Goal: Task Accomplishment & Management: Use online tool/utility

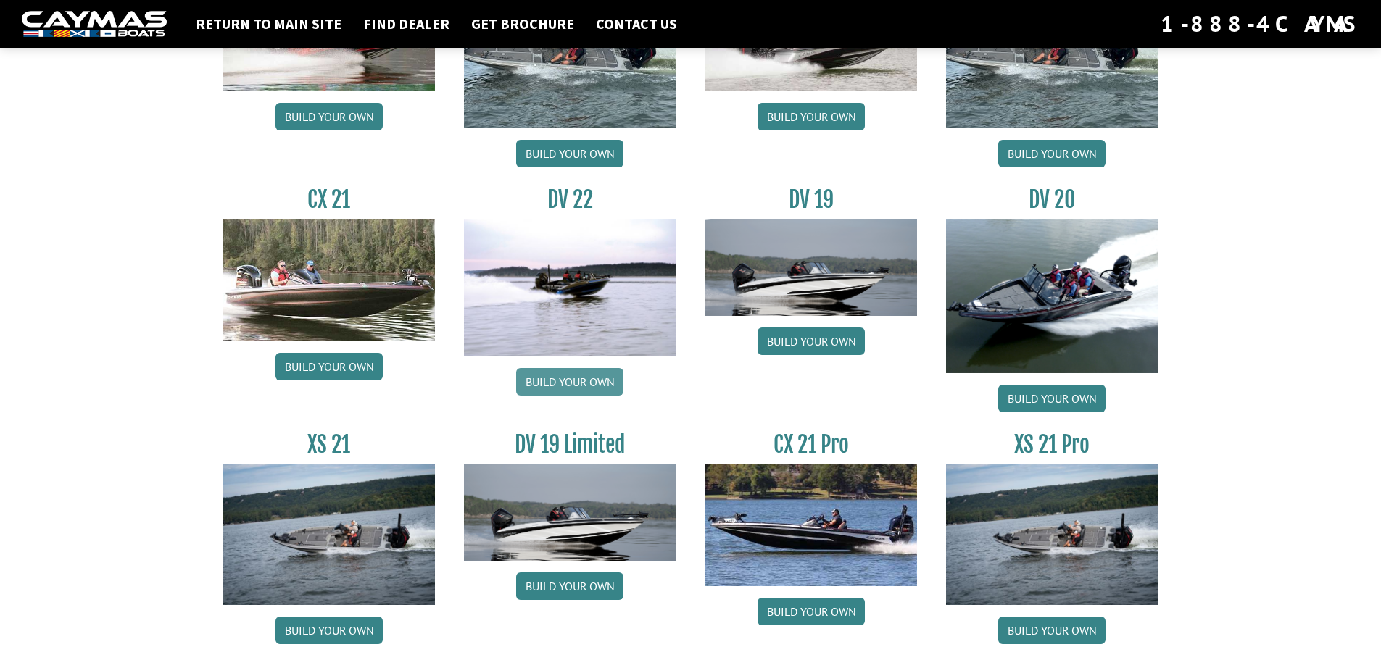
scroll to position [1644, 0]
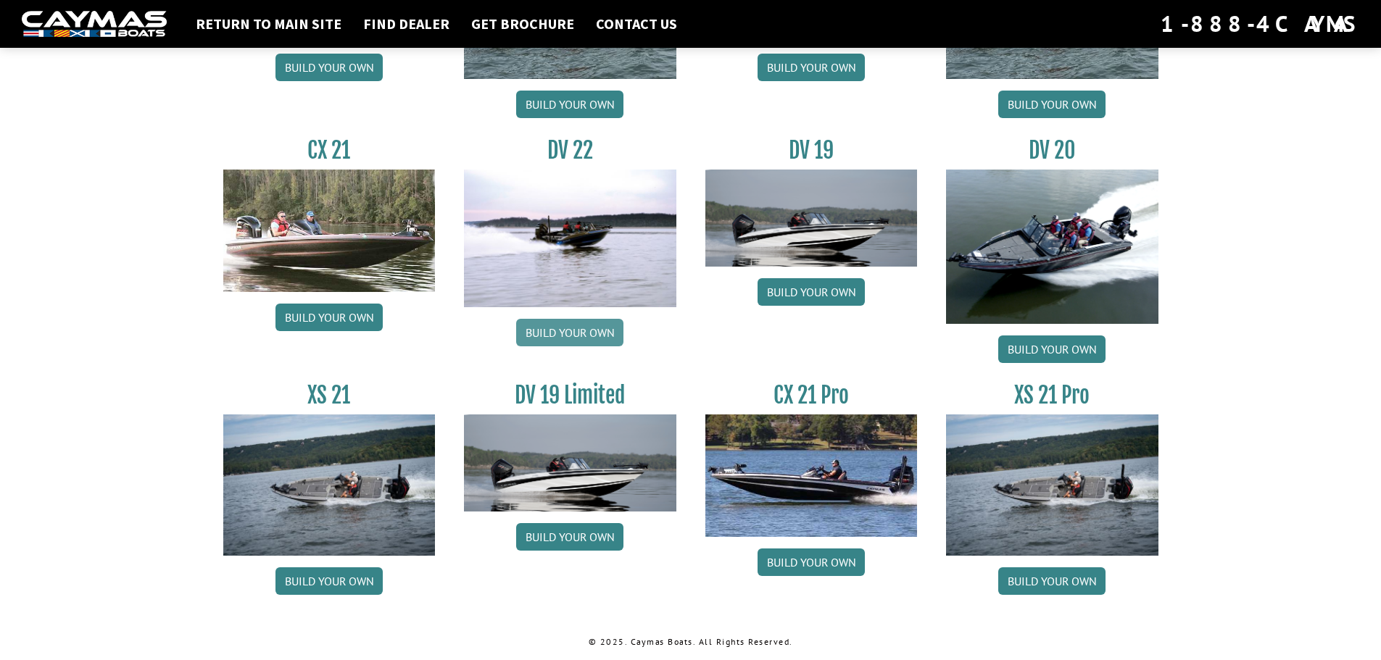
click at [566, 328] on link "Build your own" at bounding box center [569, 333] width 107 height 28
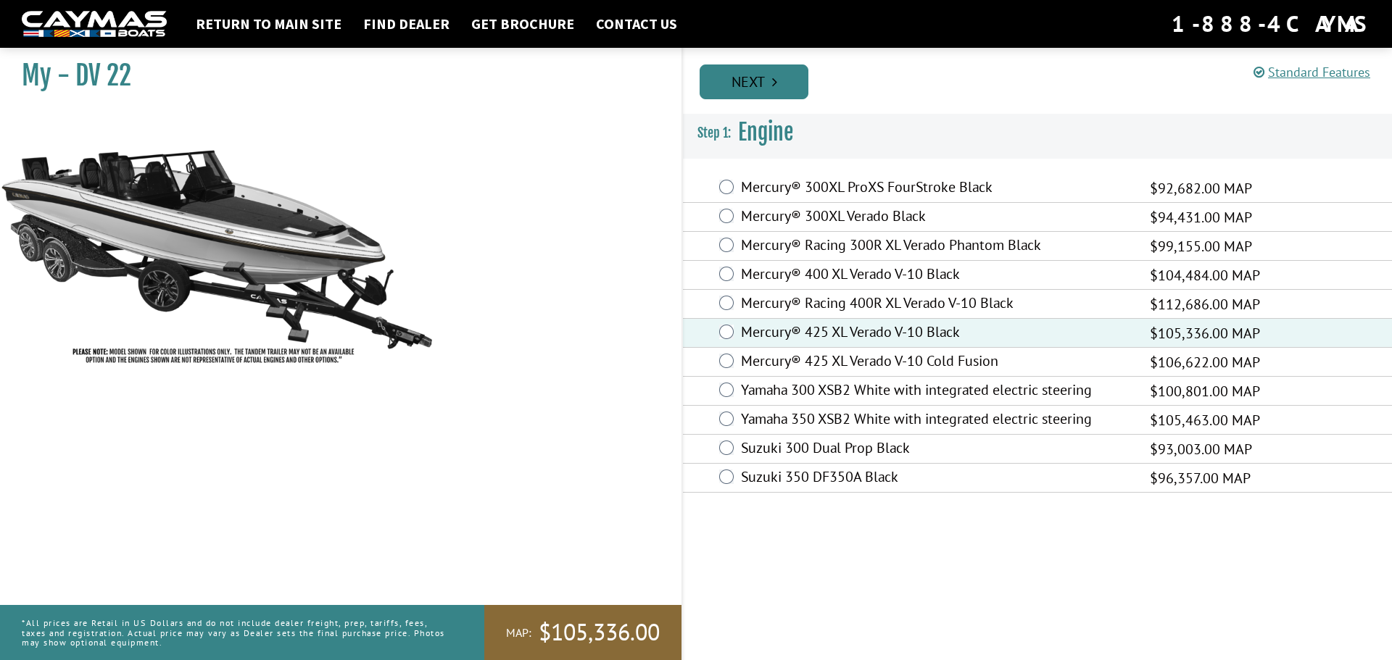
click at [762, 76] on link "Next" at bounding box center [753, 82] width 109 height 35
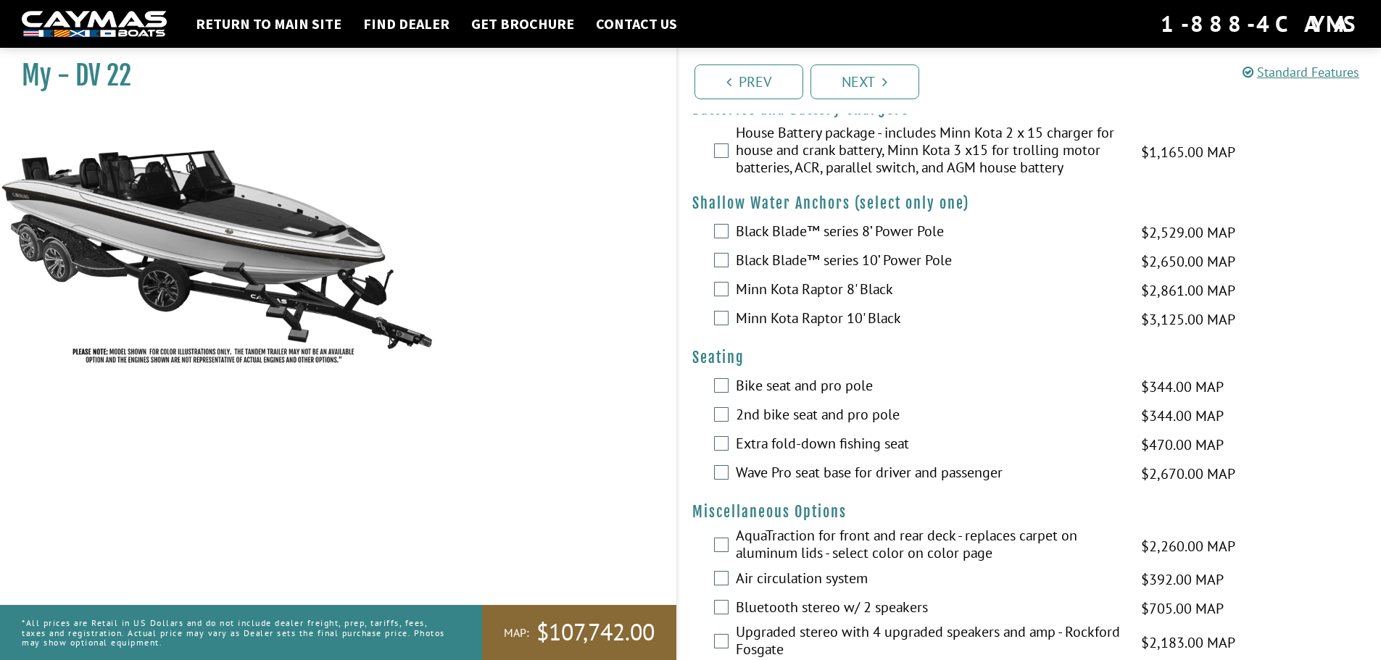
scroll to position [1232, 0]
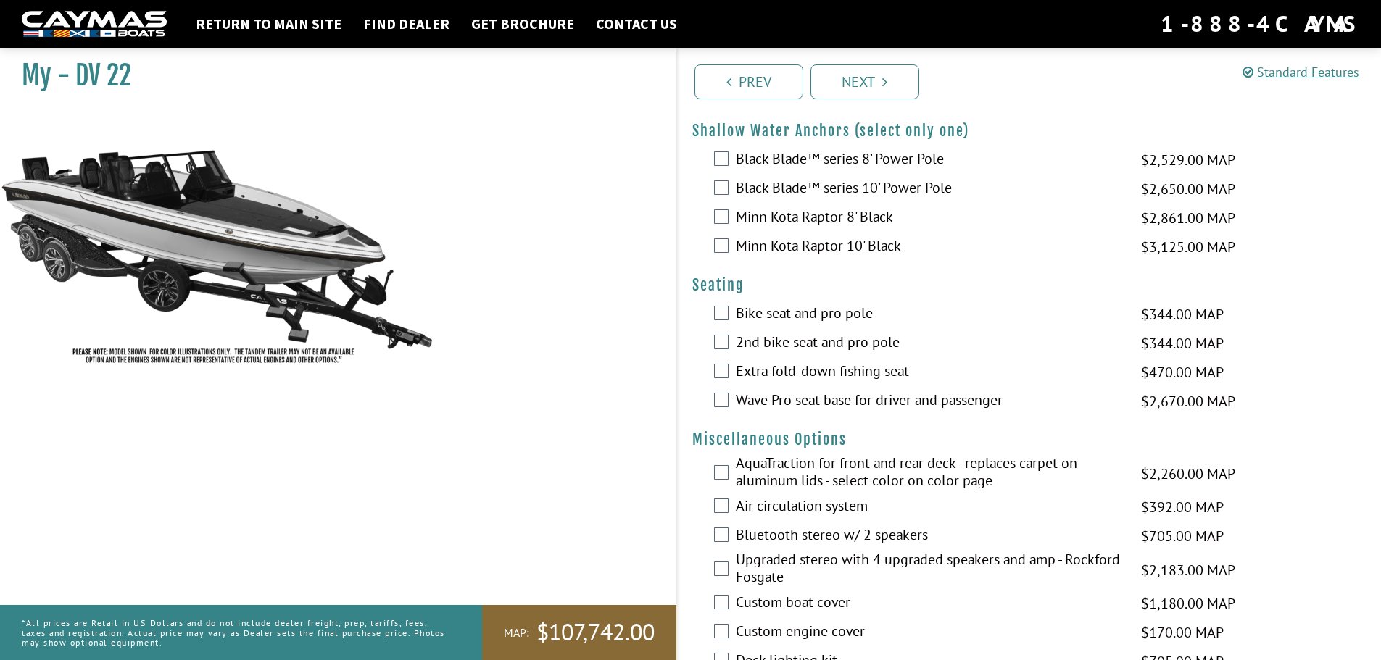
click at [810, 508] on label "Air circulation system" at bounding box center [929, 507] width 387 height 21
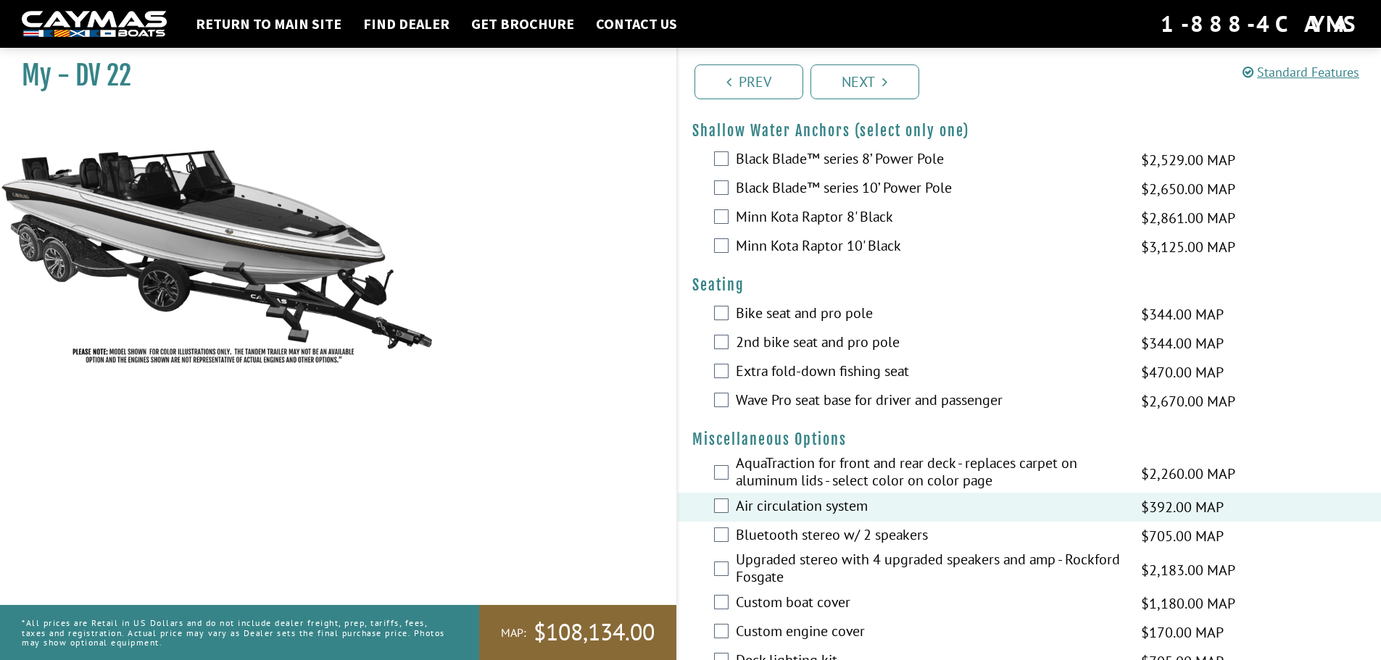
scroll to position [1305, 0]
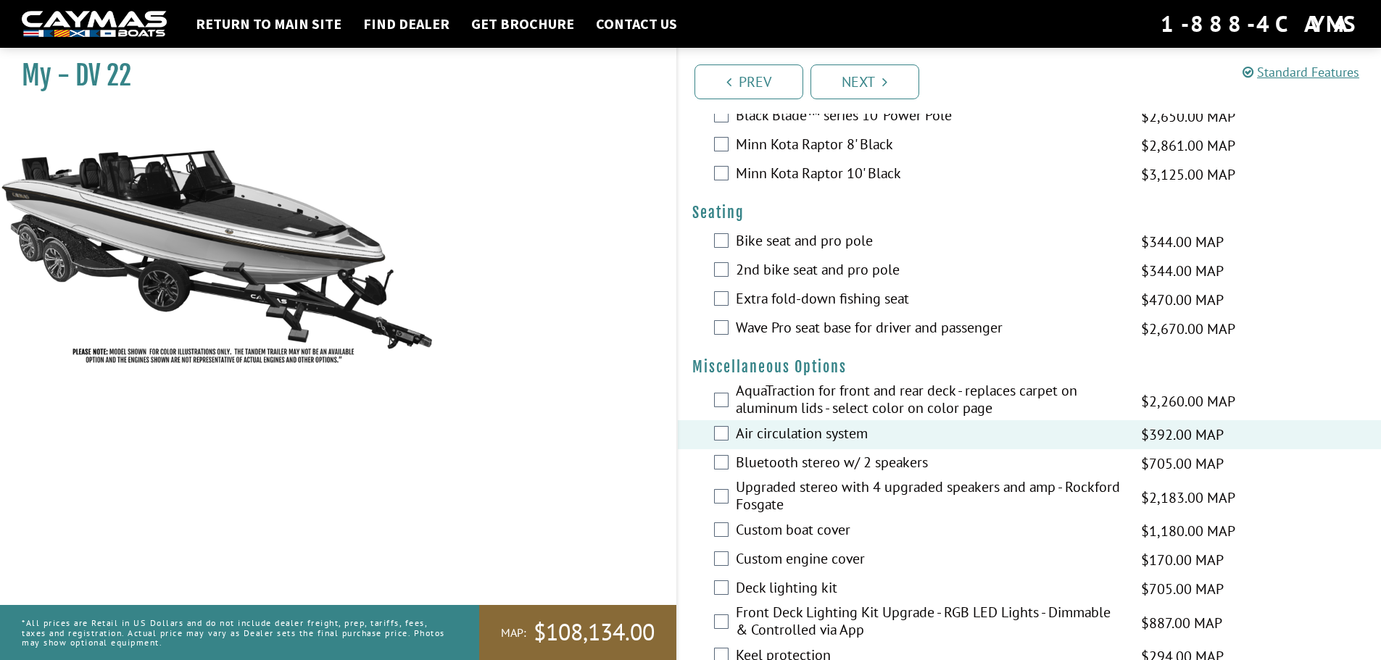
click at [814, 534] on label "Custom boat cover" at bounding box center [929, 531] width 387 height 21
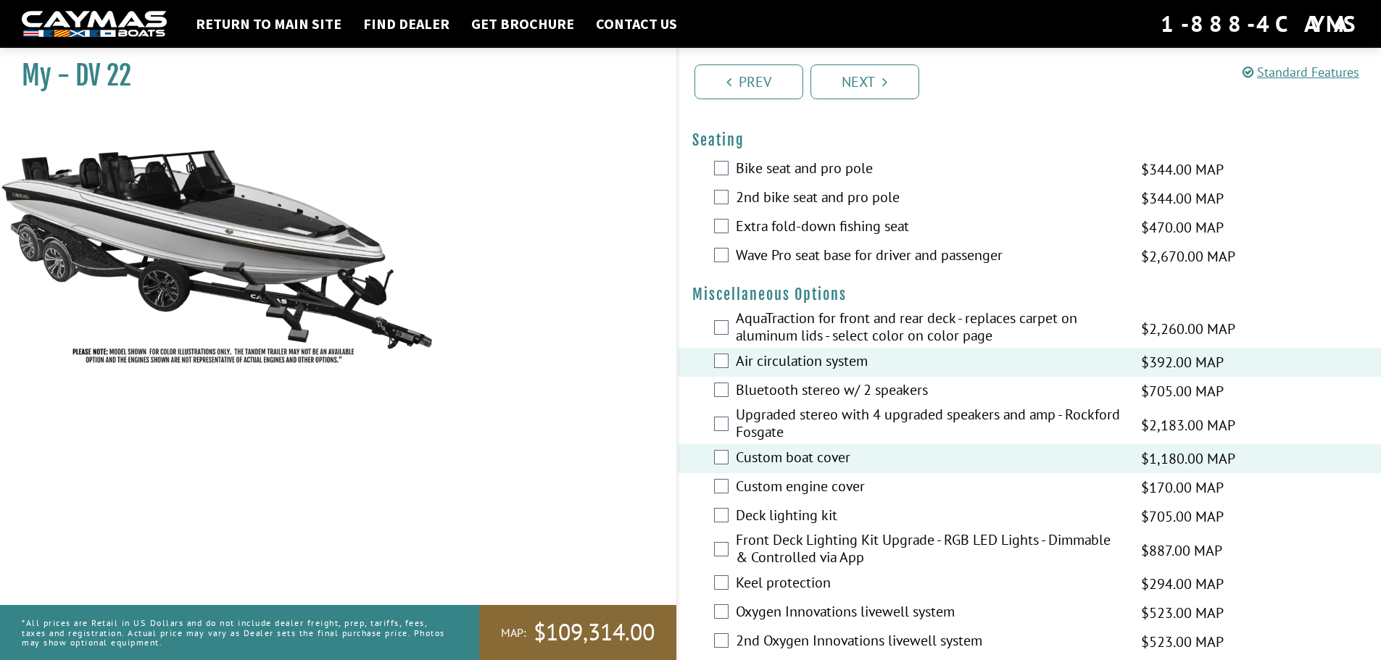
scroll to position [1450, 0]
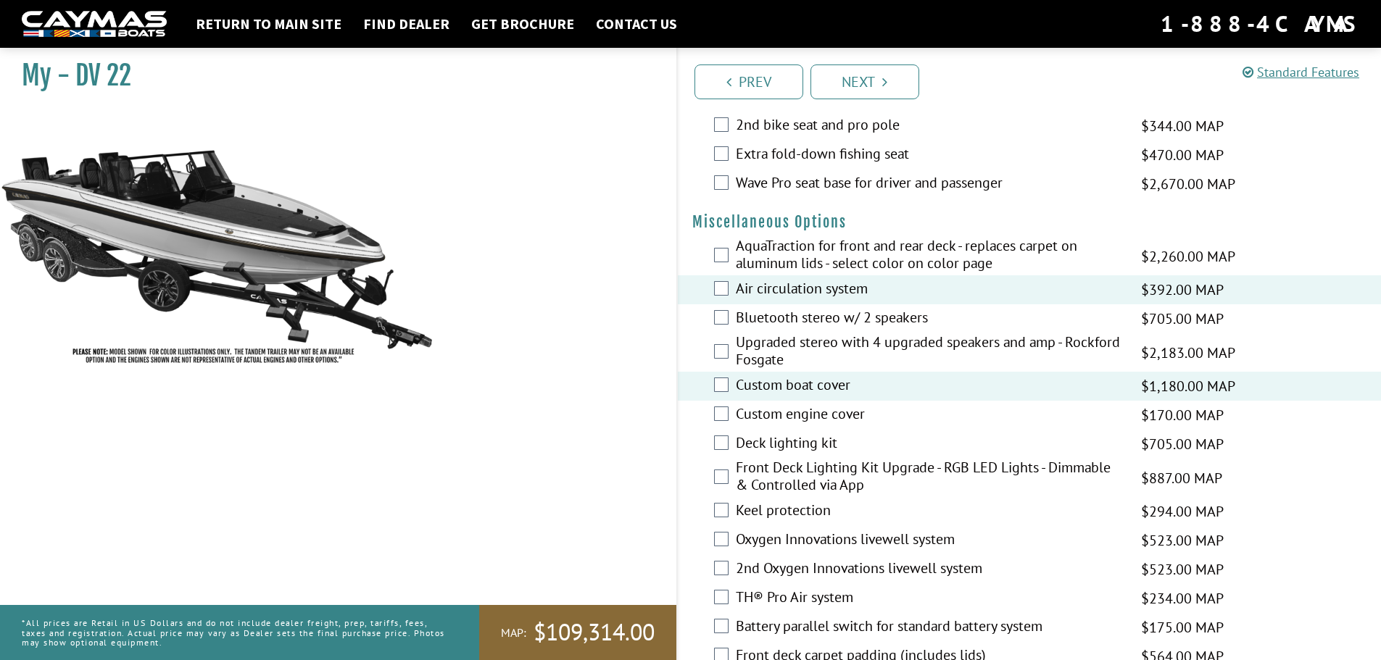
click at [802, 514] on label "Keel protection" at bounding box center [929, 512] width 387 height 21
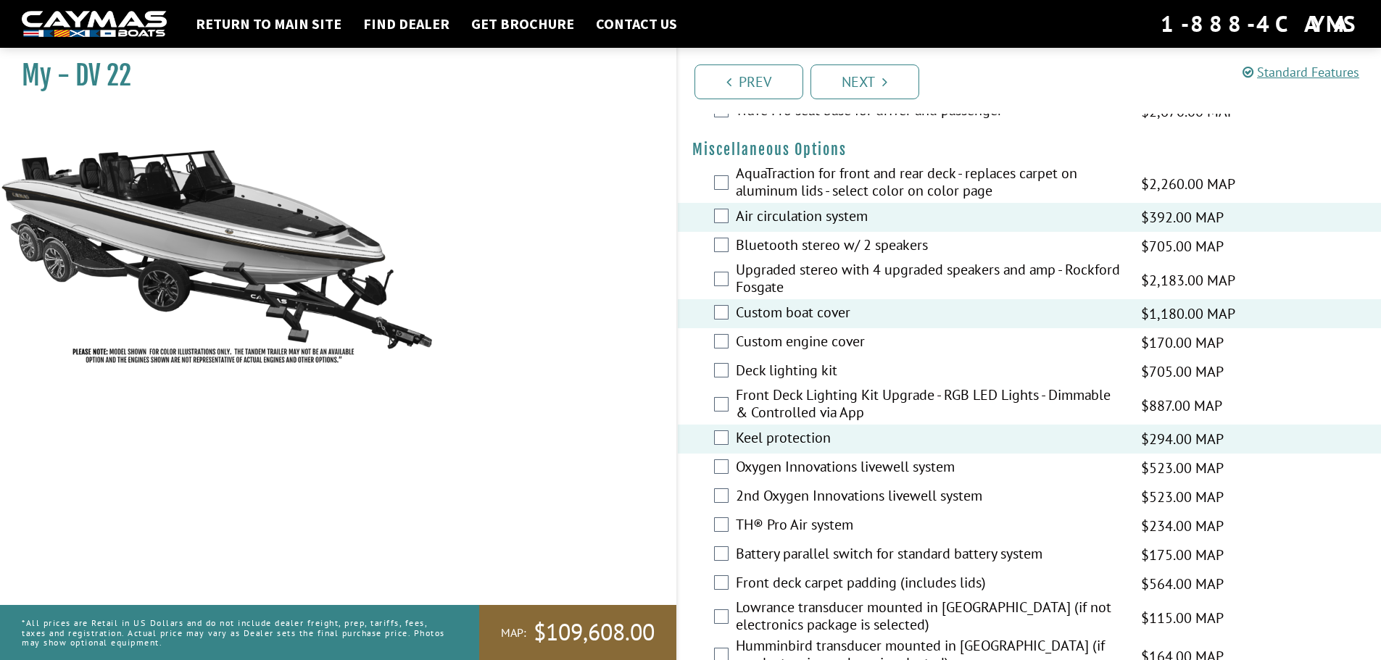
scroll to position [1595, 0]
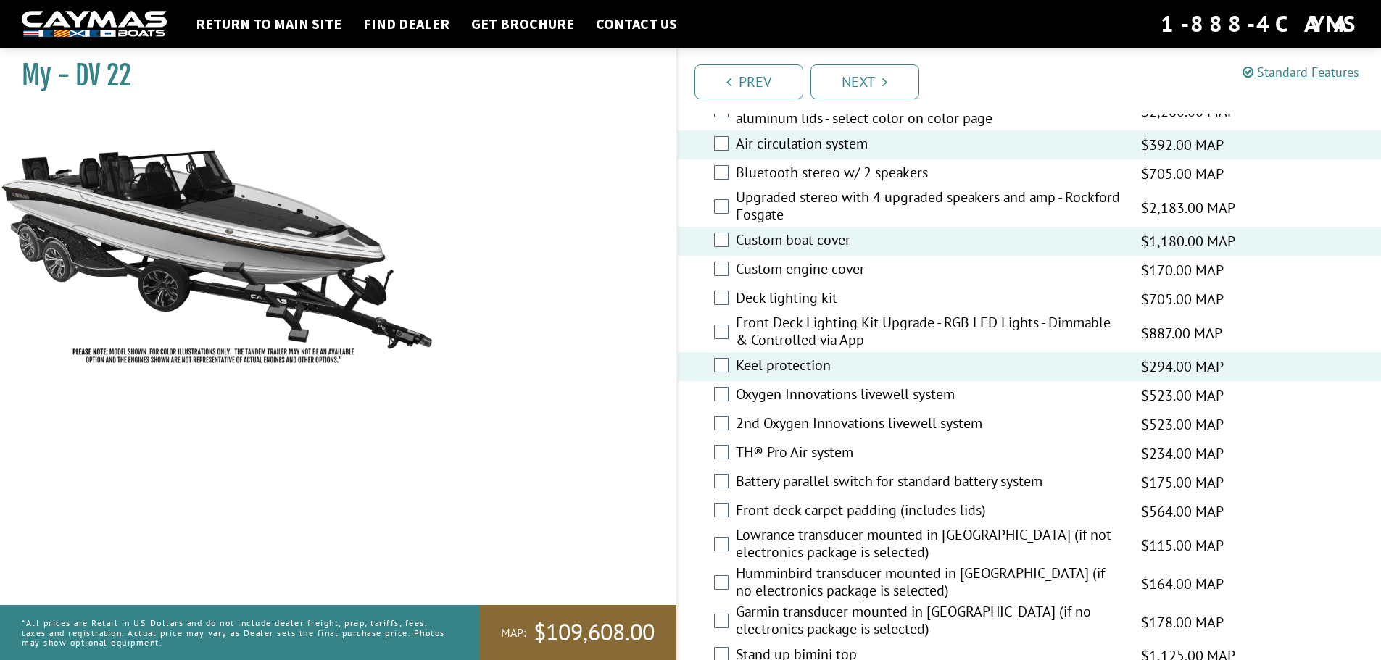
click at [880, 512] on label "Front deck carpet padding (includes lids)" at bounding box center [929, 512] width 387 height 21
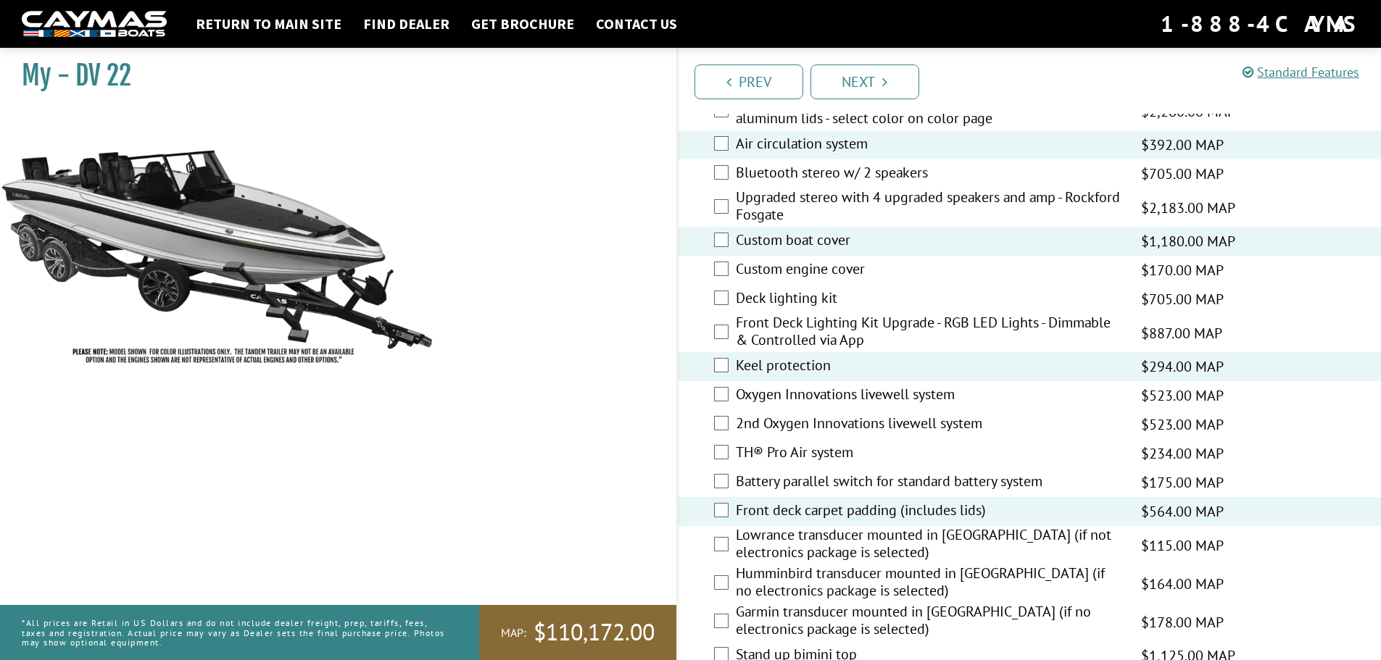
scroll to position [1667, 0]
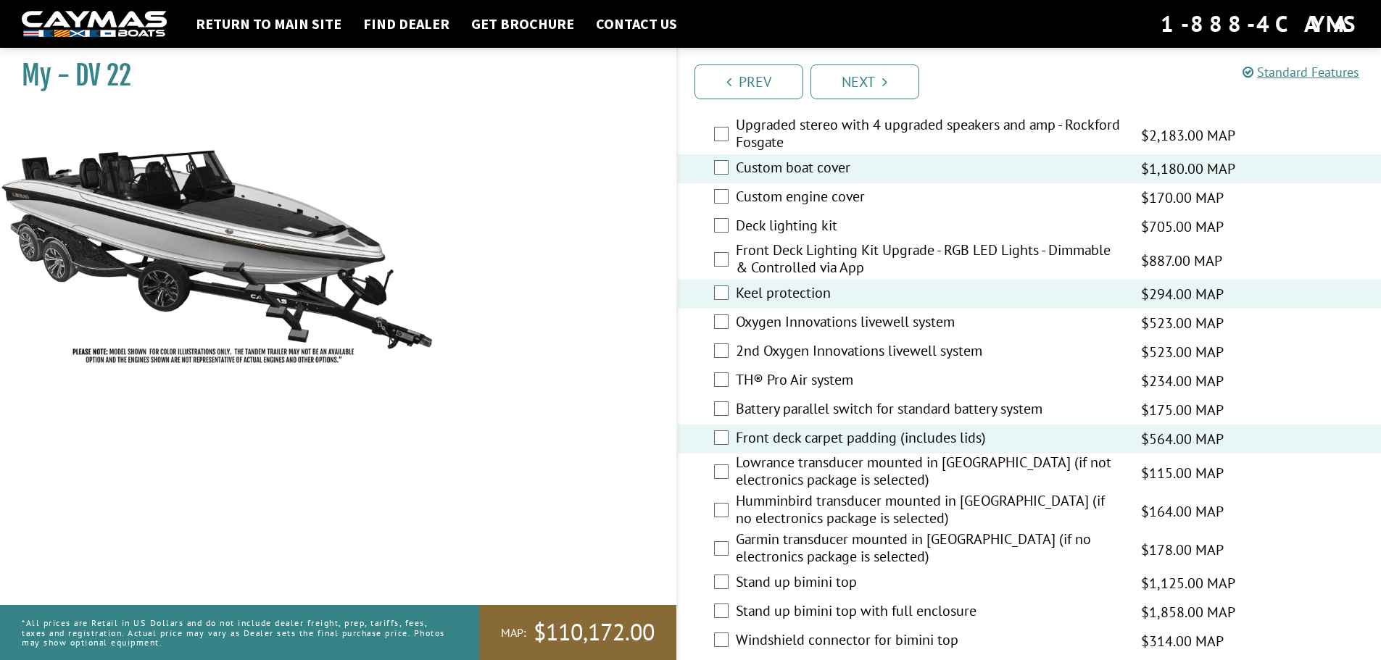
click at [886, 502] on label "Humminbird transducer mounted in [GEOGRAPHIC_DATA] (if no electronics package i…" at bounding box center [929, 511] width 387 height 38
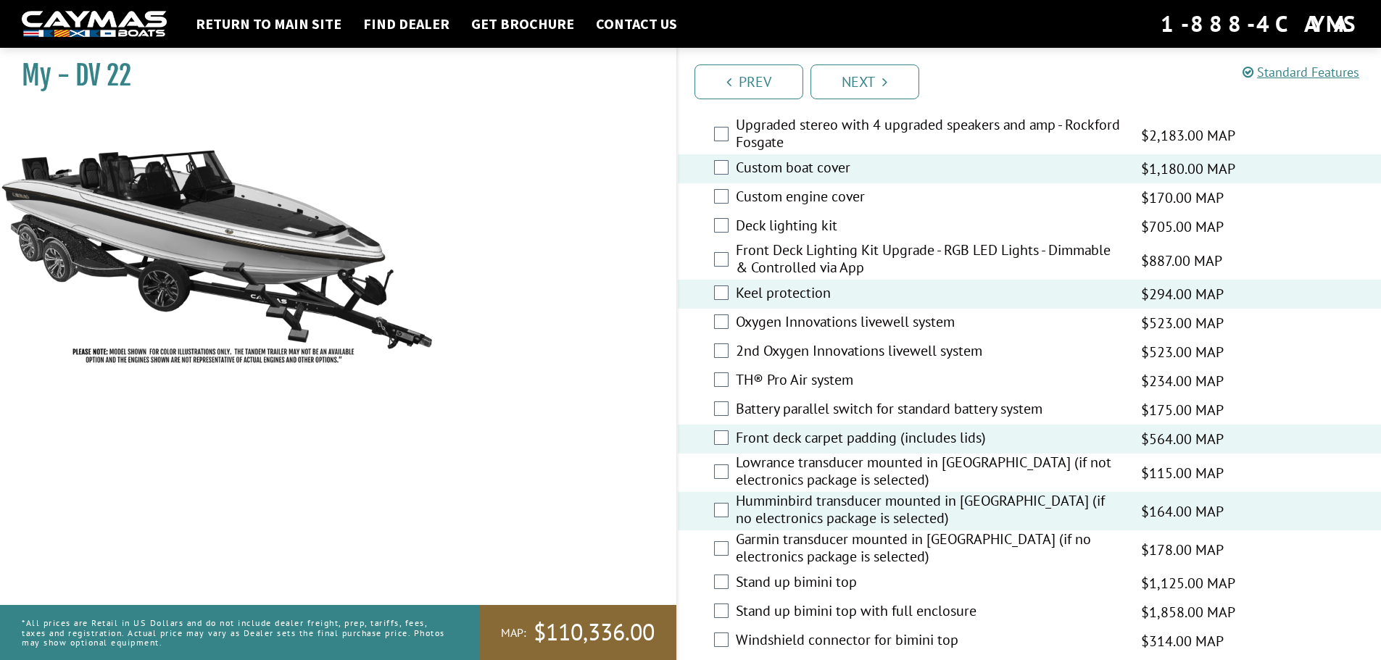
click at [863, 548] on label "Garmin transducer mounted in [GEOGRAPHIC_DATA] (if no electronics package is se…" at bounding box center [929, 550] width 387 height 38
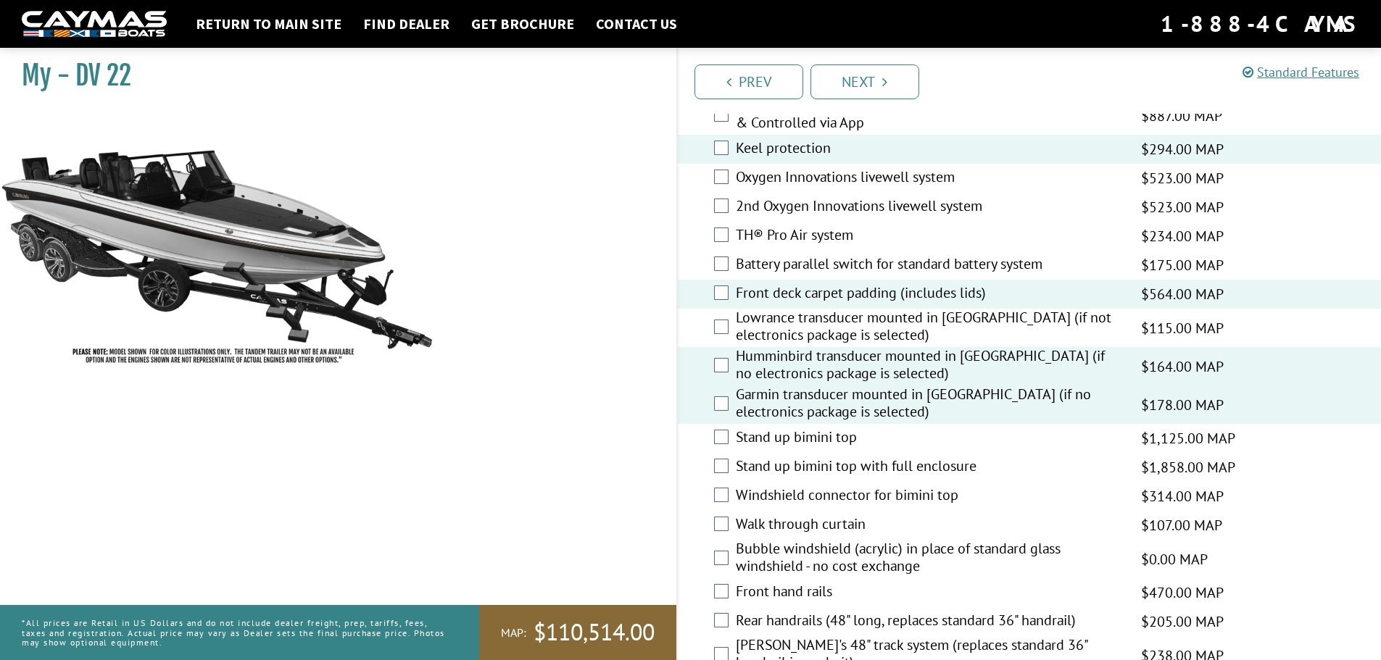
scroll to position [1884, 0]
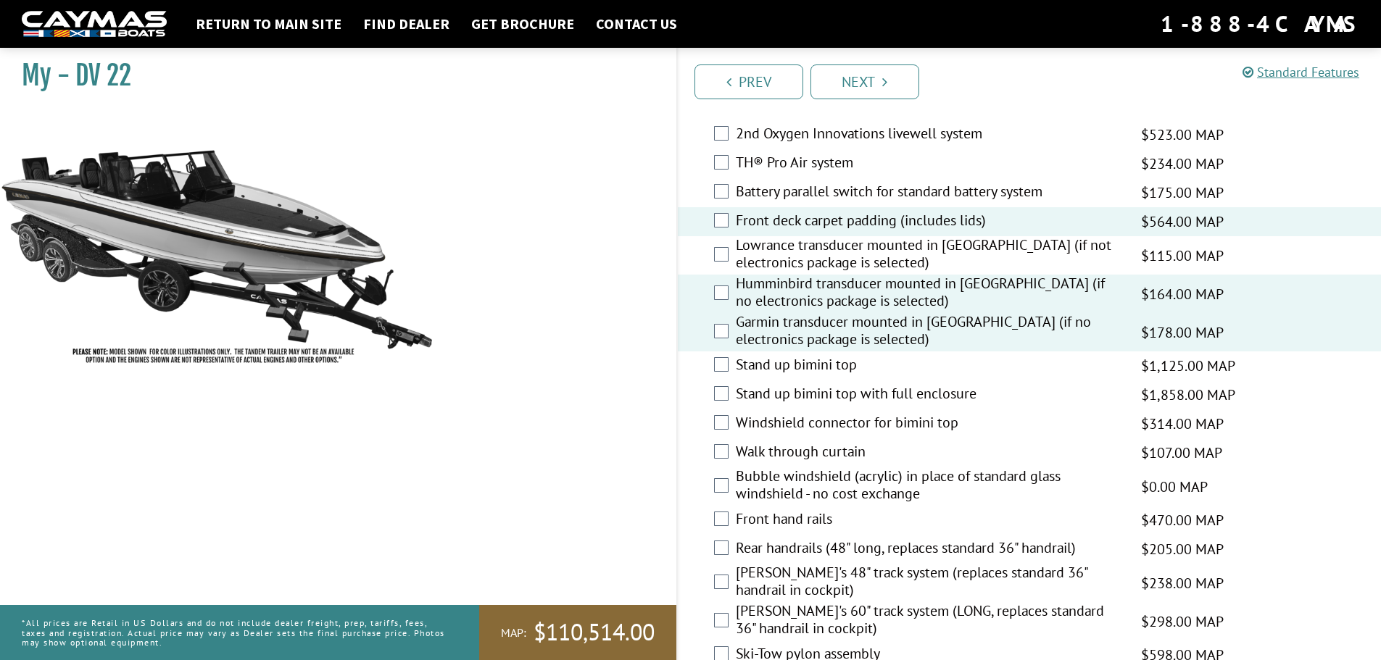
click at [810, 520] on label "Front hand rails" at bounding box center [929, 520] width 387 height 21
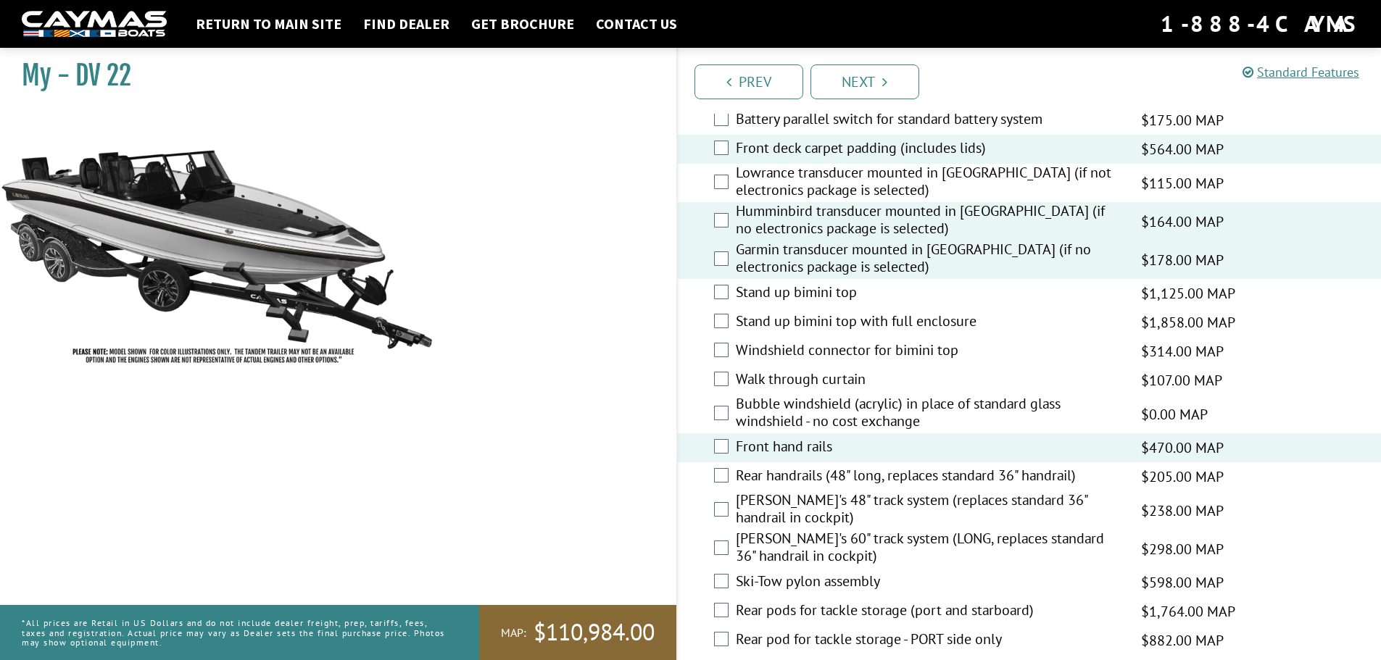
scroll to position [2029, 0]
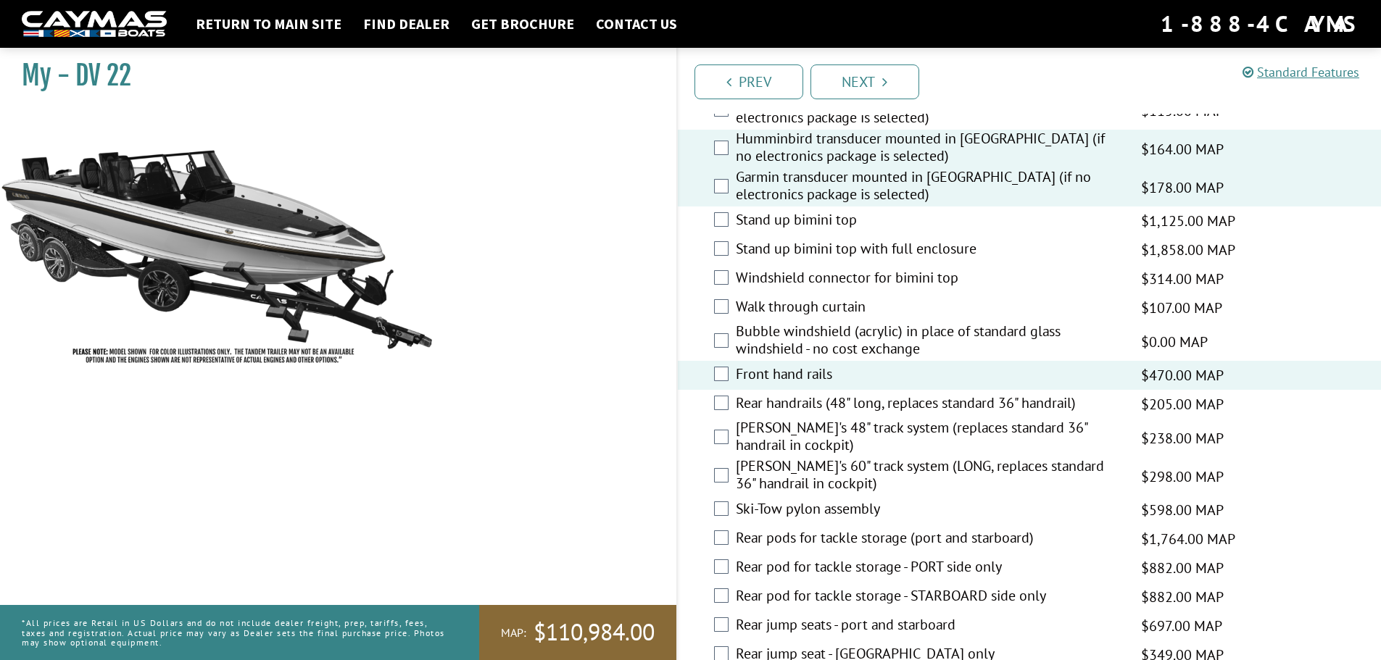
click at [885, 475] on label "[PERSON_NAME]'s 60" track system (LONG, replaces standard 36" handrail in cockp…" at bounding box center [929, 476] width 387 height 38
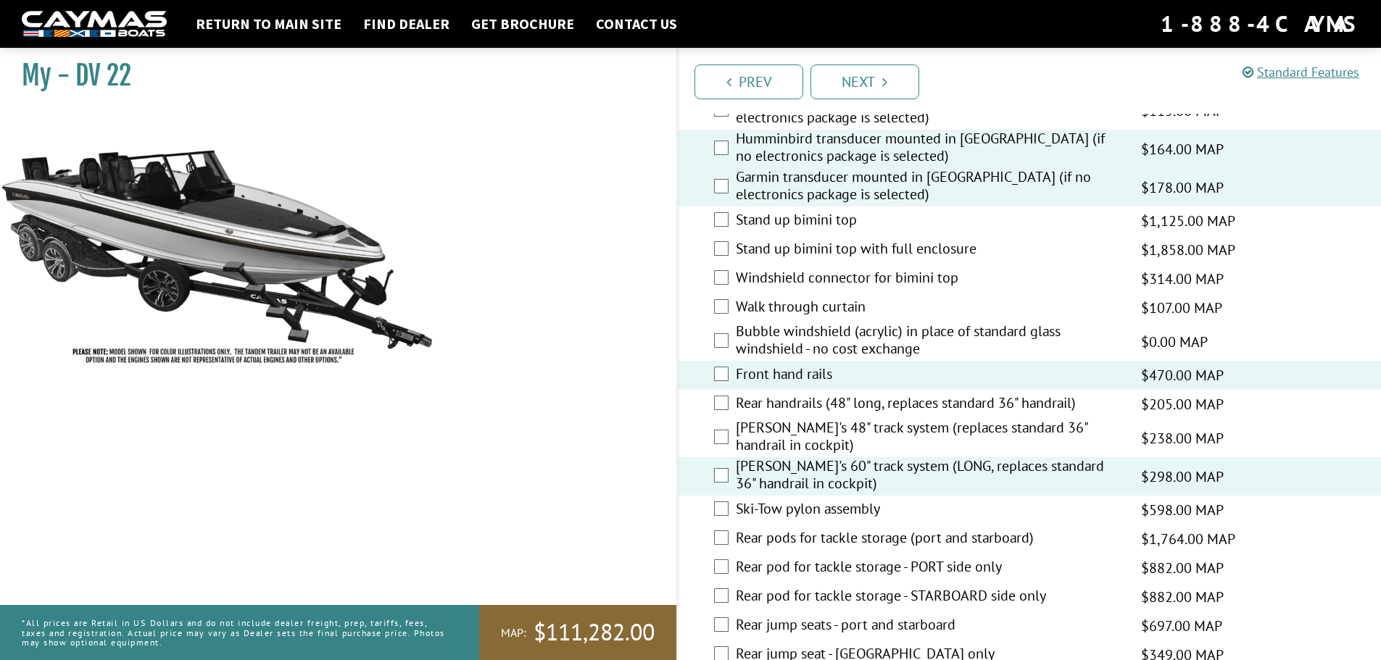
scroll to position [2102, 0]
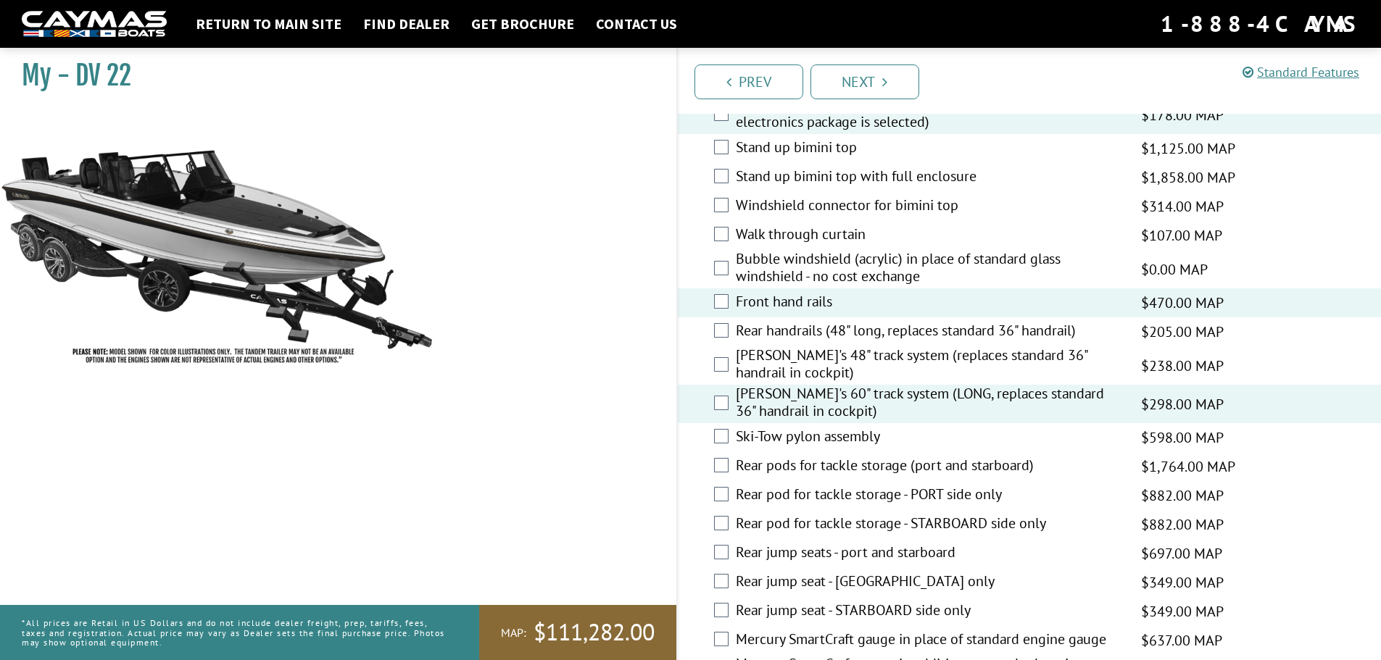
click at [877, 462] on label "Rear pods for tackle storage (port and starboard)" at bounding box center [929, 467] width 387 height 21
click at [770, 470] on label "Rear pods for tackle storage (port and starboard)" at bounding box center [929, 467] width 387 height 21
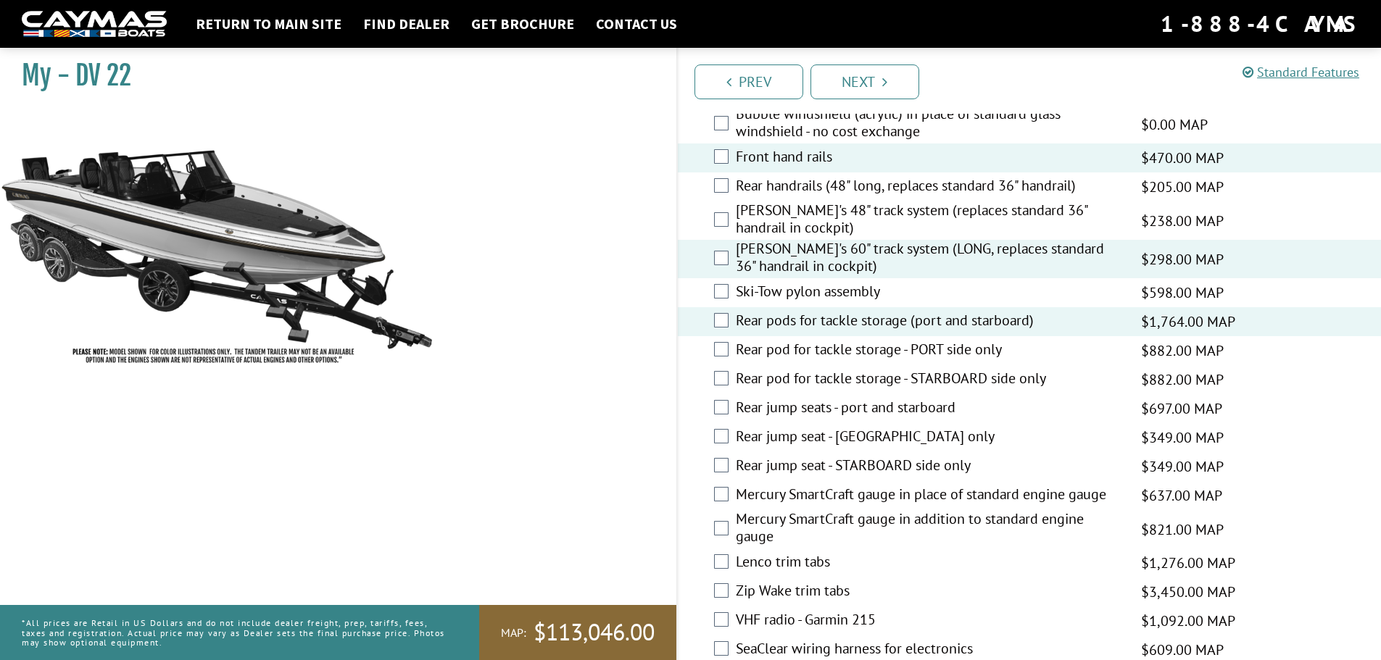
scroll to position [2319, 0]
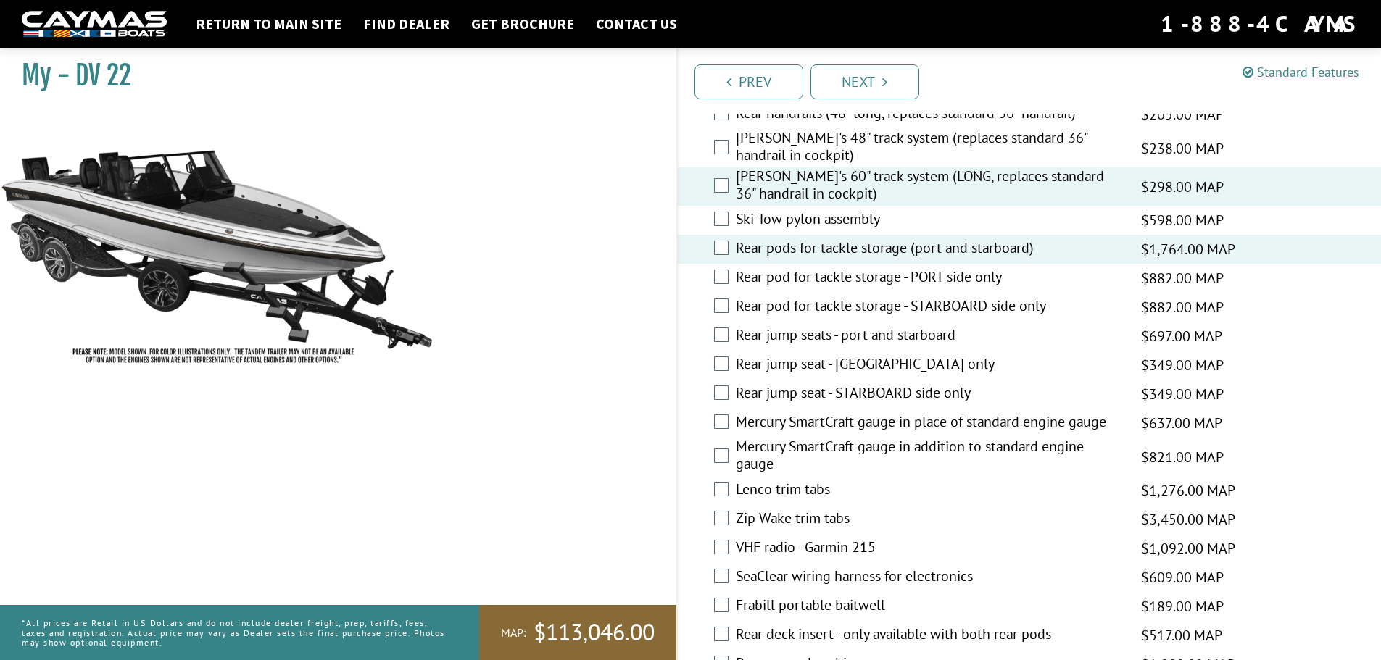
click at [813, 486] on label "Lenco trim tabs" at bounding box center [929, 491] width 387 height 21
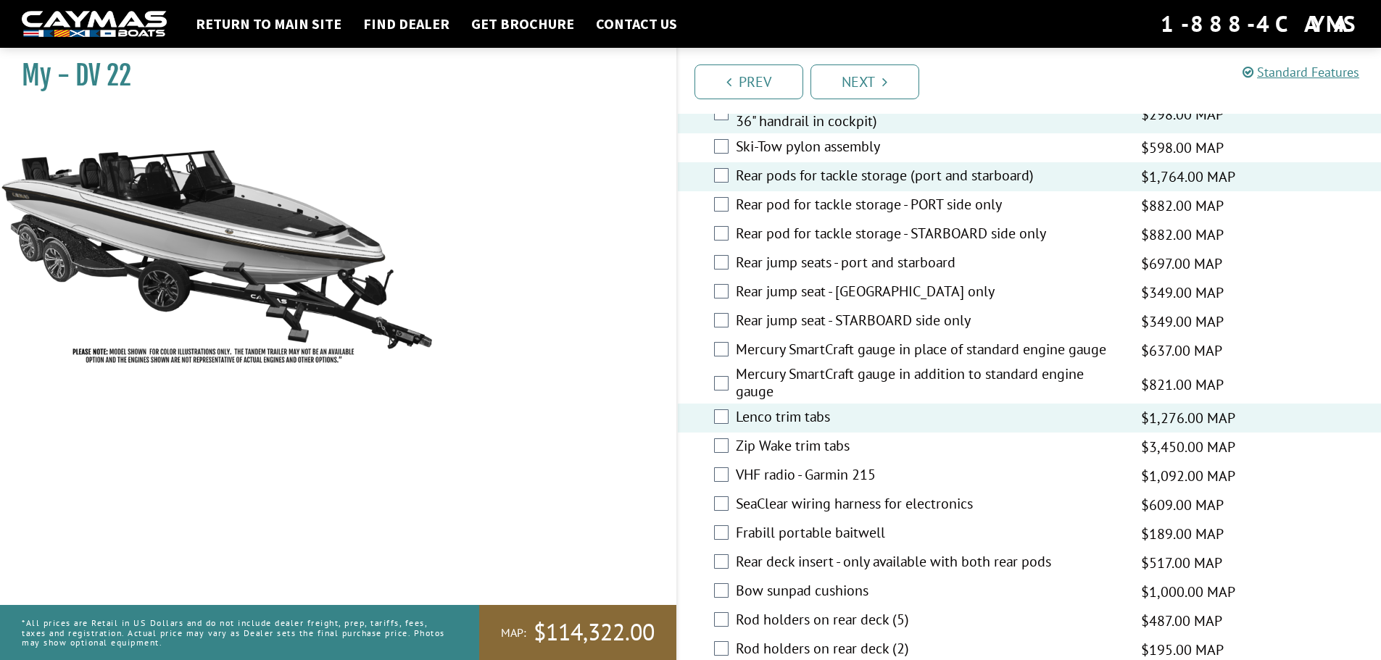
scroll to position [2464, 0]
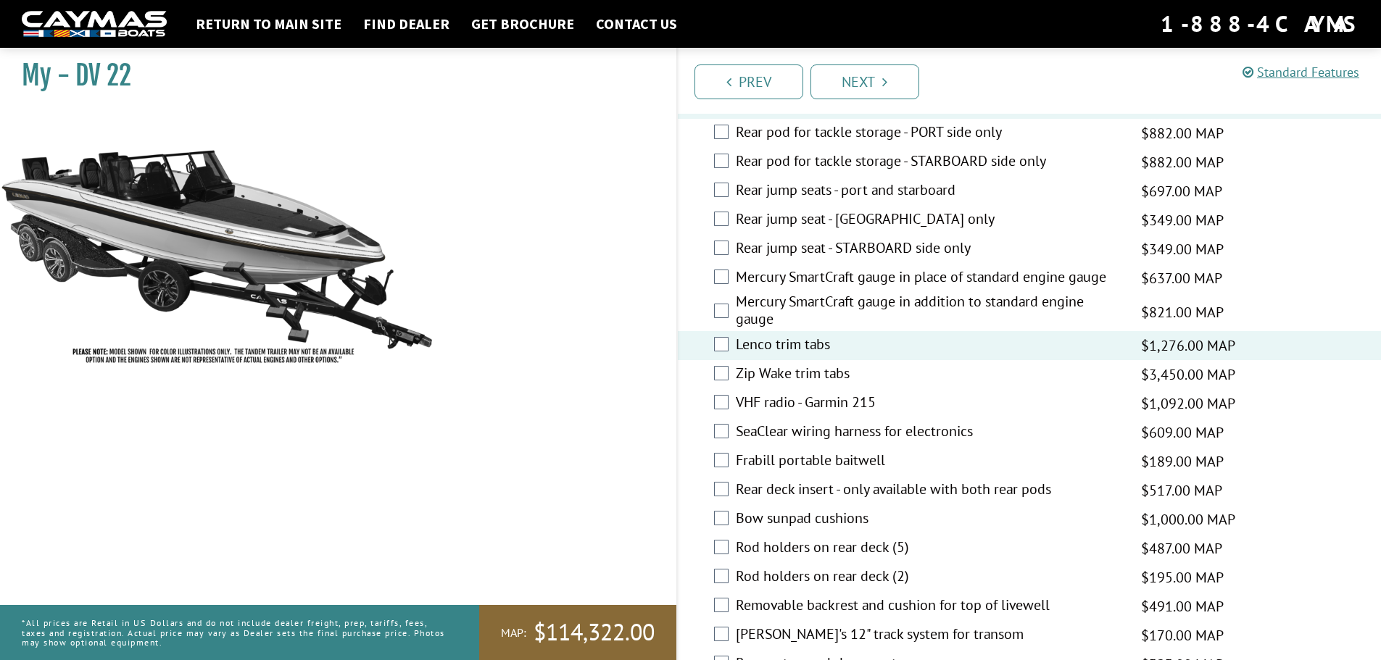
drag, startPoint x: 868, startPoint y: 545, endPoint x: 978, endPoint y: 539, distance: 109.6
click at [868, 545] on label "Rod holders on rear deck (5)" at bounding box center [929, 549] width 387 height 21
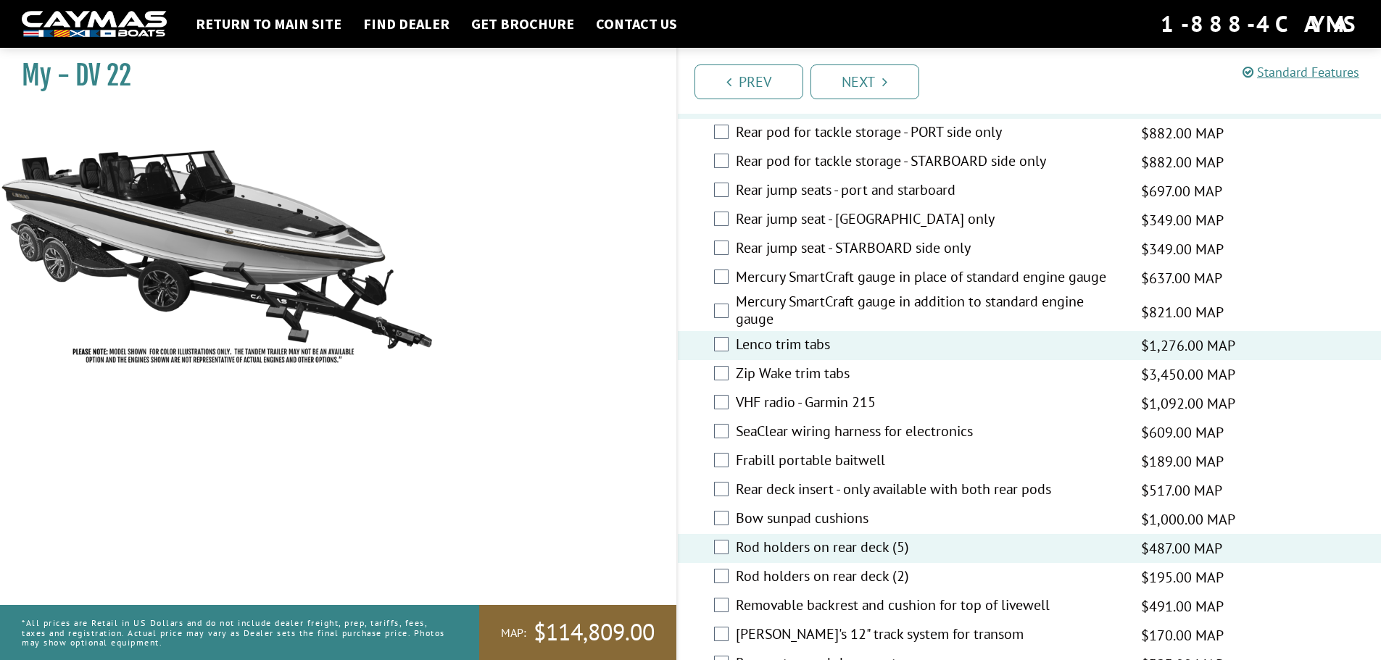
scroll to position [2537, 0]
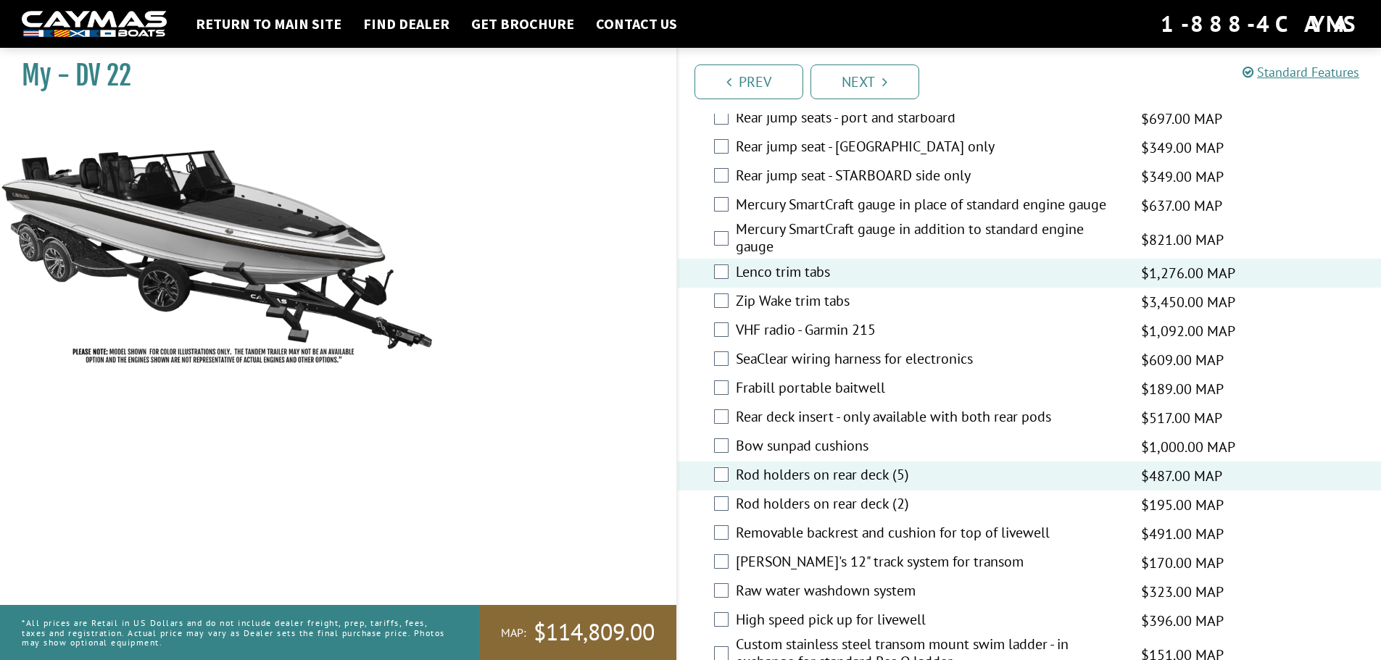
click at [1005, 536] on label "Removable backrest and cushion for top of livewell" at bounding box center [929, 534] width 387 height 21
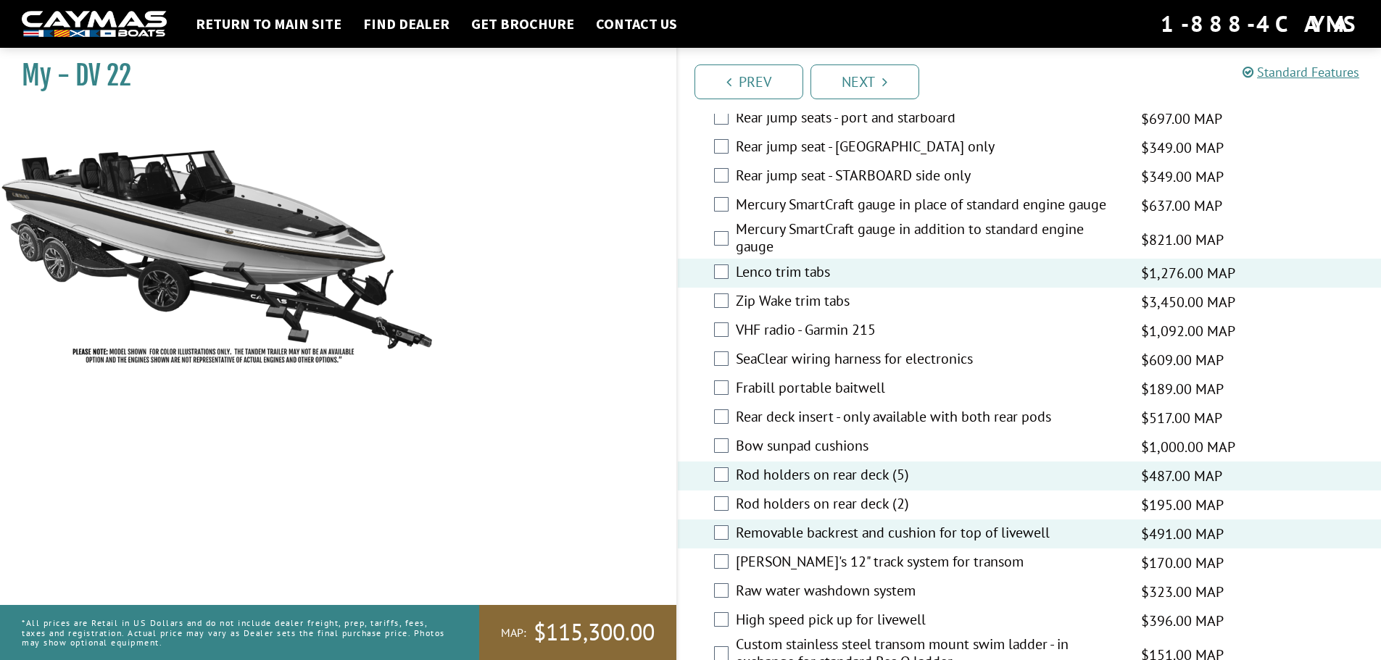
click at [1005, 536] on label "Removable backrest and cushion for top of livewell" at bounding box center [929, 534] width 387 height 21
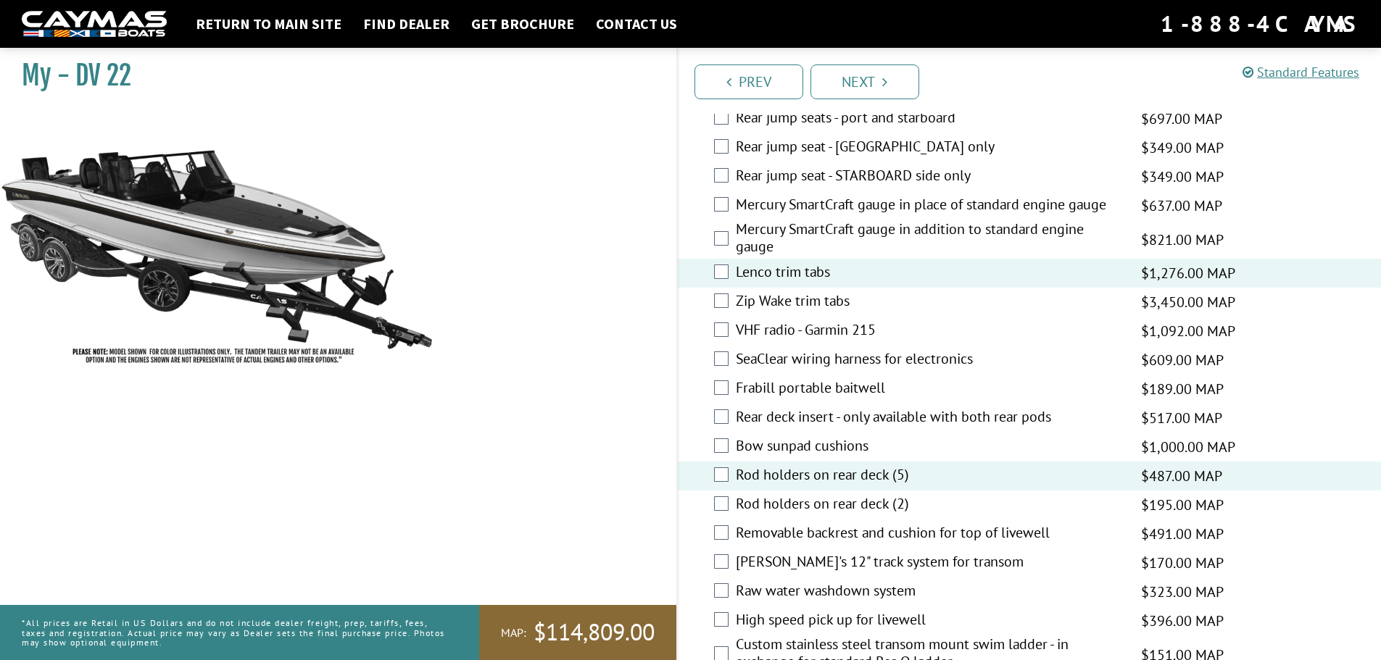
scroll to position [2609, 0]
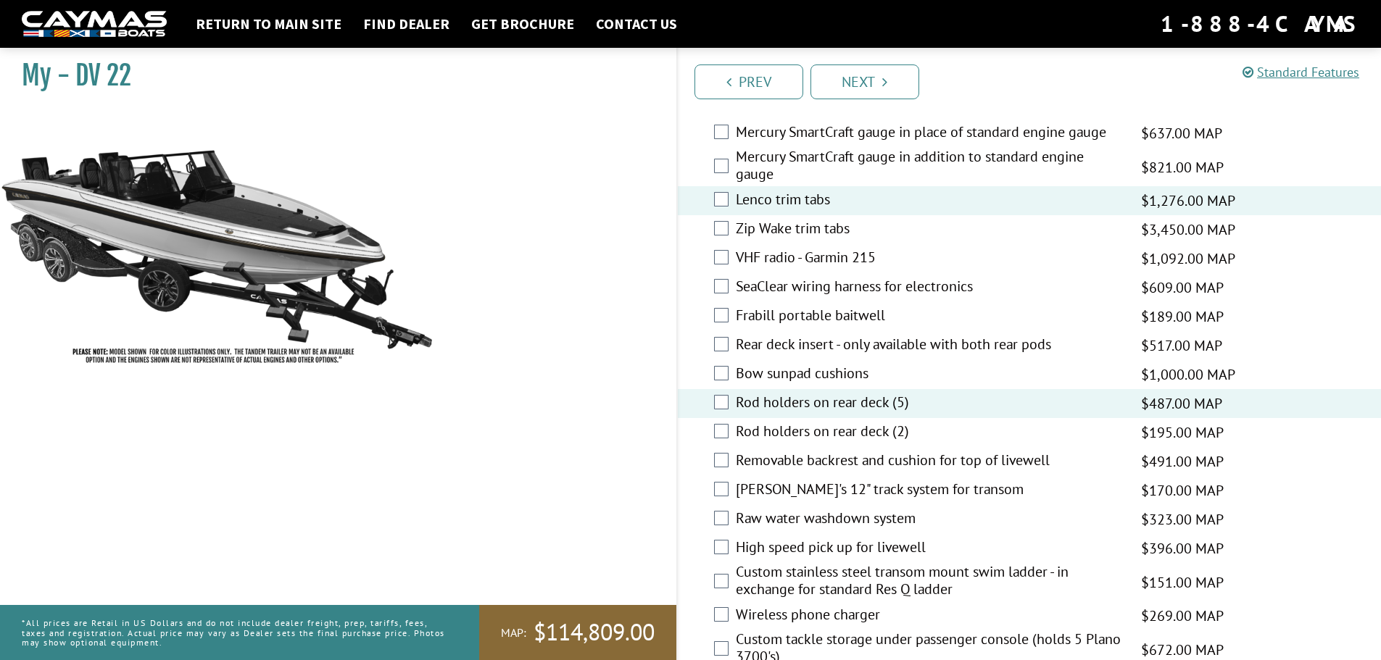
click at [898, 518] on label "Raw water washdown system" at bounding box center [929, 520] width 387 height 21
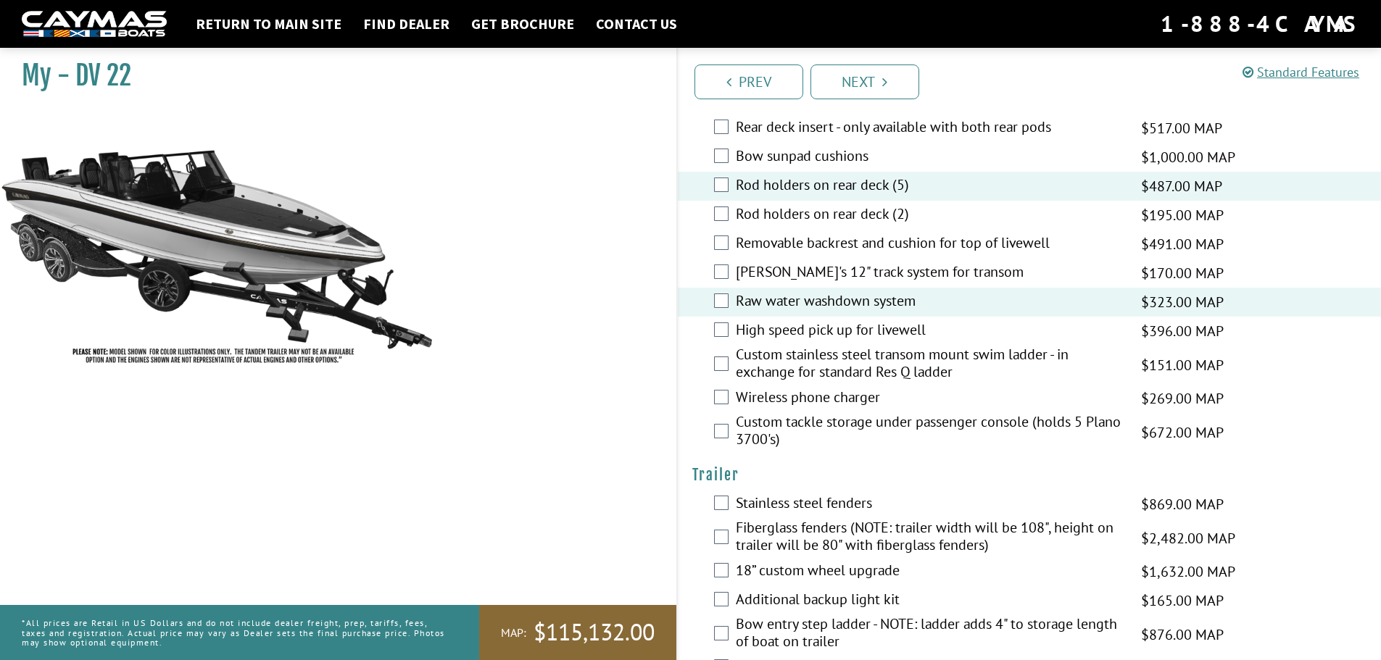
scroll to position [2899, 0]
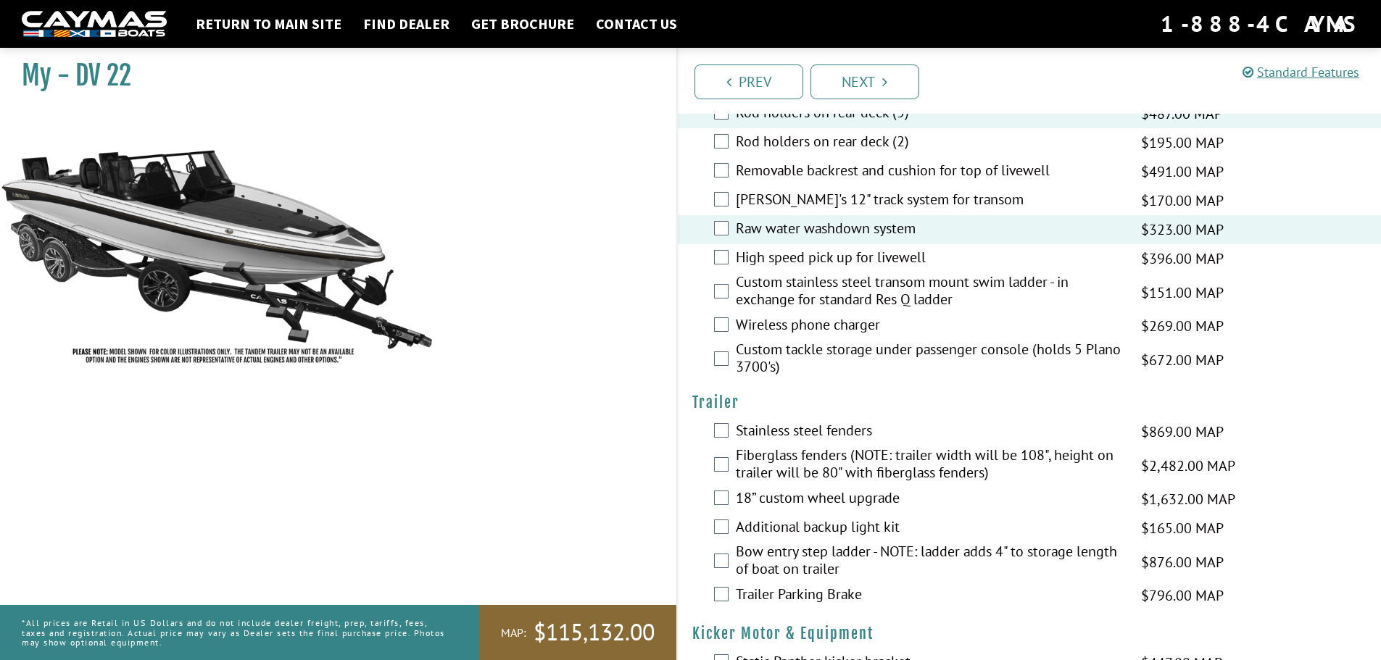
click at [954, 550] on label "Bow entry step ladder - NOTE: ladder adds 4" to storage length of boat on trail…" at bounding box center [929, 562] width 387 height 38
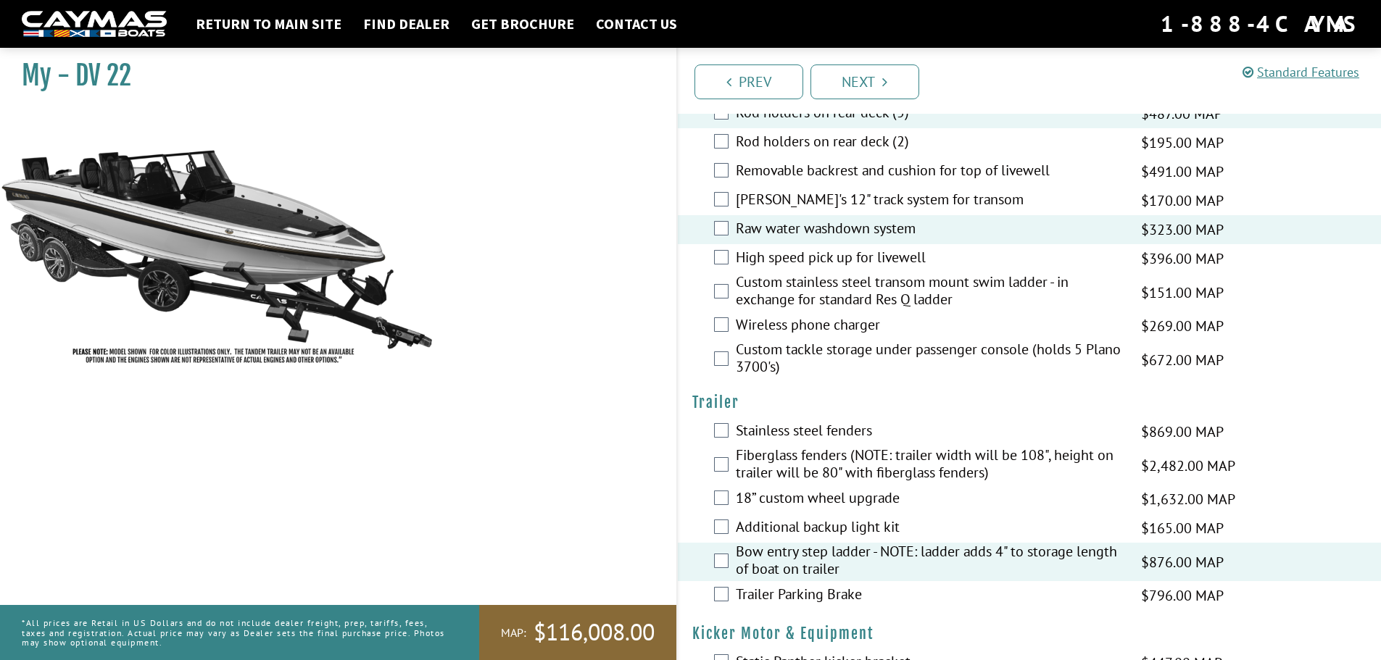
drag, startPoint x: 851, startPoint y: 525, endPoint x: 927, endPoint y: 519, distance: 76.4
click at [851, 525] on label "Additional backup light kit" at bounding box center [929, 528] width 387 height 21
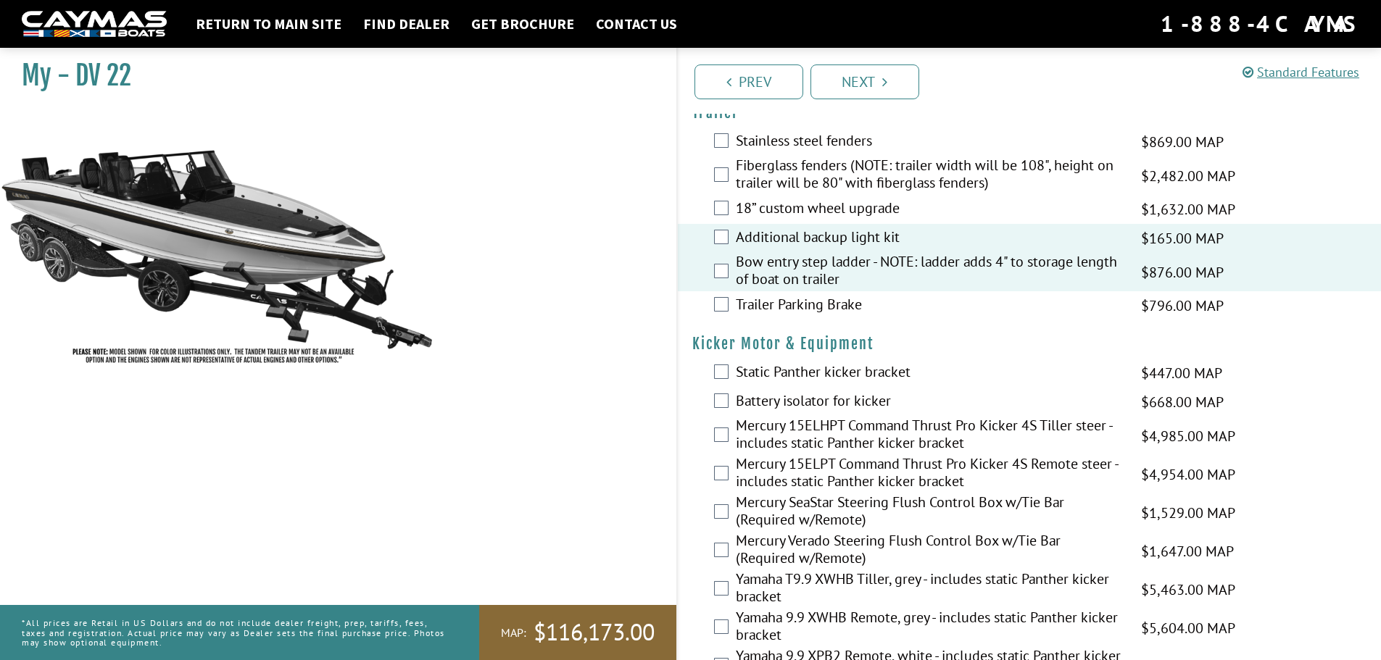
scroll to position [3262, 0]
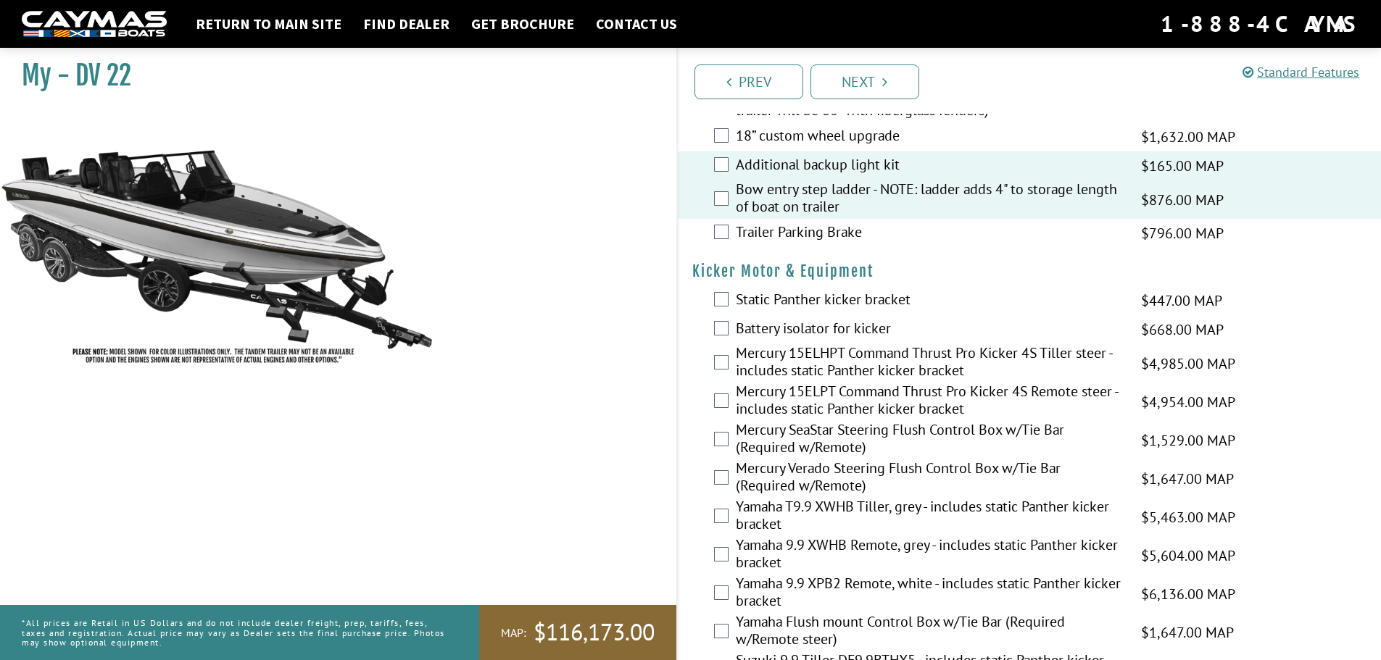
click at [911, 365] on label "Mercury 15ELHPT Command Thrust Pro Kicker 4S Tiller steer - includes static Pan…" at bounding box center [929, 363] width 387 height 38
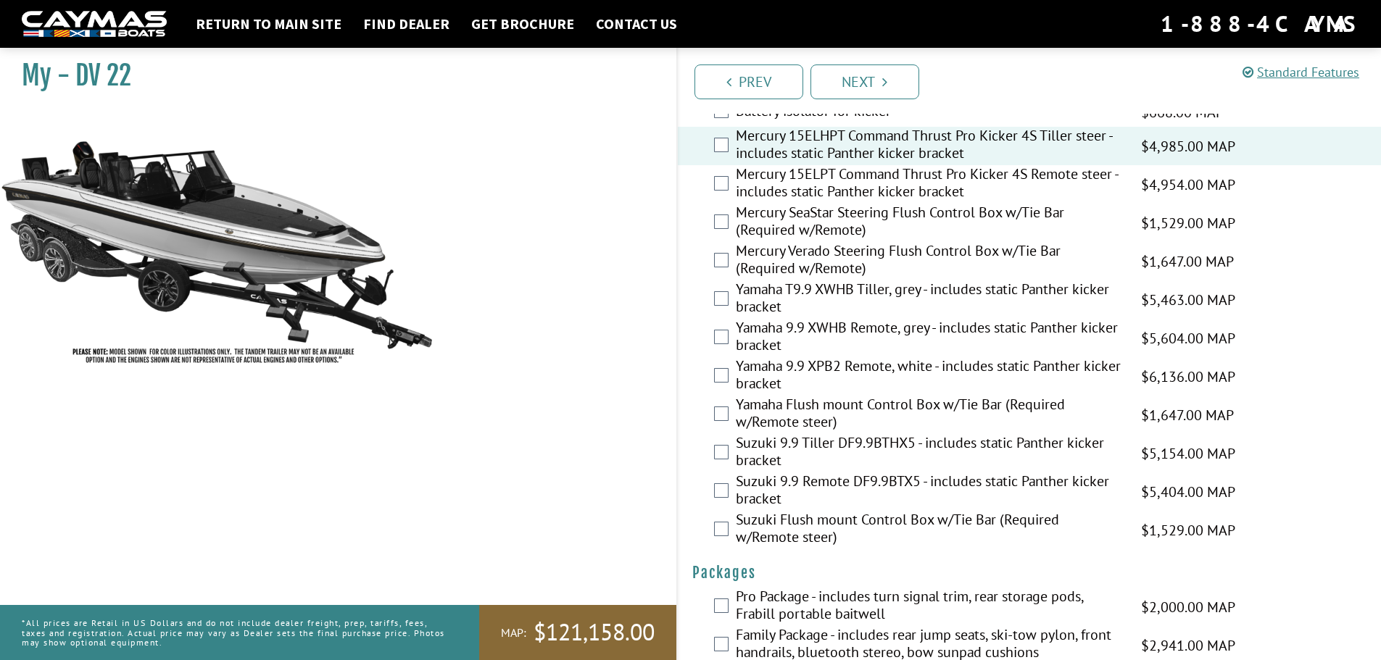
scroll to position [3511, 0]
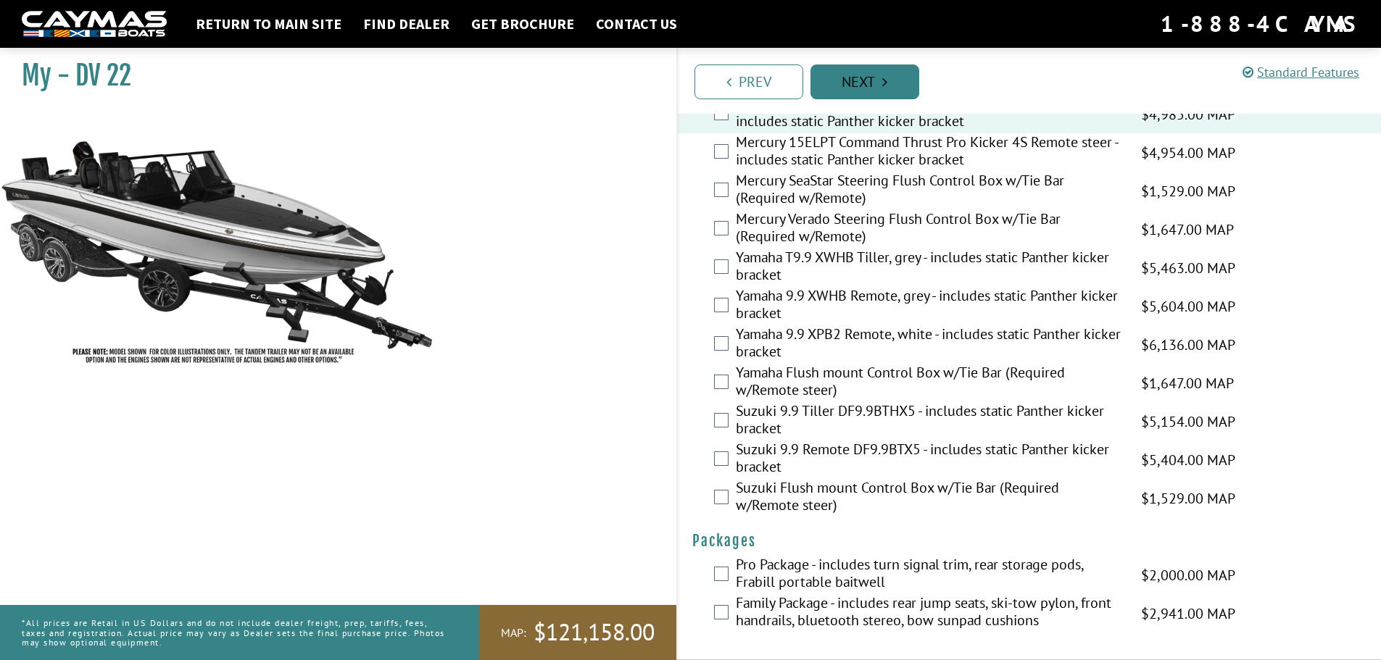
click at [894, 88] on link "Next" at bounding box center [864, 82] width 109 height 35
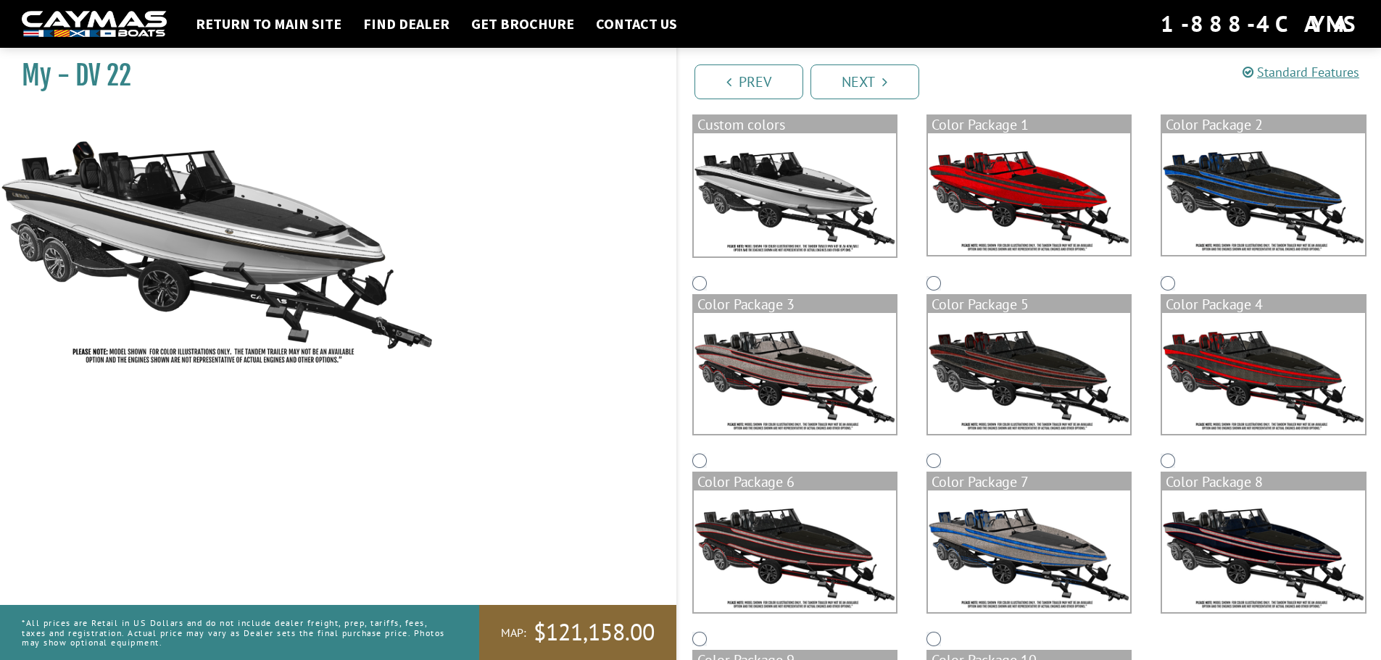
scroll to position [217, 0]
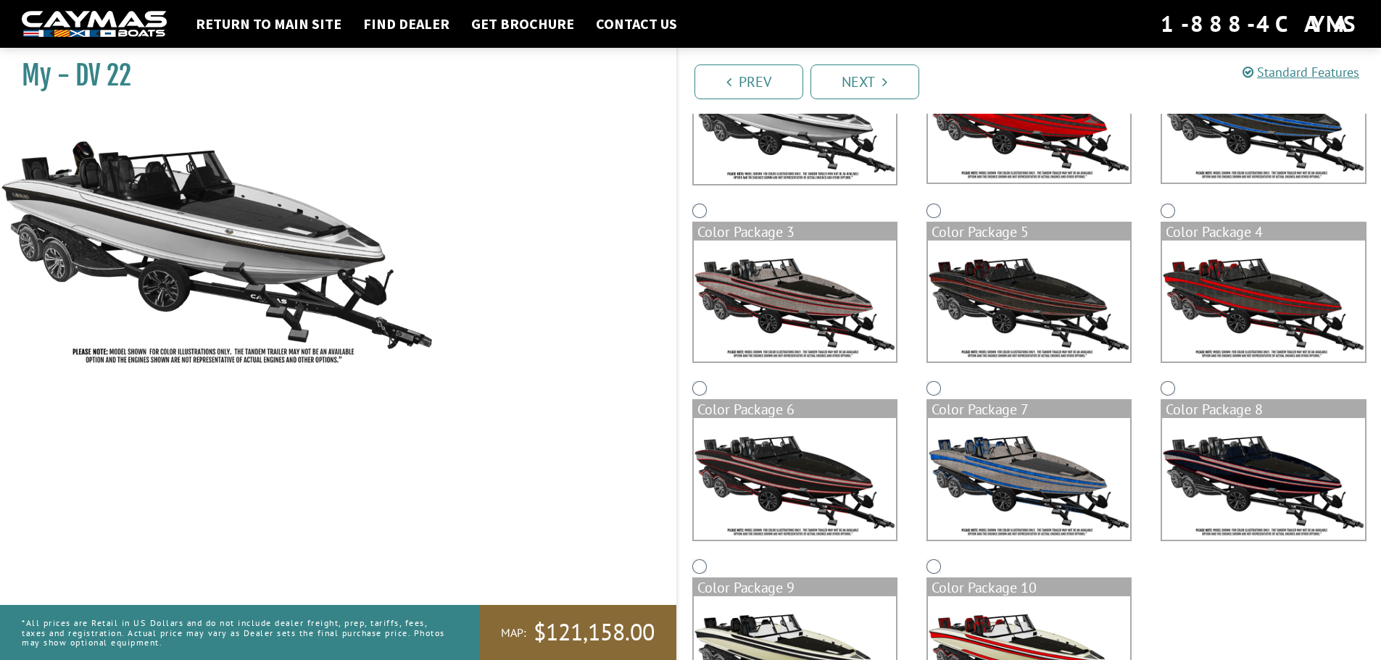
click at [974, 244] on img at bounding box center [1029, 302] width 202 height 122
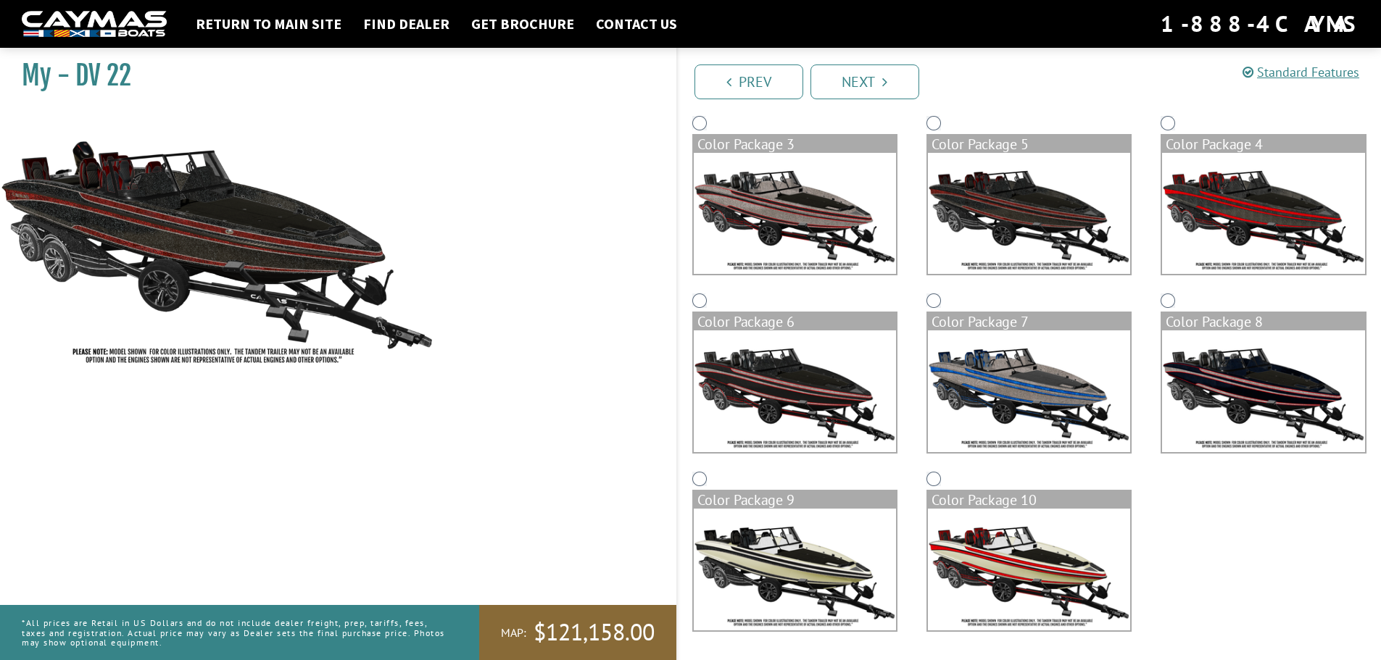
scroll to position [0, 0]
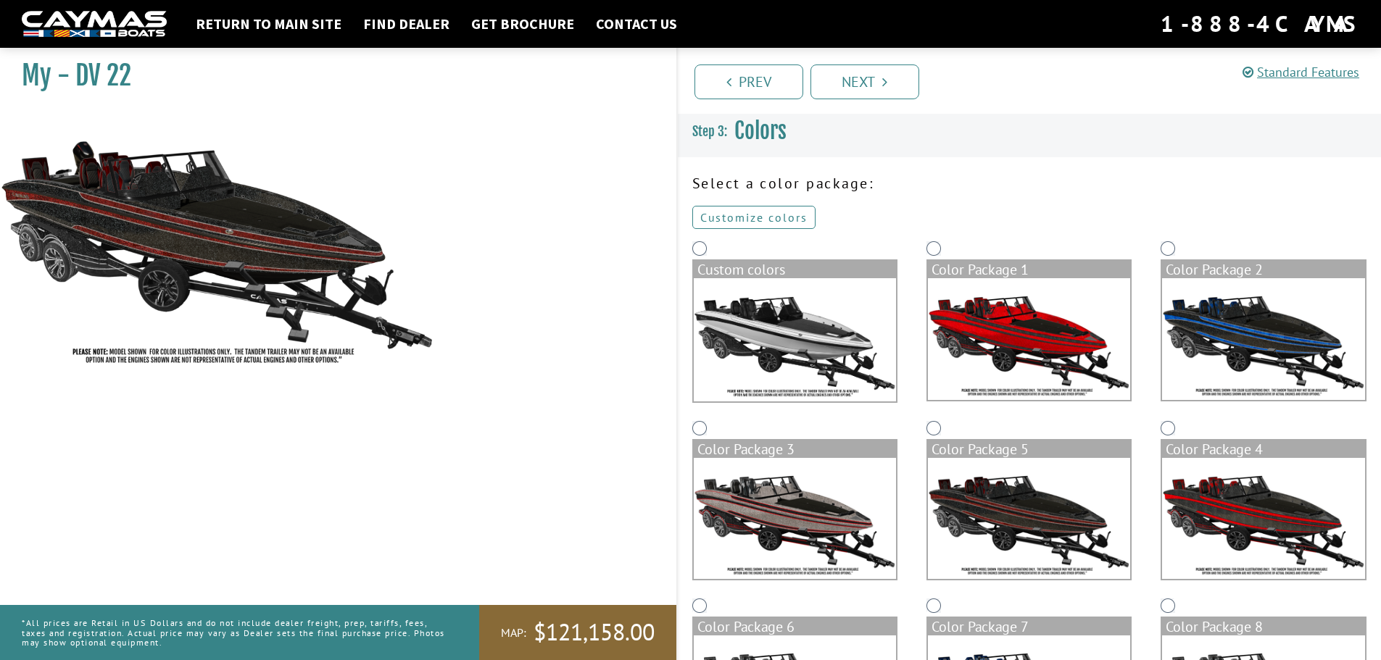
drag, startPoint x: 775, startPoint y: 217, endPoint x: 783, endPoint y: 213, distance: 8.8
click at [775, 217] on link "Customize colors" at bounding box center [753, 217] width 123 height 23
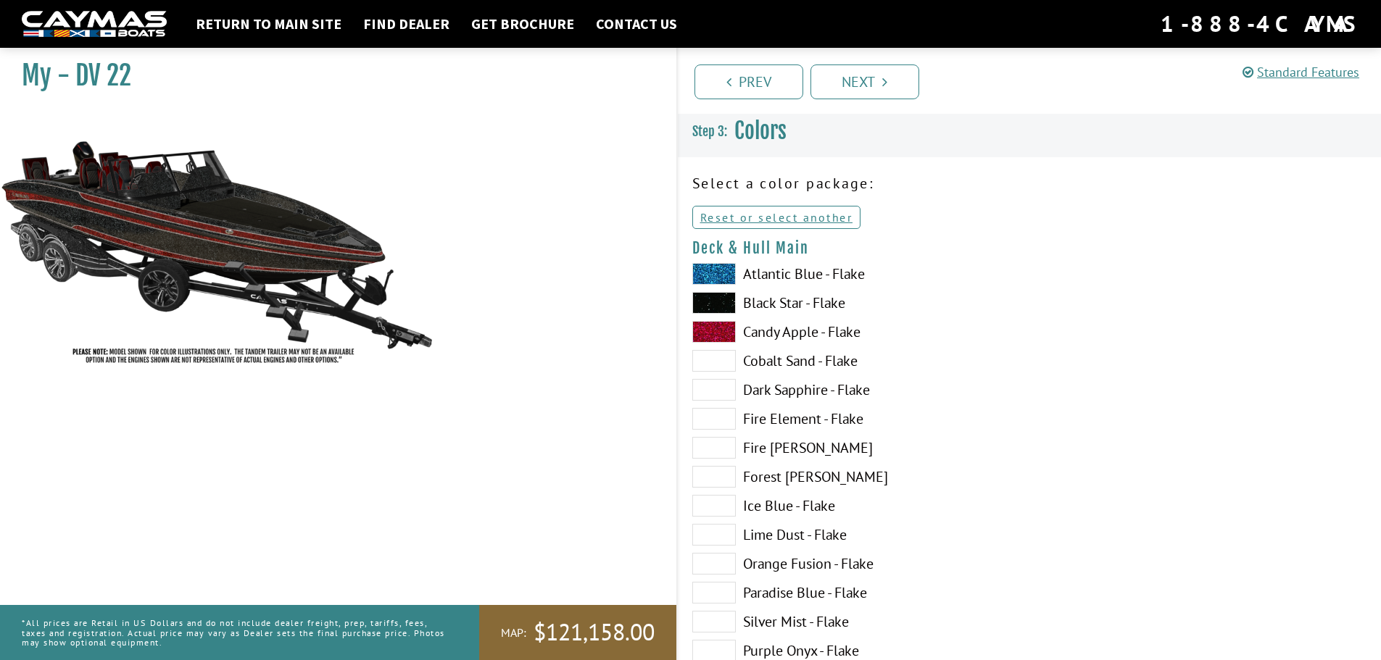
scroll to position [145, 0]
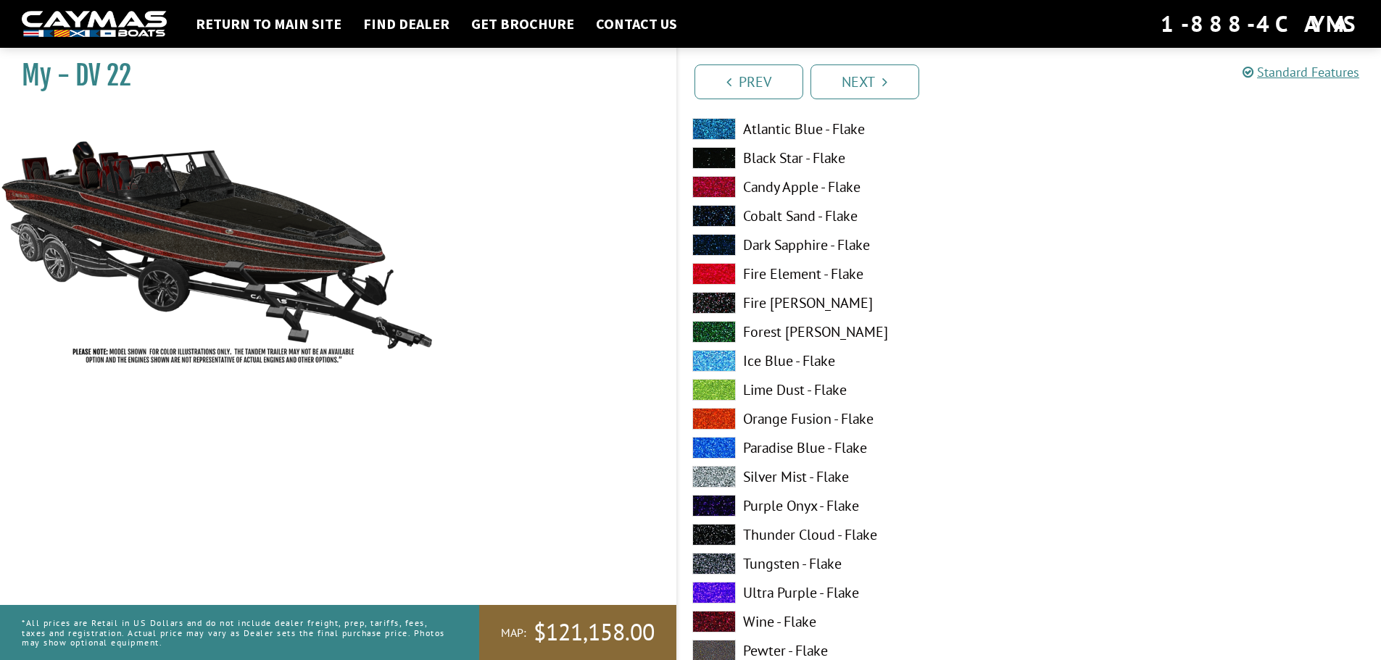
click at [784, 150] on label "Black Star - Flake" at bounding box center [853, 158] width 323 height 22
click at [778, 531] on label "Thunder Cloud - Flake" at bounding box center [853, 535] width 323 height 22
click at [768, 591] on label "Ultra Purple - Flake" at bounding box center [853, 593] width 323 height 22
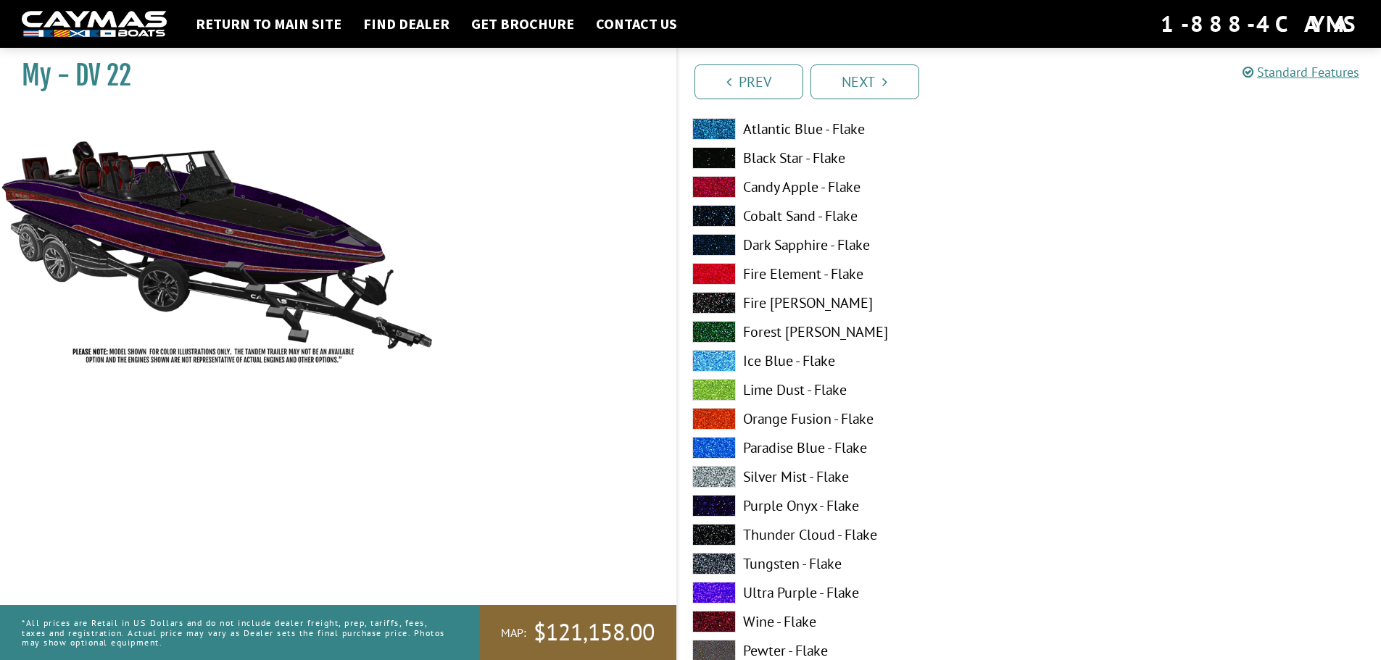
drag, startPoint x: 752, startPoint y: 413, endPoint x: 758, endPoint y: 409, distance: 7.8
click at [754, 412] on label "Orange Fusion - Flake" at bounding box center [853, 419] width 323 height 22
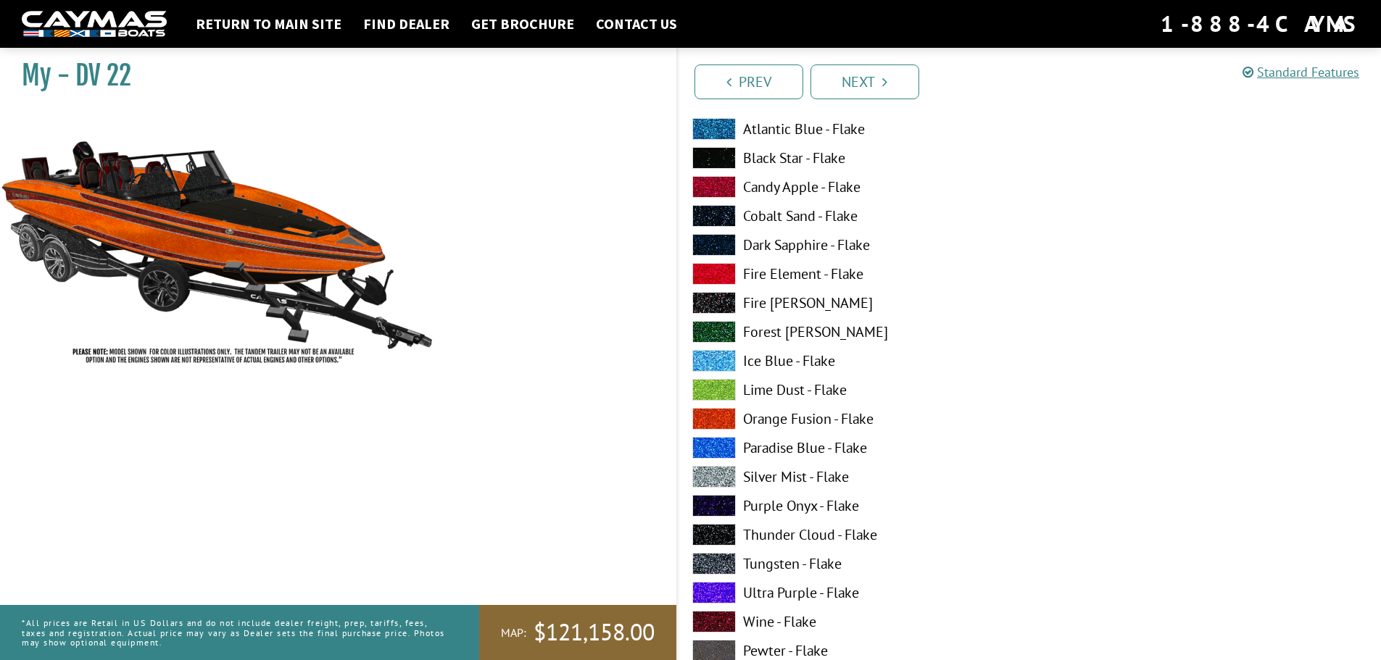
click at [773, 532] on label "Thunder Cloud - Flake" at bounding box center [853, 535] width 323 height 22
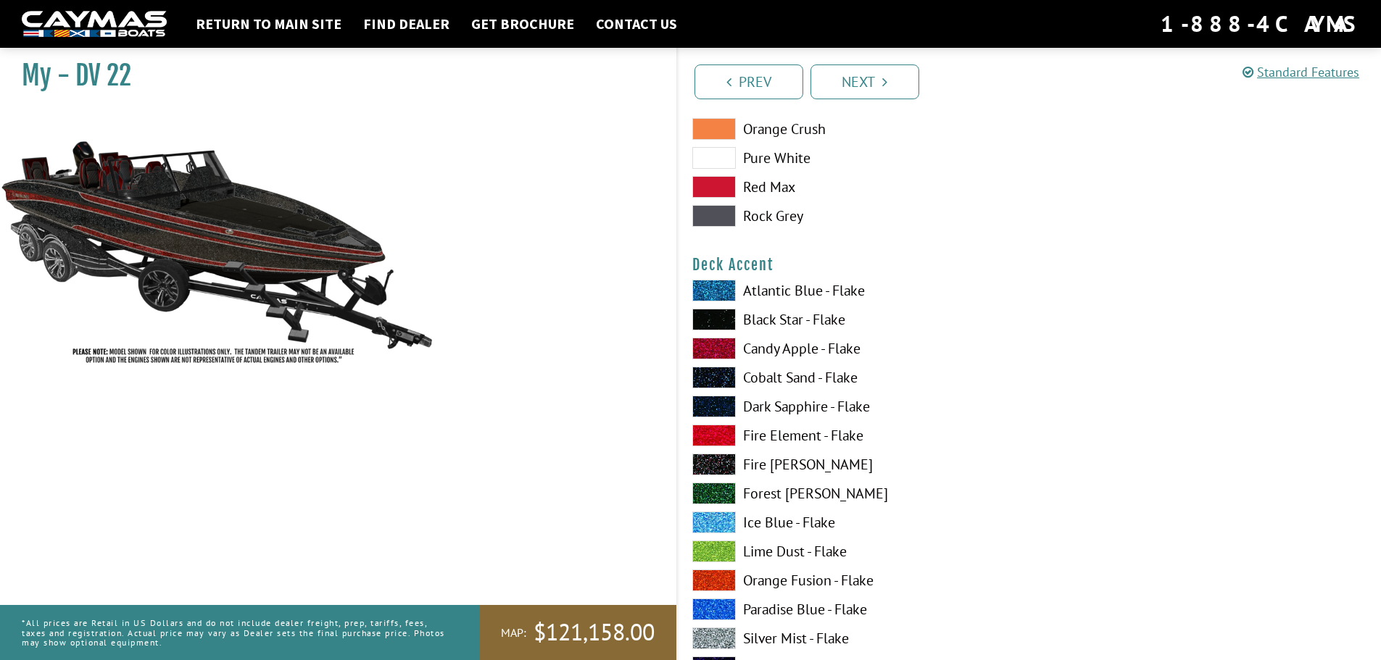
scroll to position [942, 0]
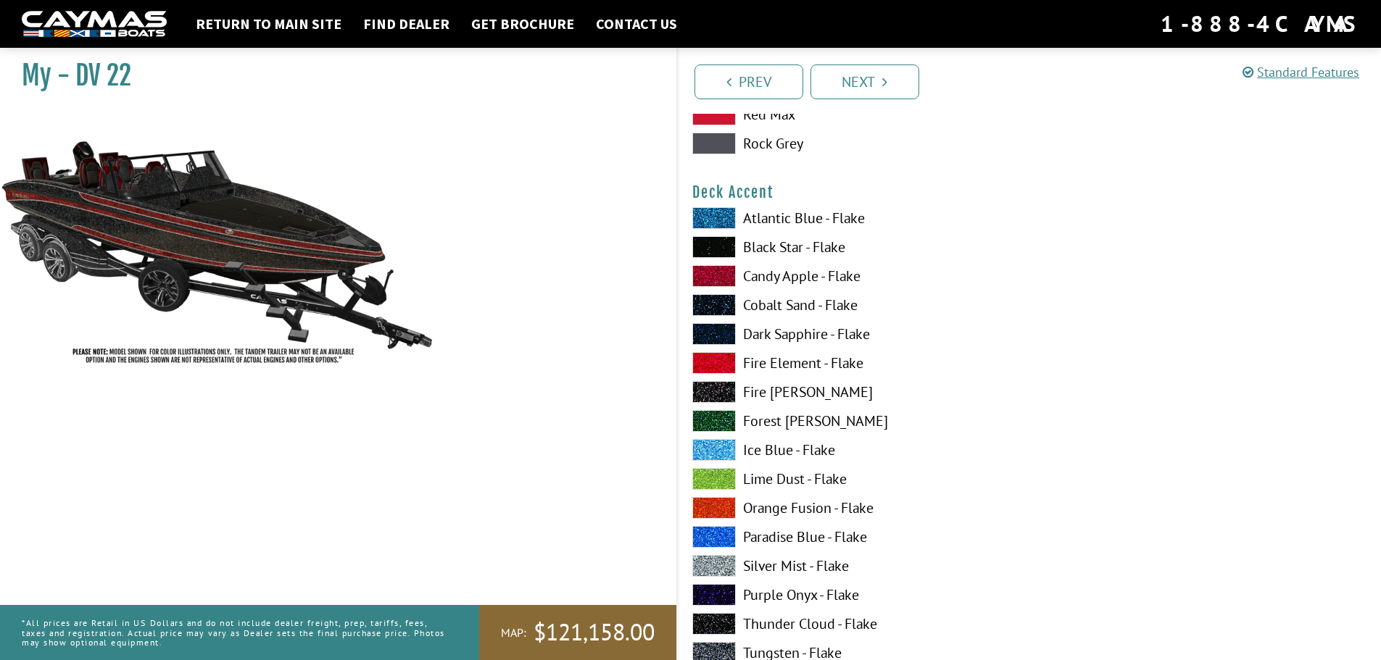
click at [764, 478] on label "Lime Dust - Flake" at bounding box center [853, 479] width 323 height 22
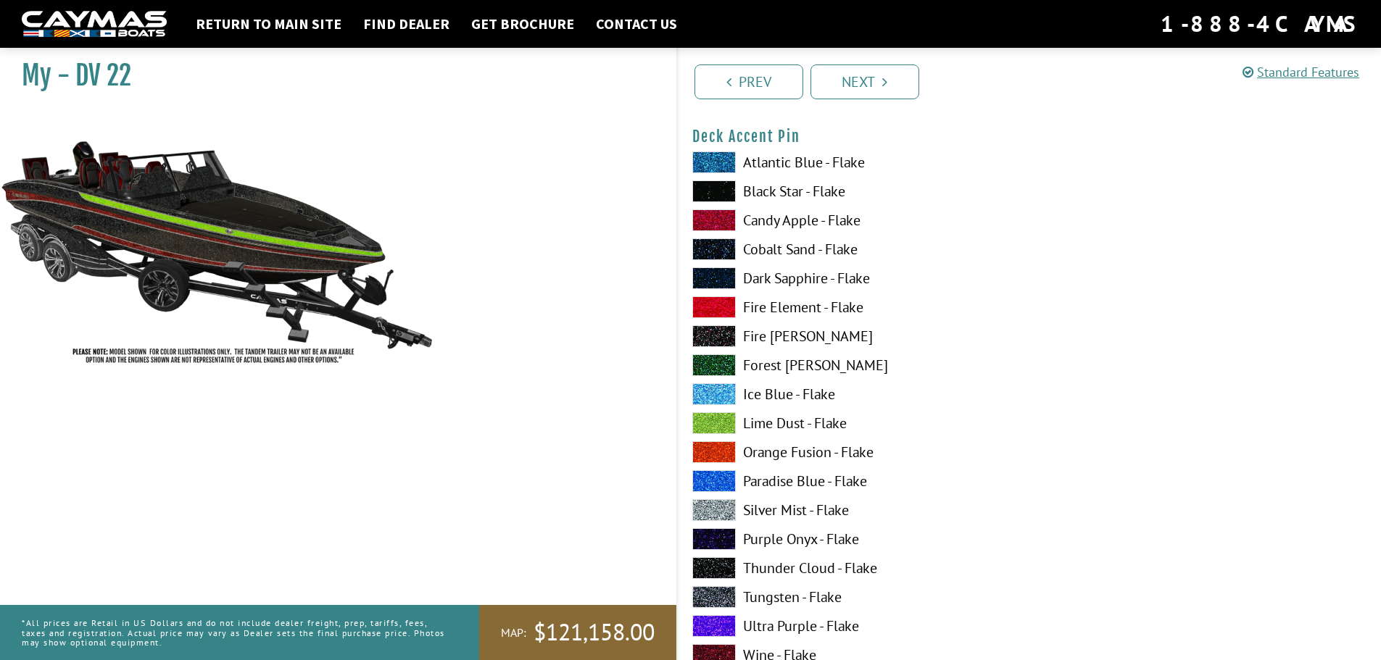
scroll to position [2029, 0]
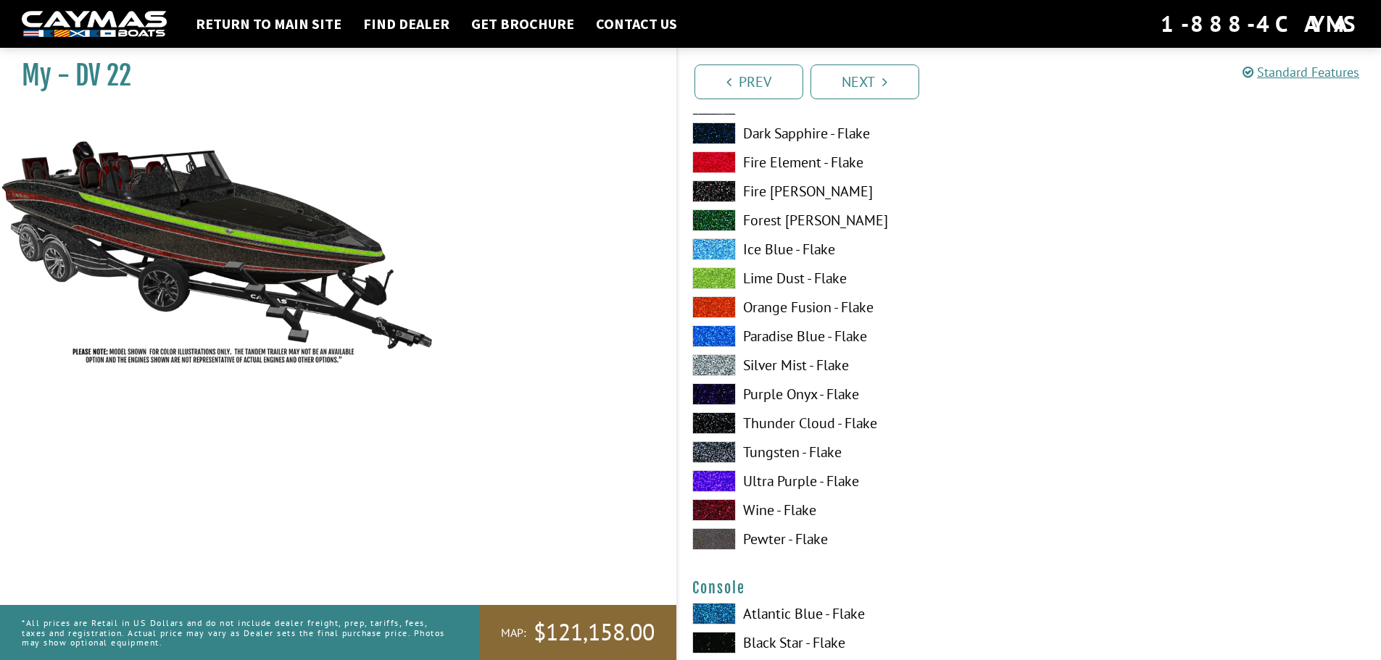
click at [777, 539] on label "Pewter - Flake" at bounding box center [853, 539] width 323 height 22
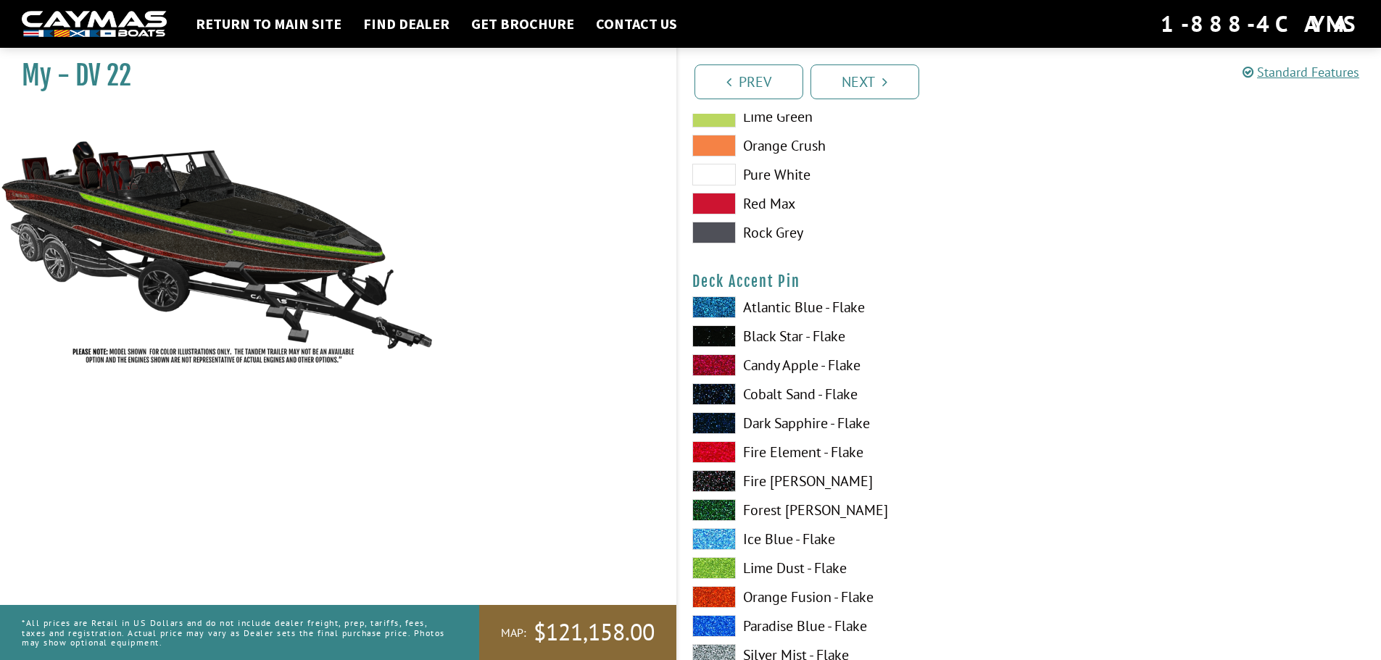
scroll to position [1595, 0]
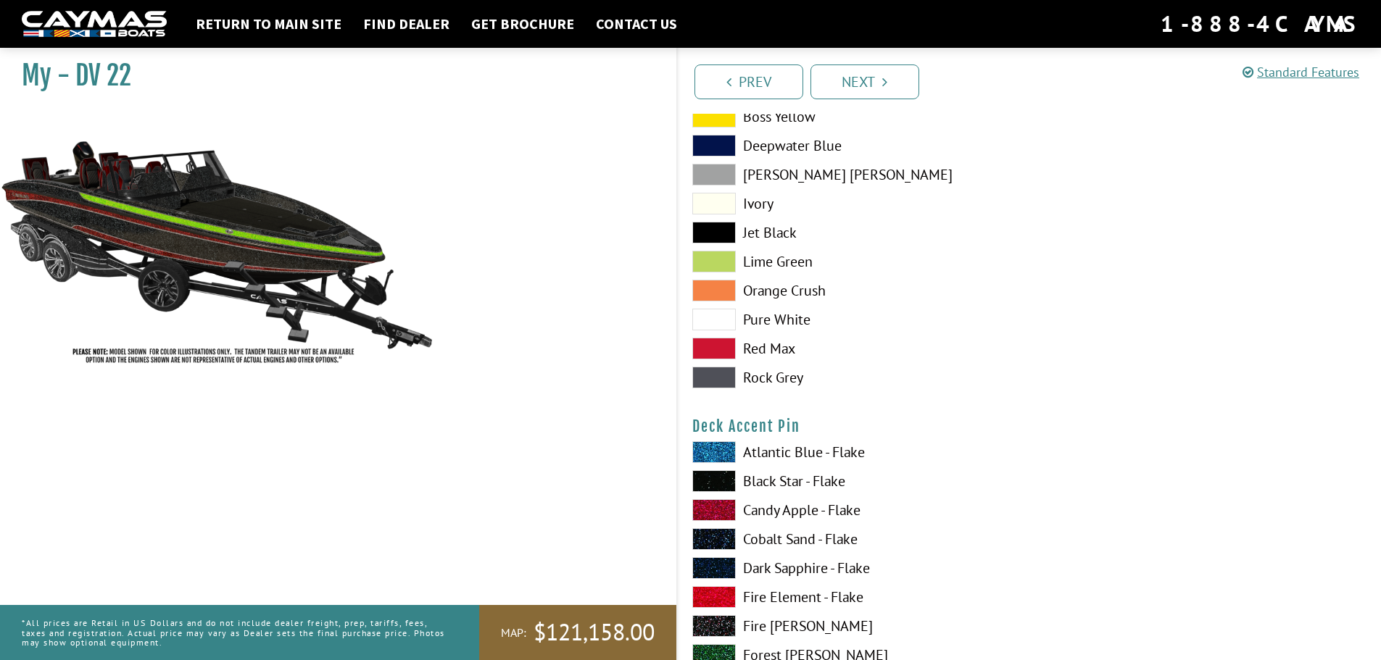
click at [776, 319] on label "Pure White" at bounding box center [853, 320] width 323 height 22
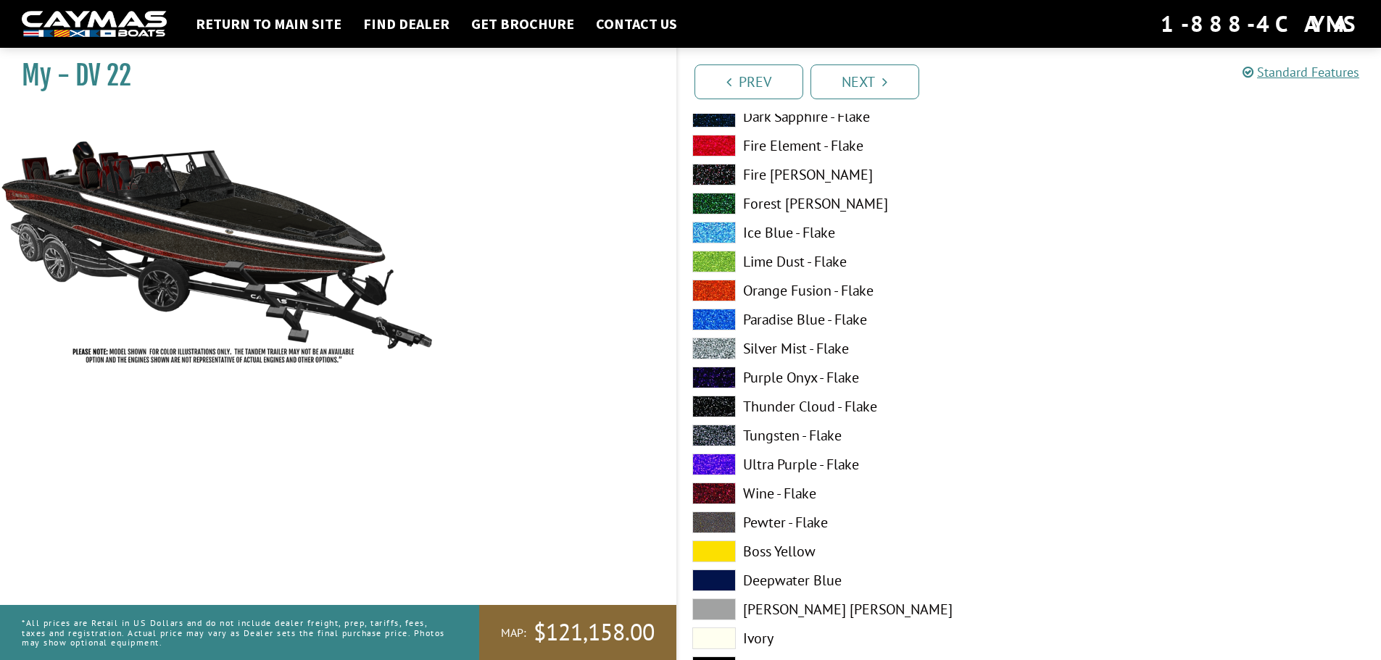
scroll to position [1087, 0]
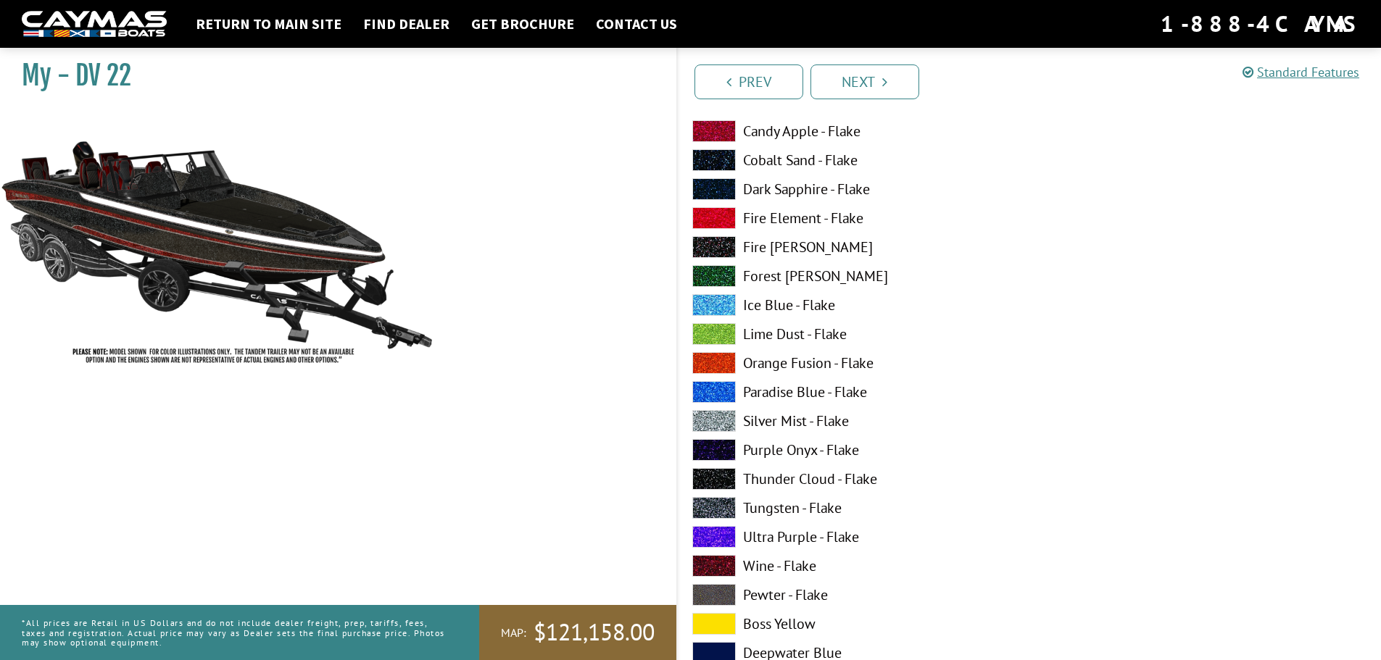
click at [764, 416] on label "Silver Mist - Flake" at bounding box center [853, 421] width 323 height 22
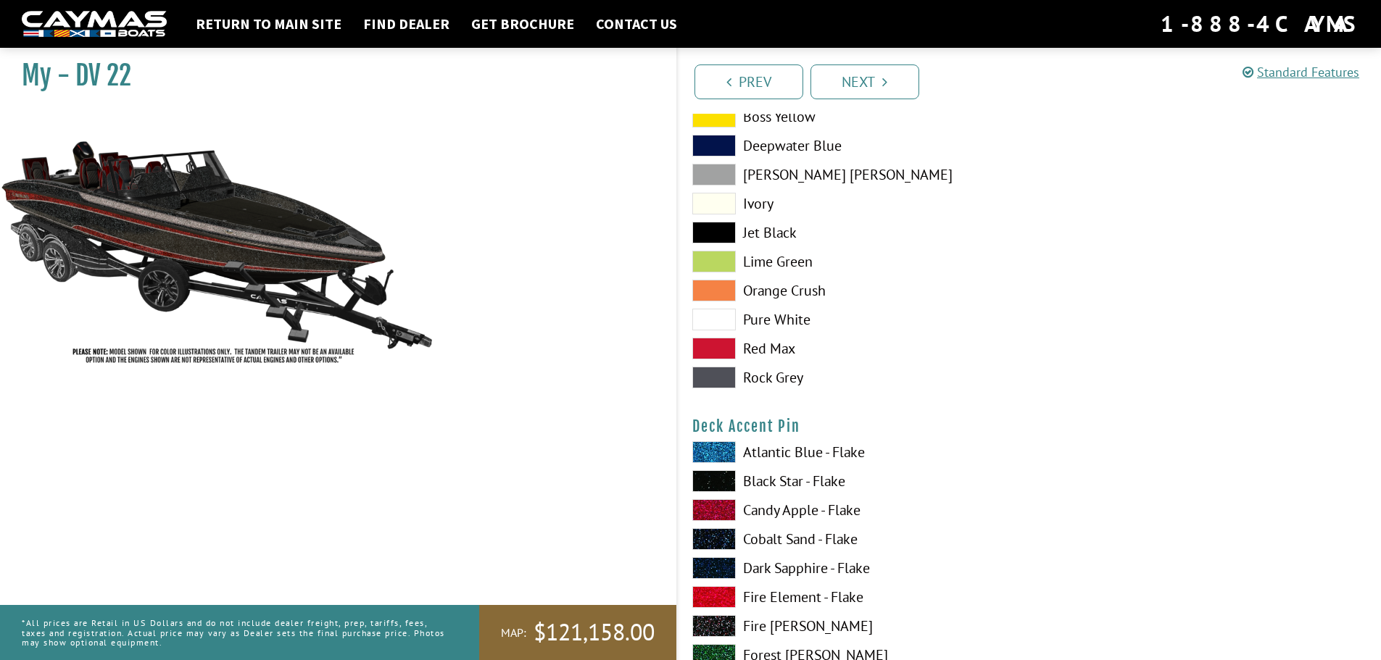
scroll to position [1522, 0]
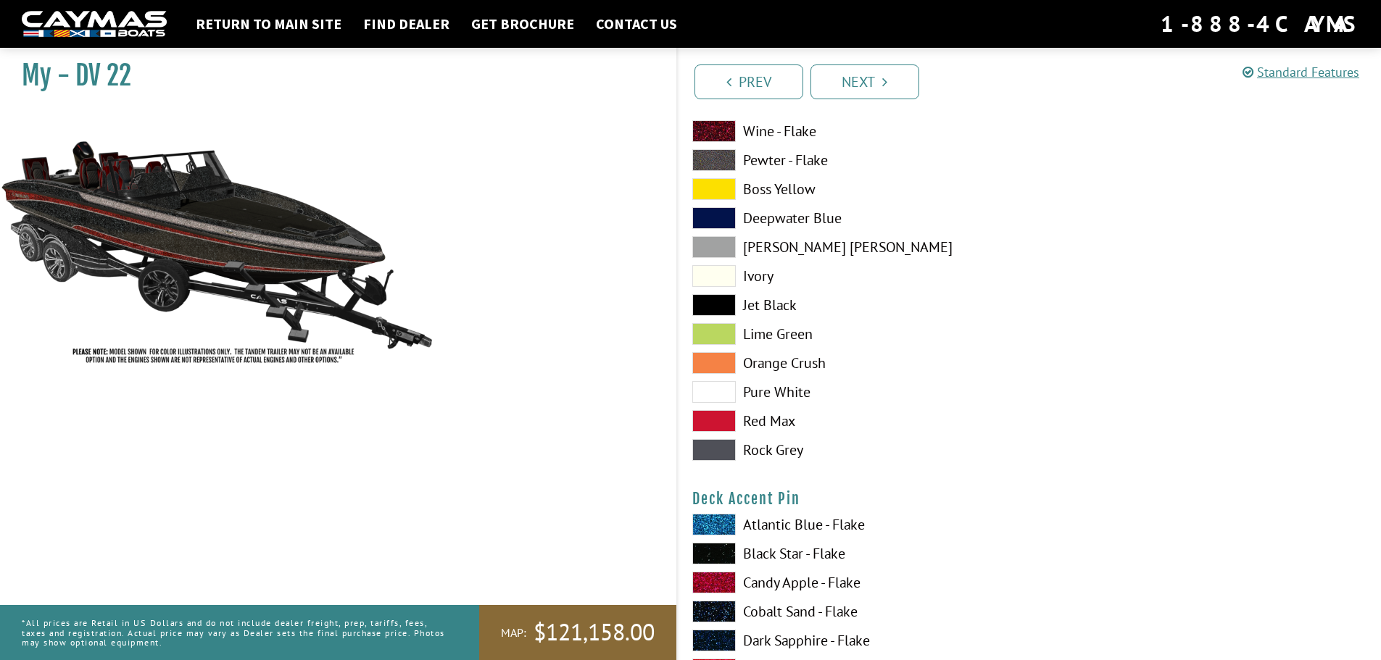
click at [776, 301] on label "Jet Black" at bounding box center [853, 305] width 323 height 22
click at [756, 189] on label "Boss Yellow" at bounding box center [853, 189] width 323 height 22
click at [767, 311] on label "Jet Black" at bounding box center [853, 305] width 323 height 22
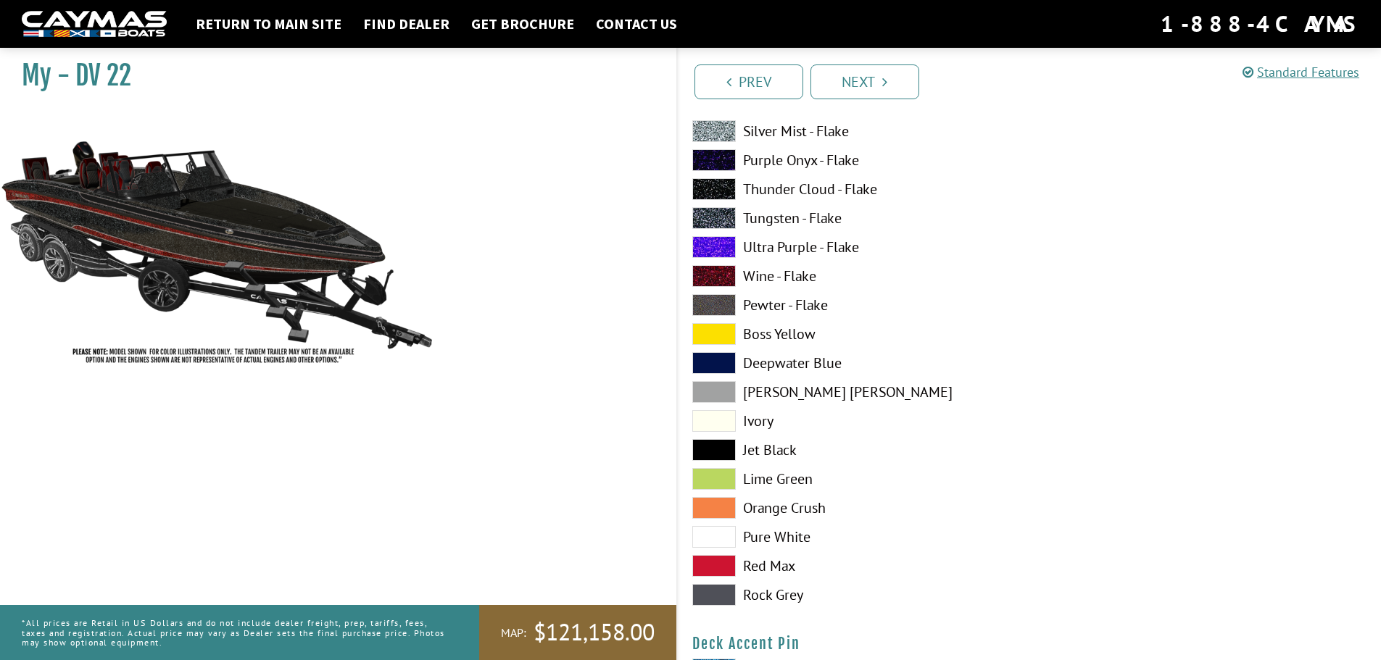
scroll to position [1305, 0]
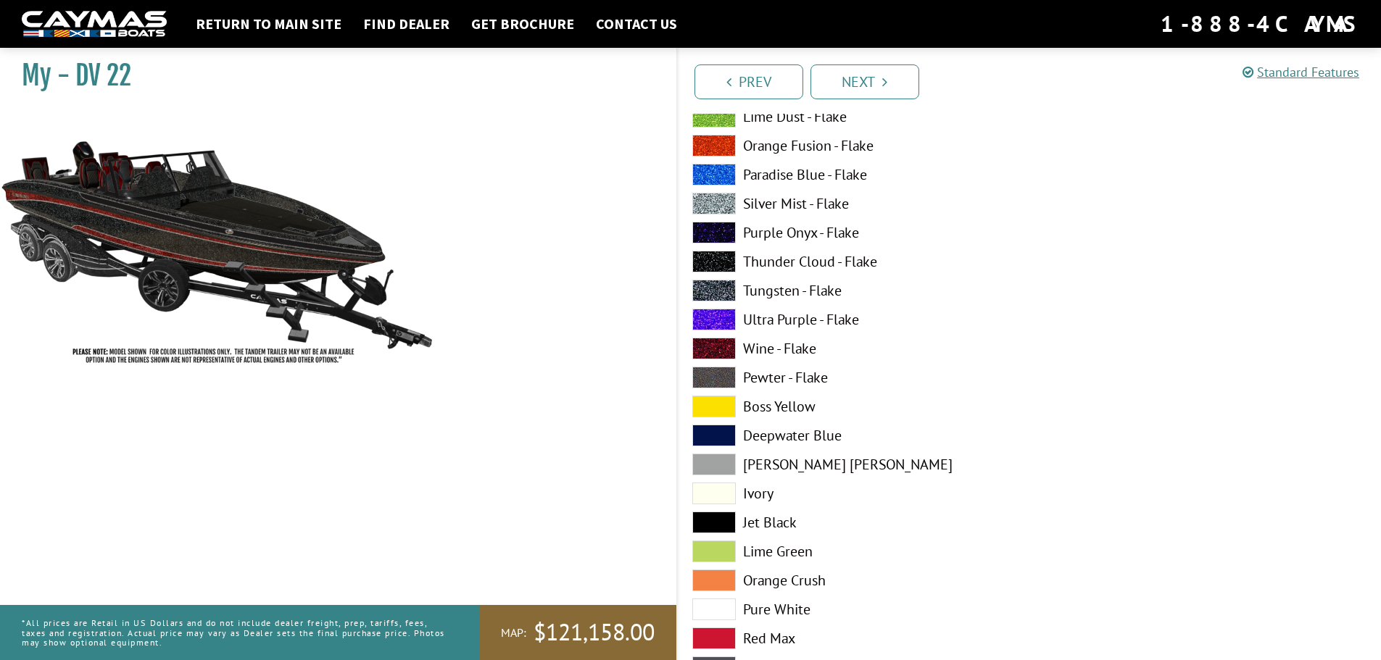
click at [772, 201] on label "Silver Mist - Flake" at bounding box center [853, 204] width 323 height 22
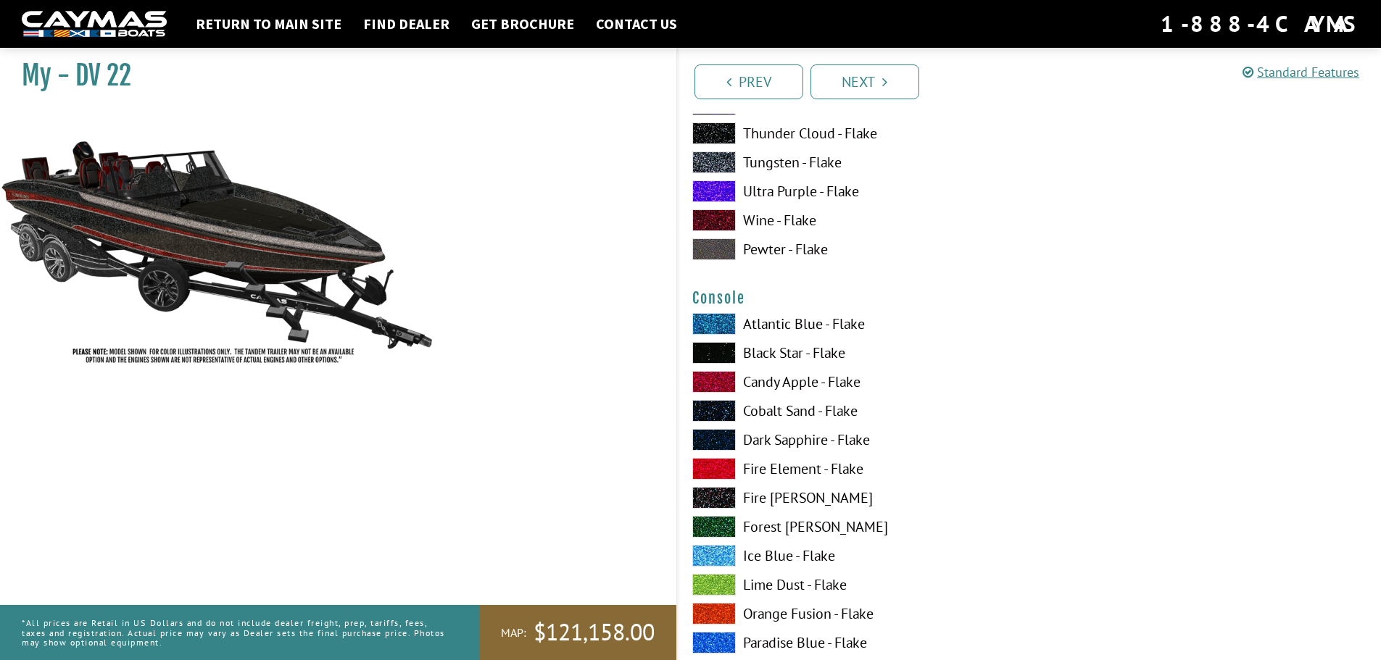
scroll to position [2392, 0]
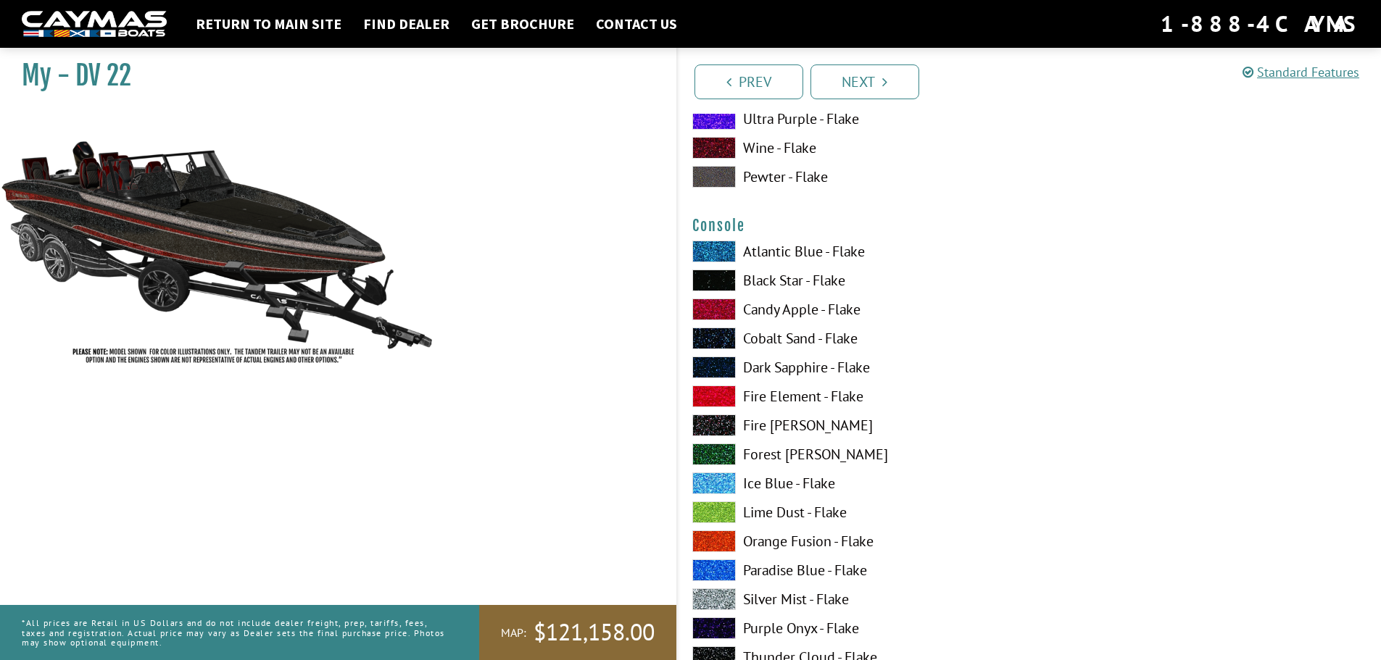
click at [783, 599] on label "Silver Mist - Flake" at bounding box center [853, 600] width 323 height 22
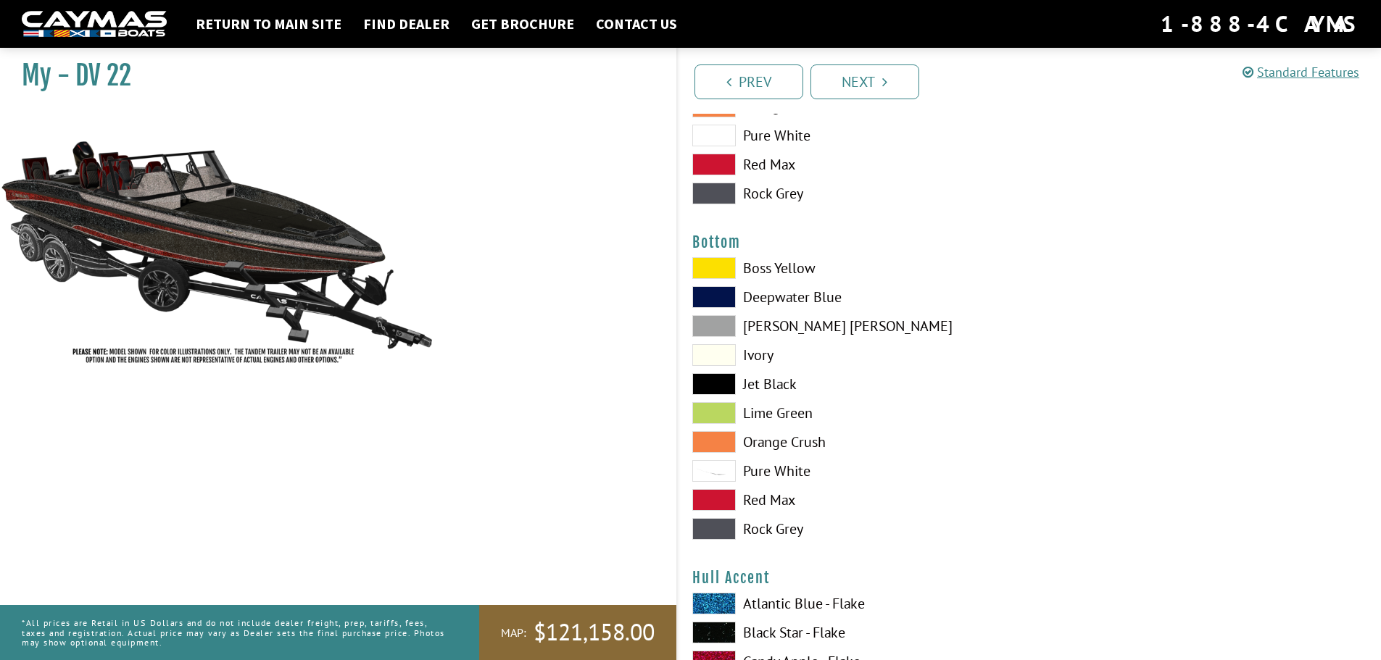
scroll to position [3334, 0]
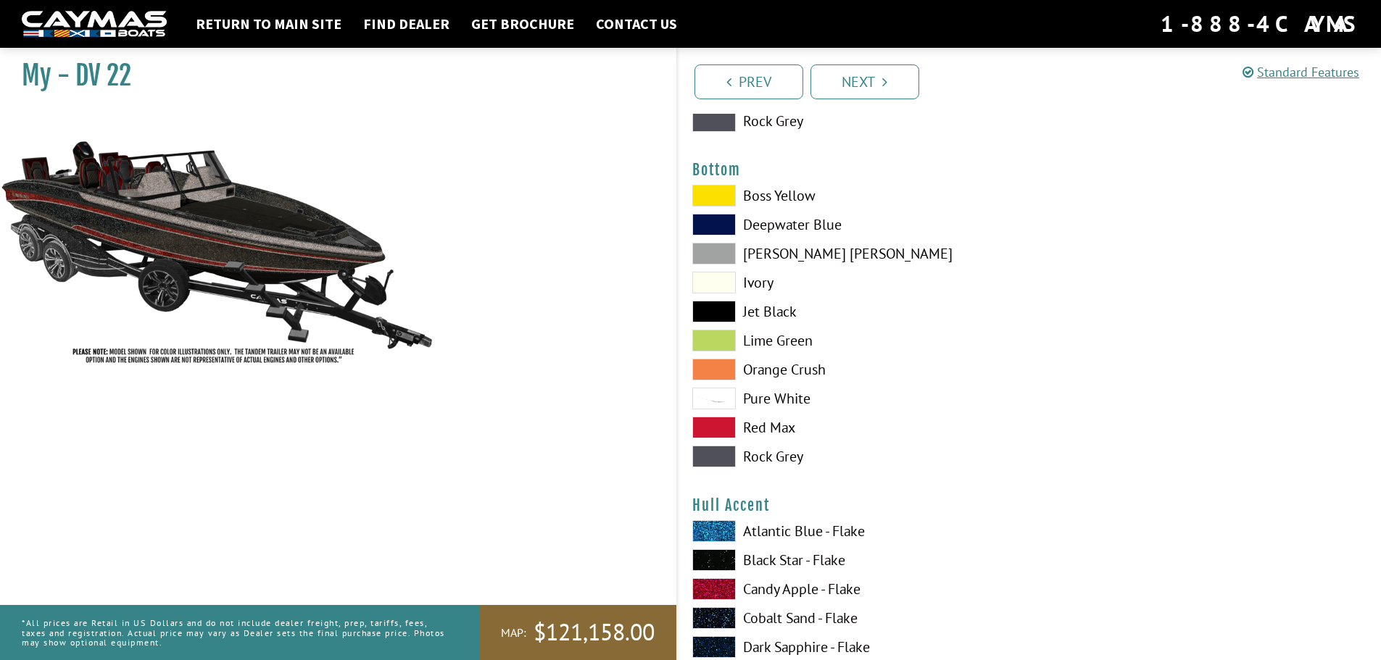
click at [789, 431] on label "Red Max" at bounding box center [853, 428] width 323 height 22
click at [771, 310] on label "Jet Black" at bounding box center [853, 312] width 323 height 22
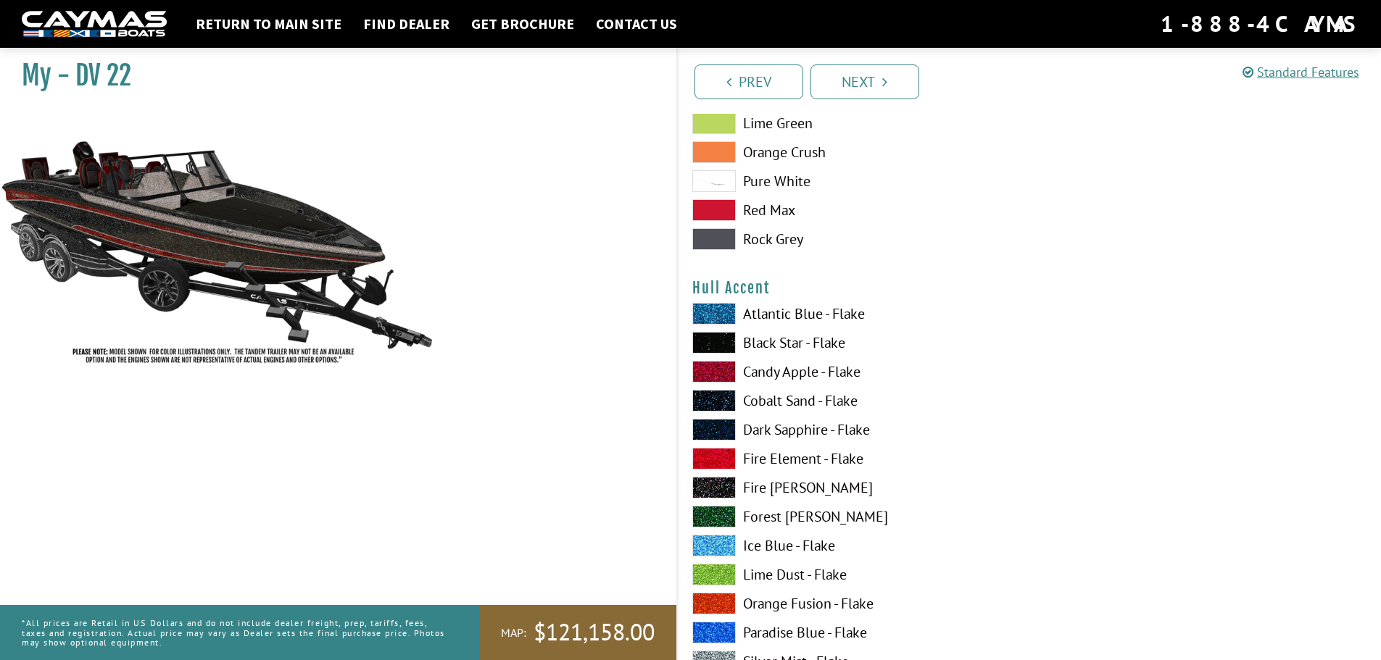
scroll to position [3624, 0]
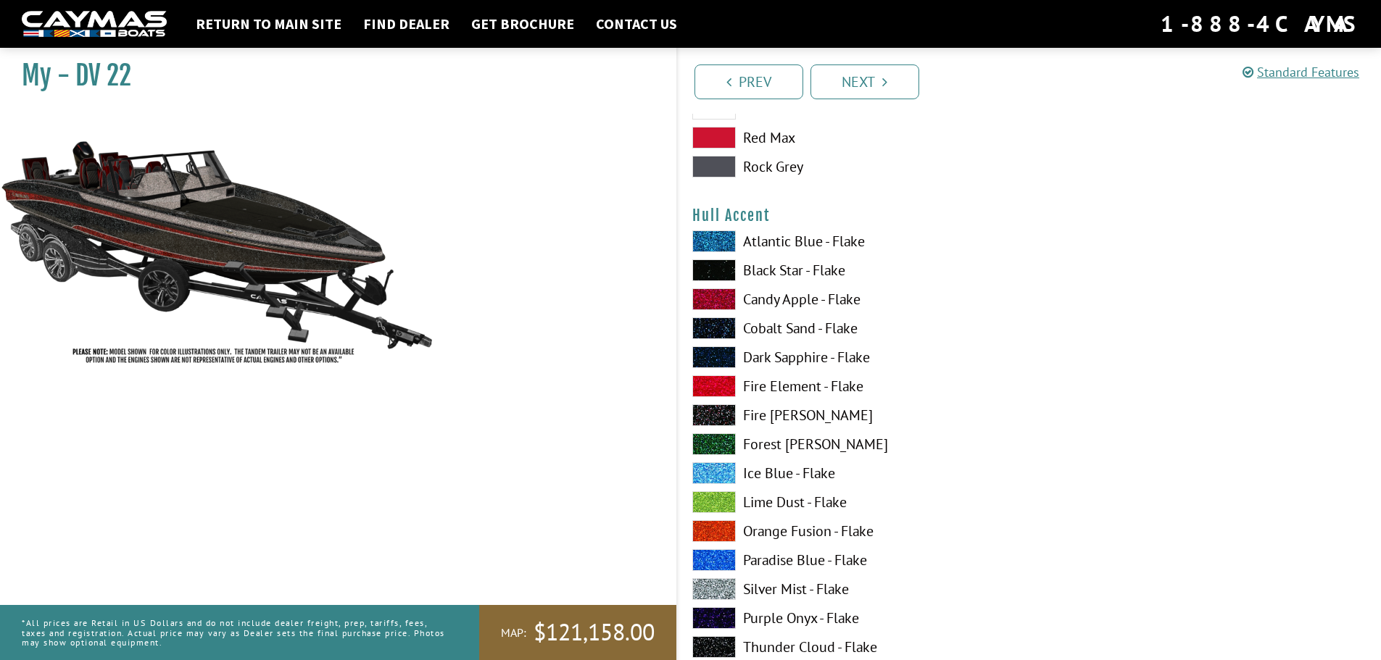
click at [782, 587] on label "Silver Mist - Flake" at bounding box center [853, 589] width 323 height 22
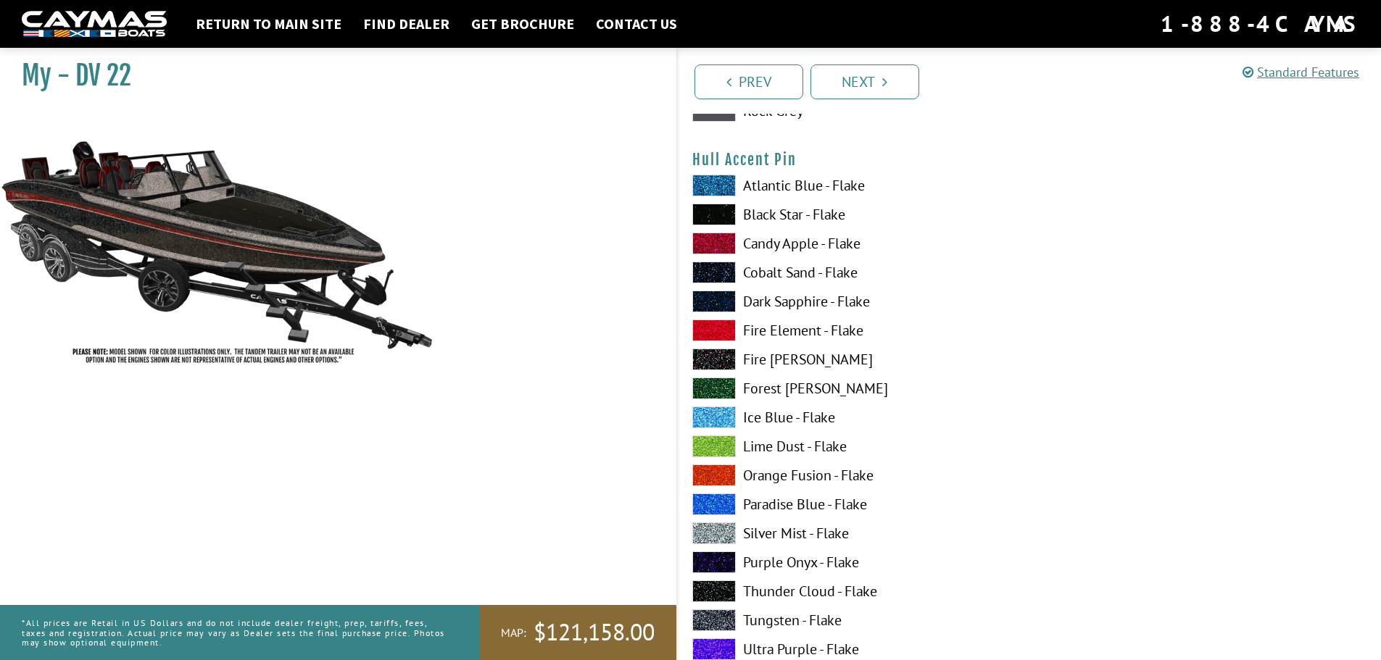
scroll to position [4639, 0]
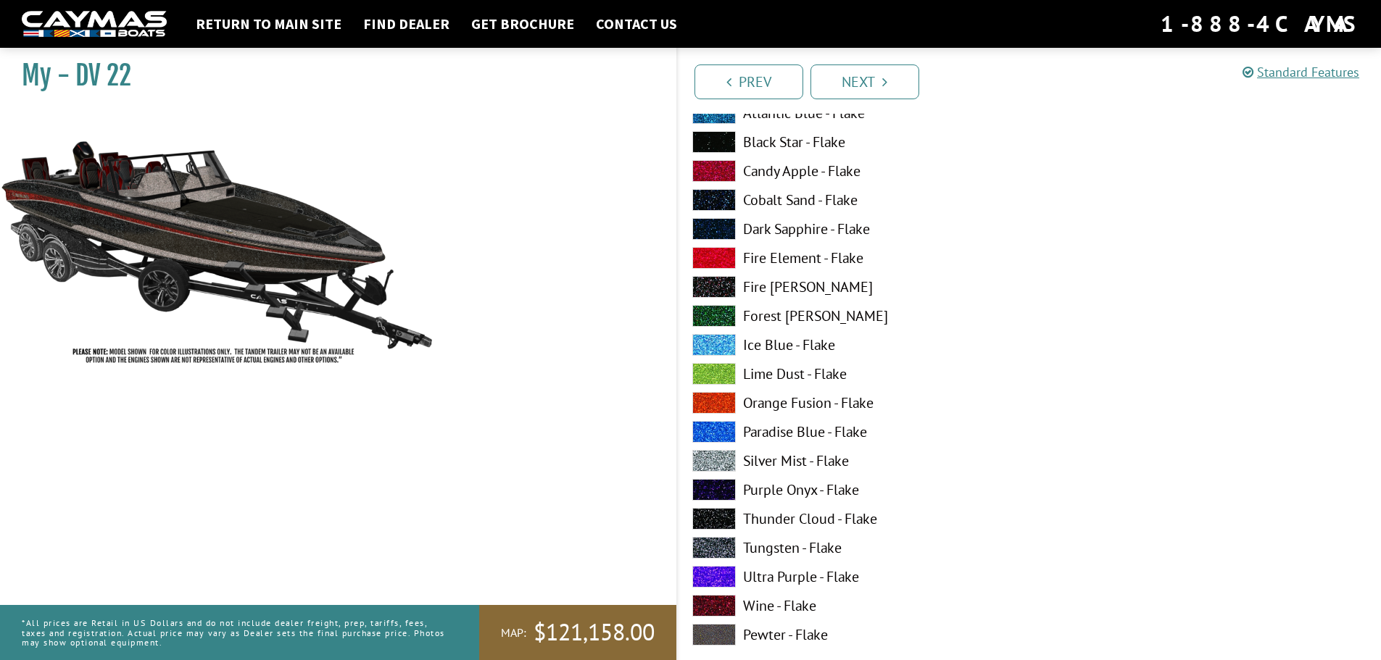
click at [799, 547] on label "Tungsten - Flake" at bounding box center [853, 548] width 323 height 22
click at [770, 370] on label "Lime Dust - Flake" at bounding box center [853, 374] width 323 height 22
click at [784, 548] on label "Tungsten - Flake" at bounding box center [853, 548] width 323 height 22
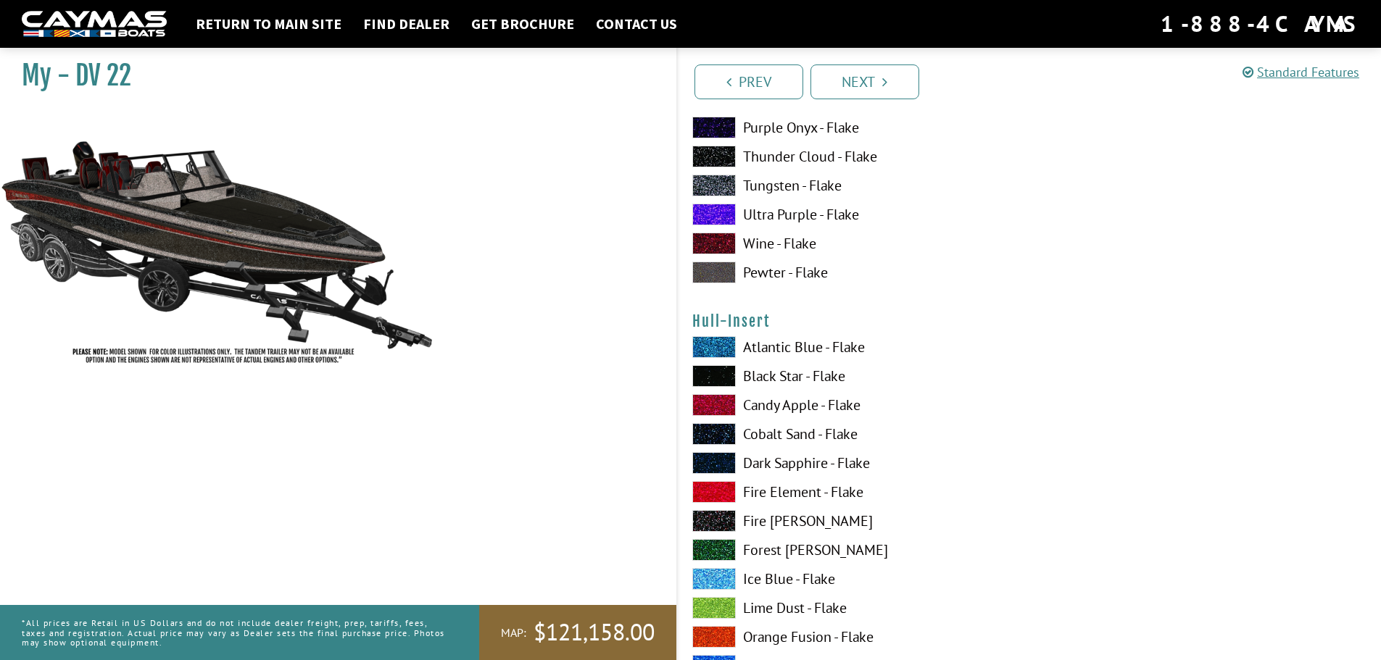
scroll to position [5074, 0]
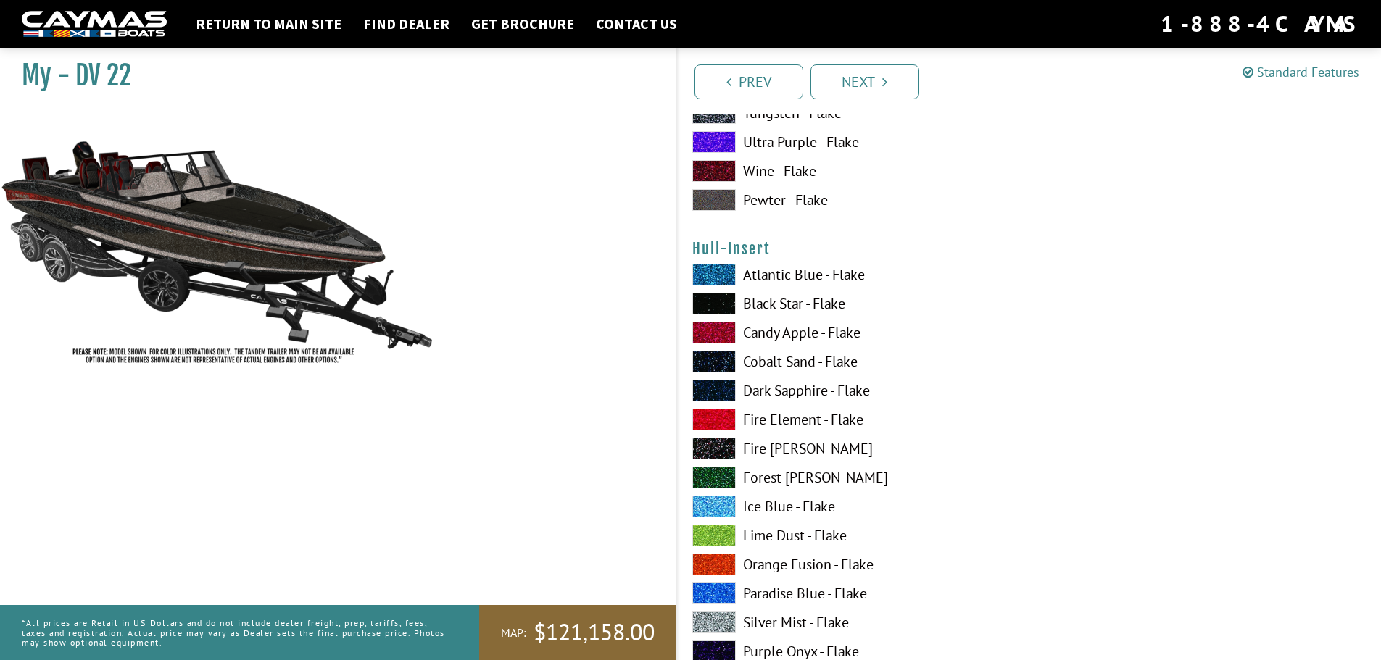
click at [804, 417] on label "Fire Element - Flake" at bounding box center [853, 420] width 323 height 22
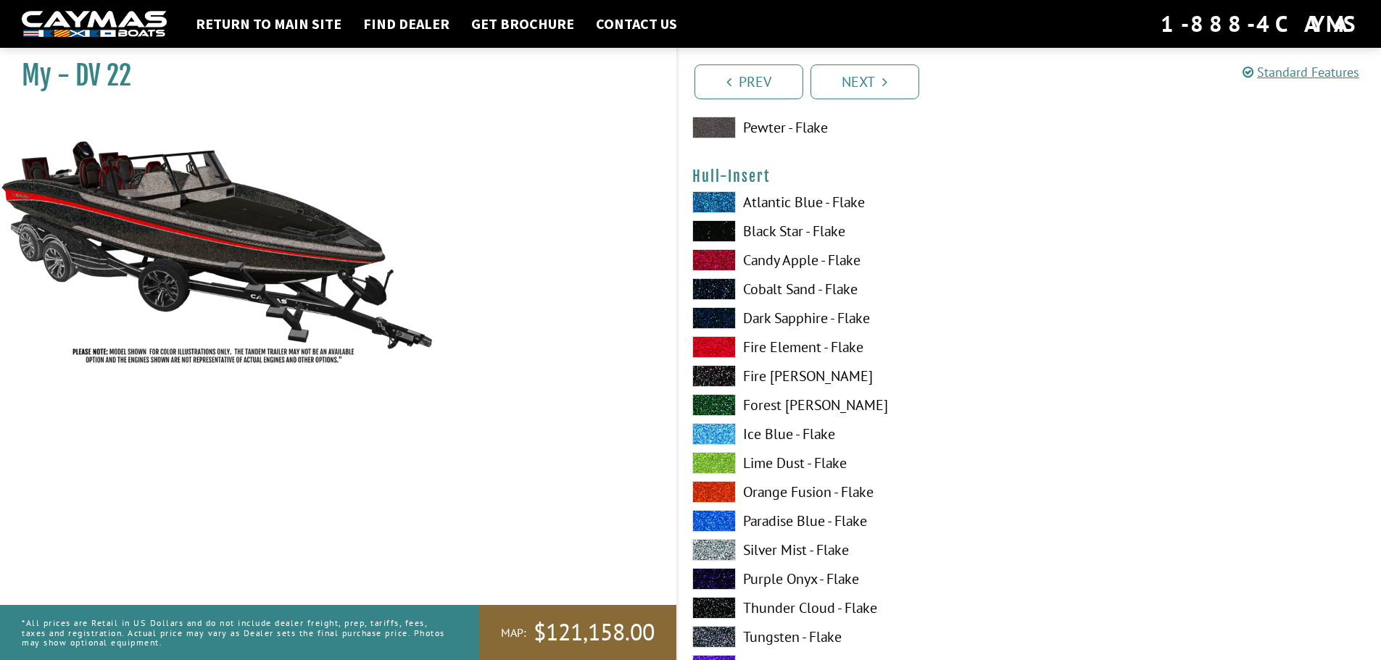
click at [779, 545] on label "Silver Mist - Flake" at bounding box center [853, 550] width 323 height 22
click at [774, 513] on label "Paradise Blue - Flake" at bounding box center [853, 521] width 323 height 22
click at [781, 545] on label "Silver Mist - Flake" at bounding box center [853, 550] width 323 height 22
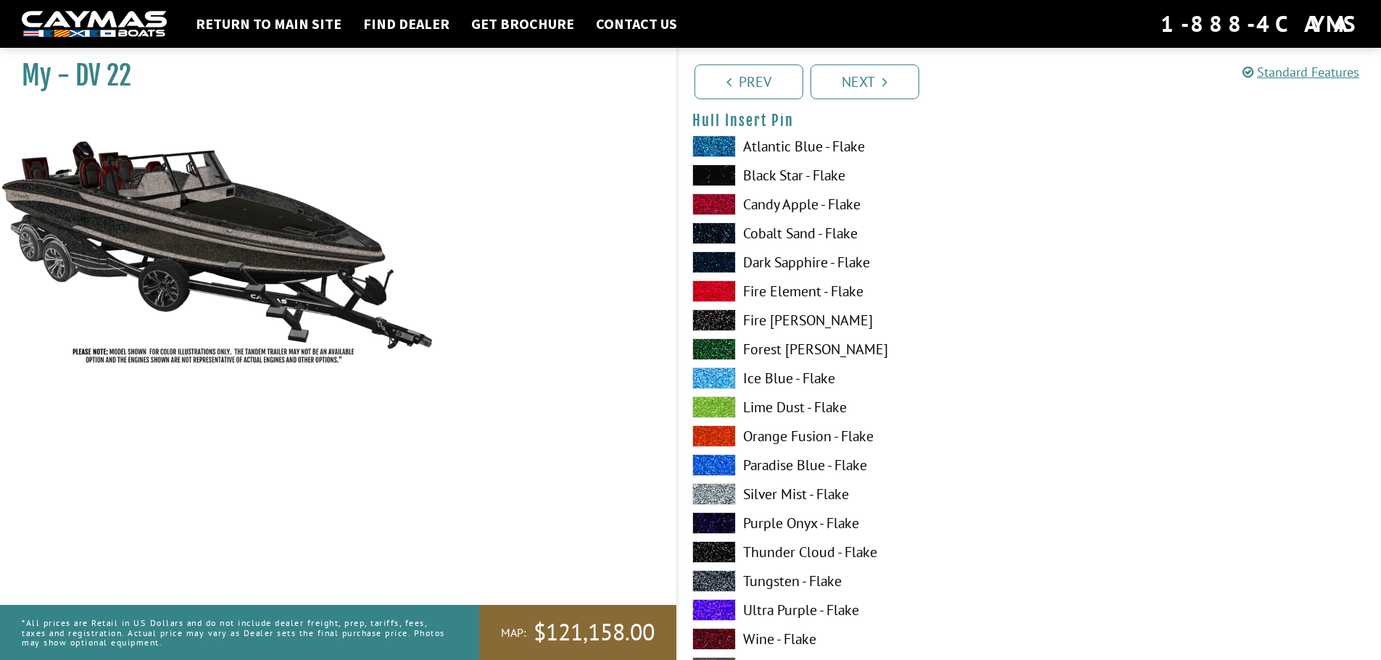
scroll to position [6161, 0]
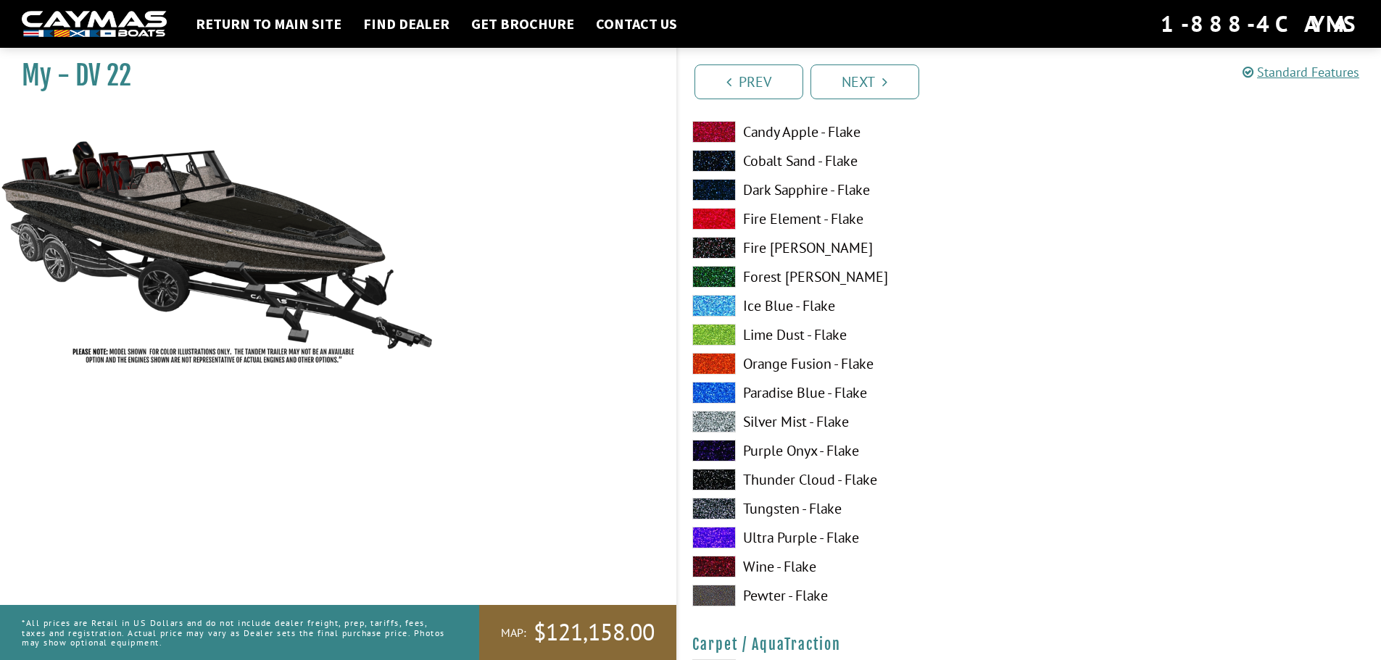
click at [796, 597] on label "Pewter - Flake" at bounding box center [853, 596] width 323 height 22
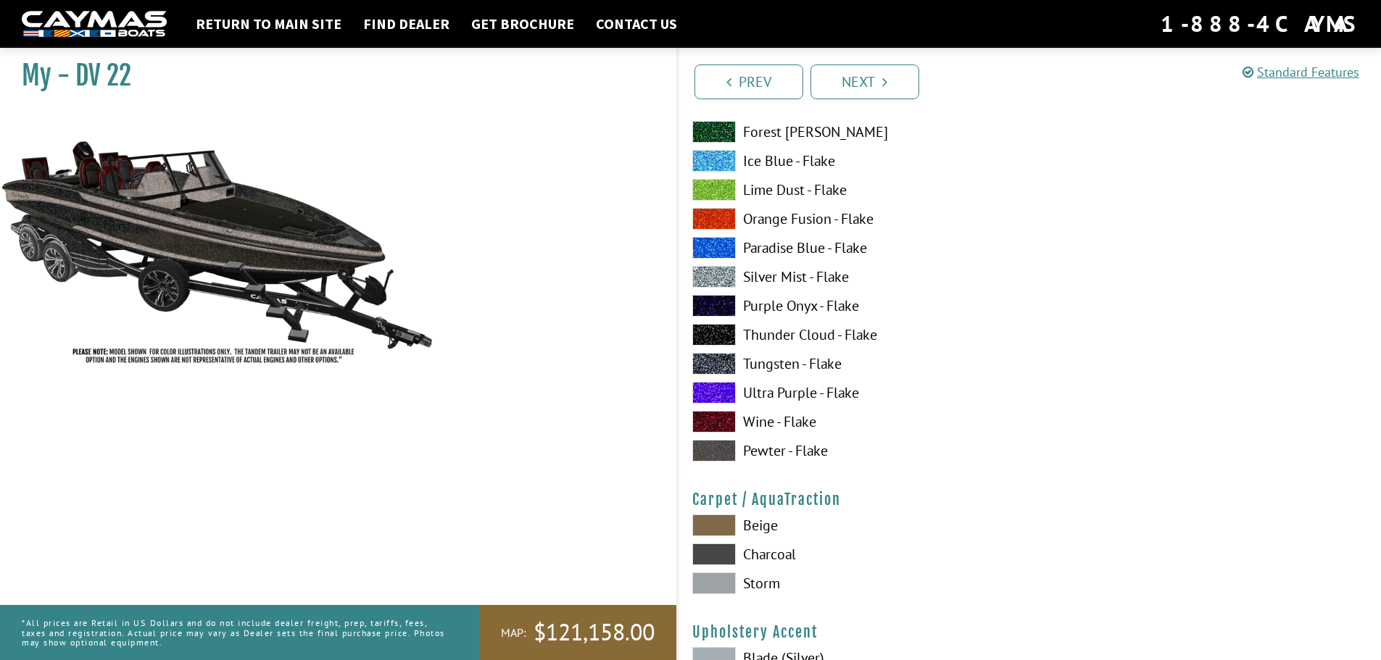
scroll to position [6378, 0]
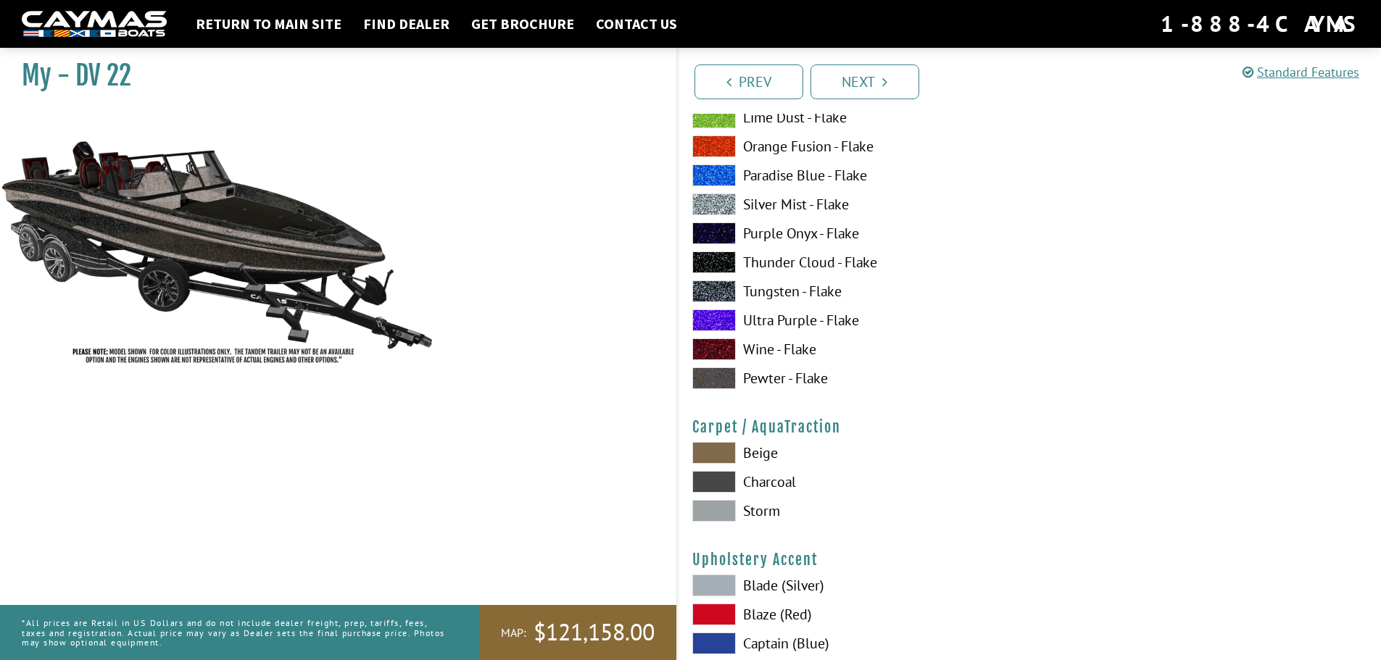
click at [766, 512] on label "Storm" at bounding box center [853, 511] width 323 height 22
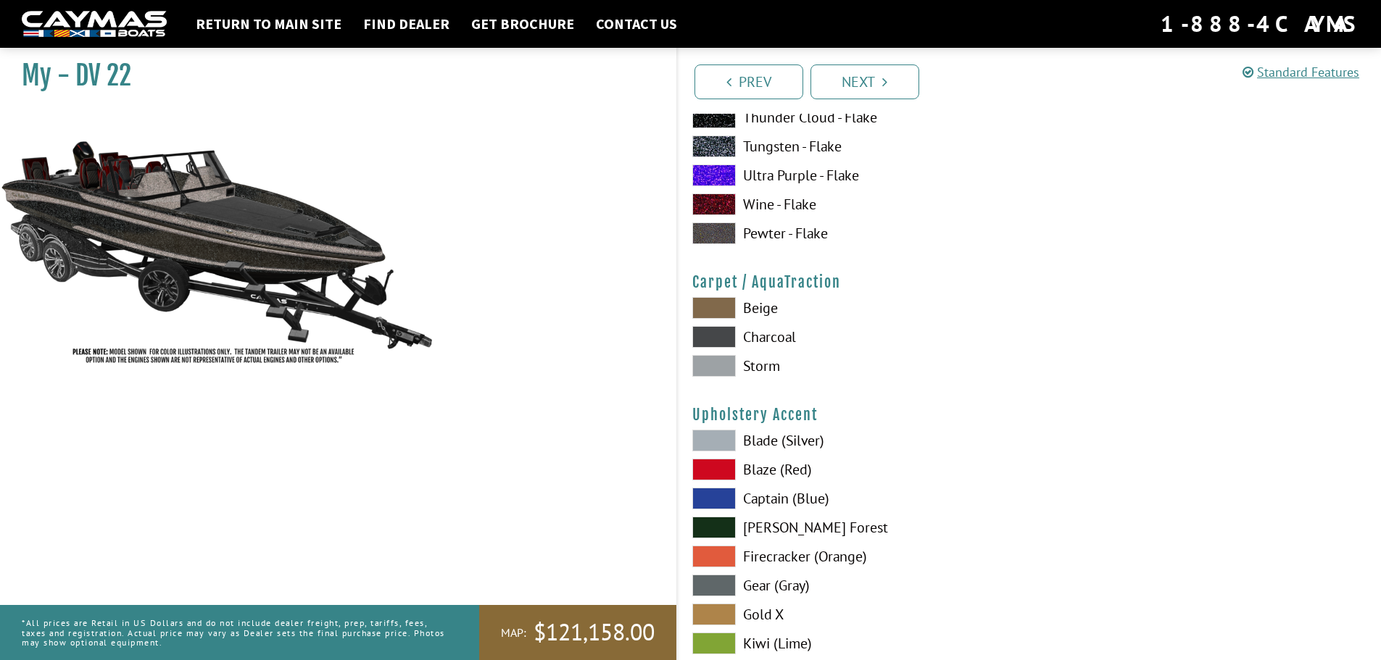
scroll to position [6596, 0]
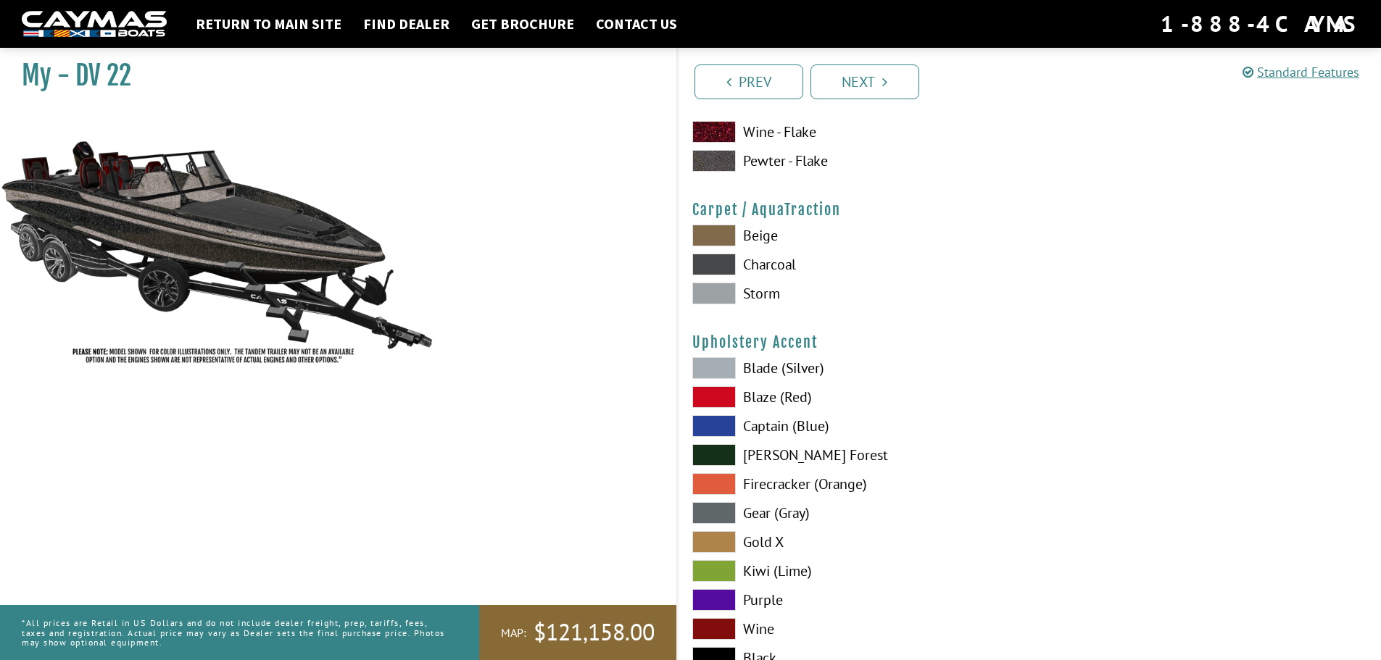
click at [760, 367] on label "Blade (Silver)" at bounding box center [853, 368] width 323 height 22
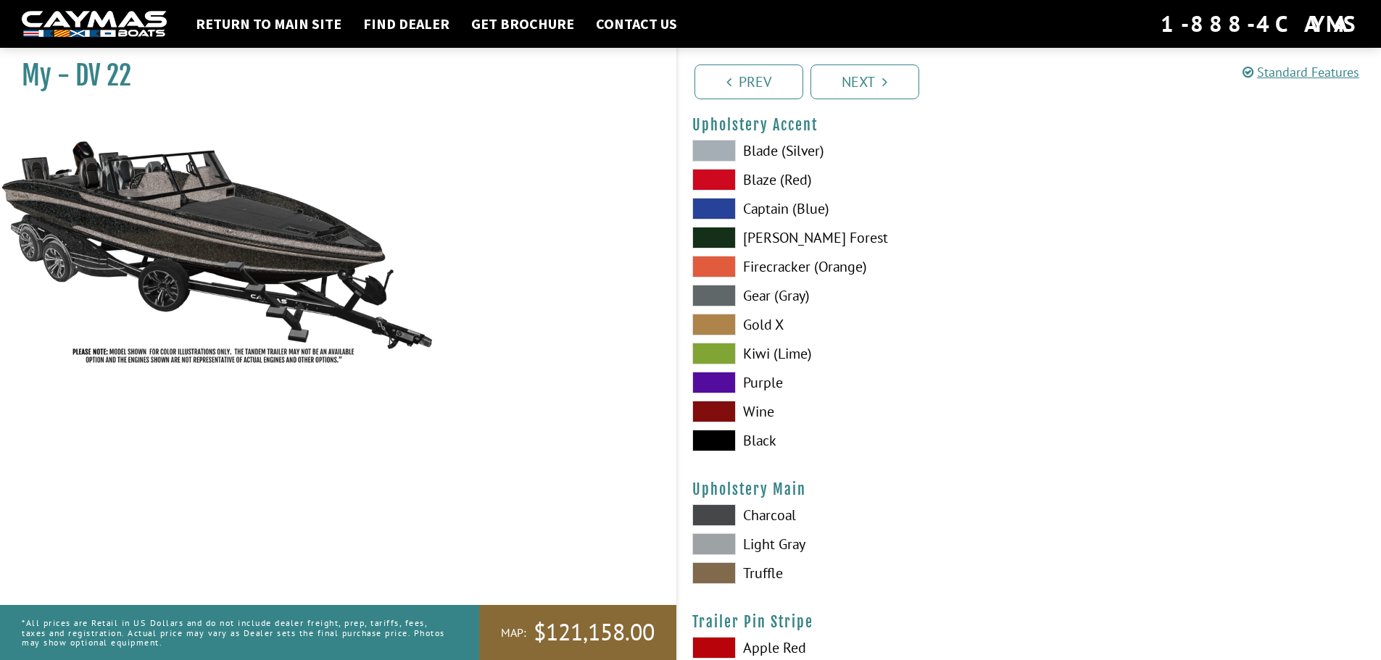
scroll to position [6886, 0]
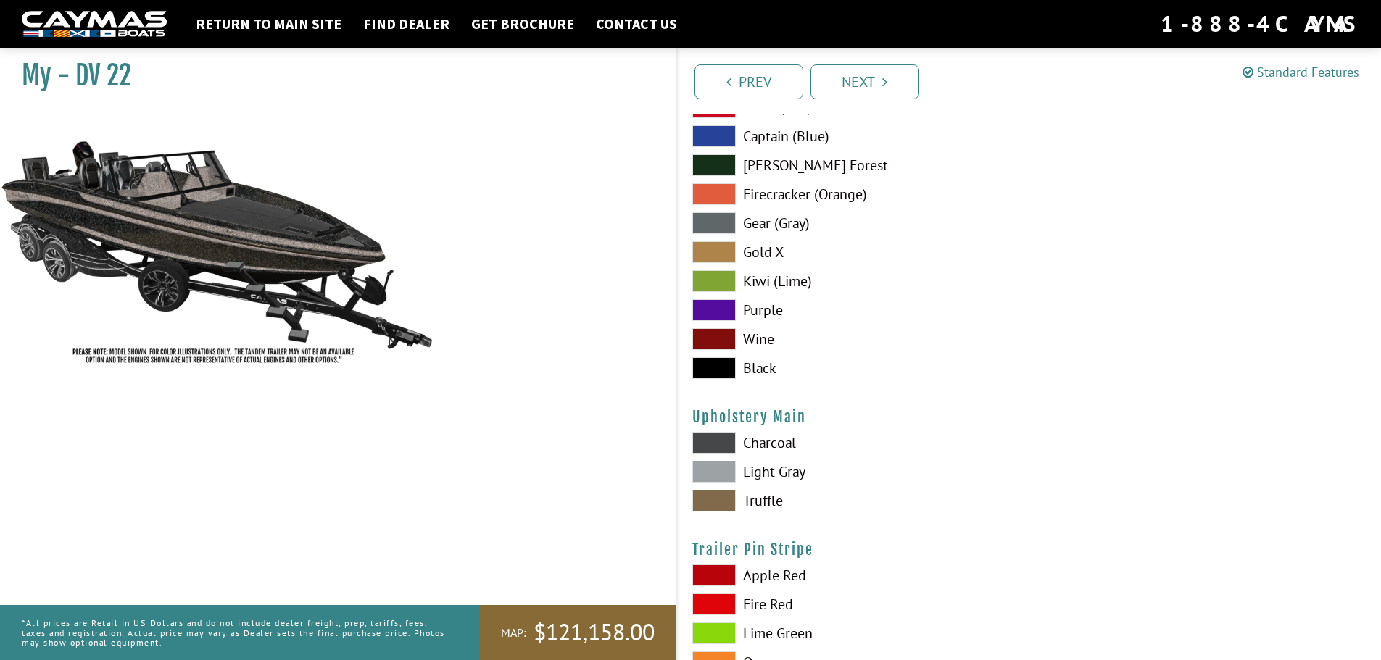
click at [770, 473] on label "Light Gray" at bounding box center [853, 472] width 323 height 22
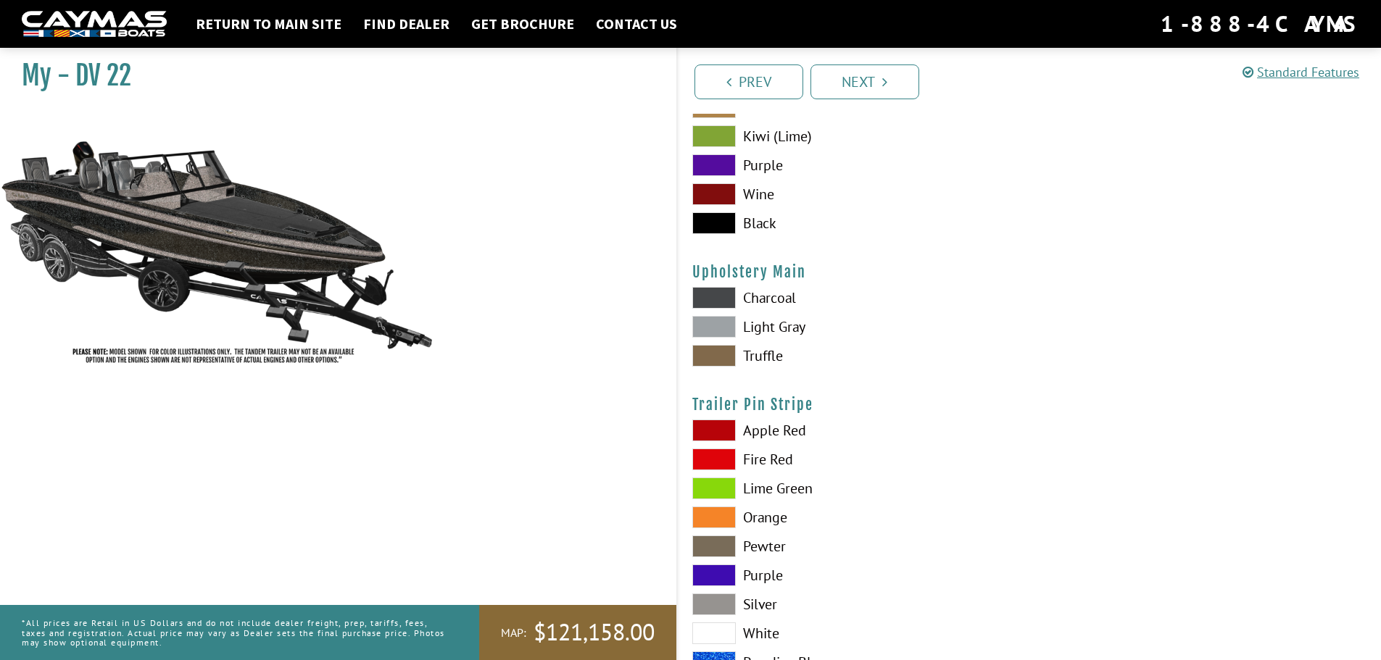
scroll to position [7103, 0]
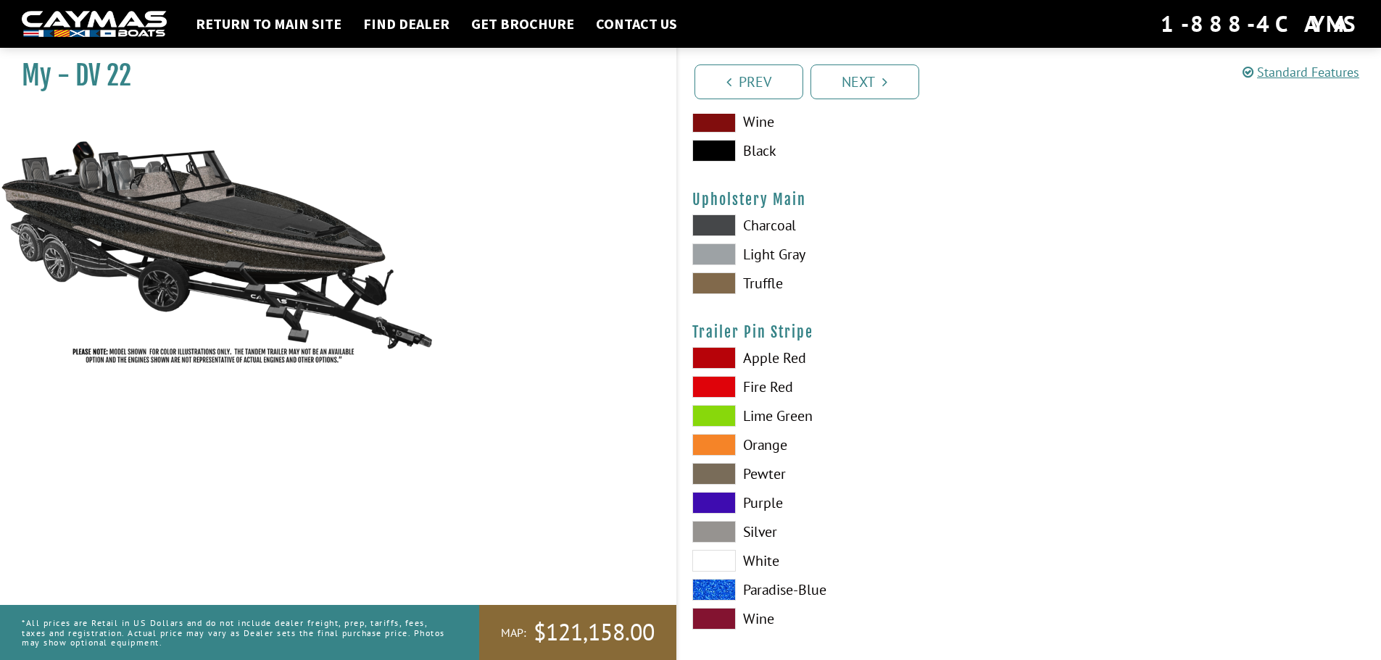
click at [756, 562] on label "White" at bounding box center [853, 561] width 323 height 22
click at [769, 526] on label "Silver" at bounding box center [853, 532] width 323 height 22
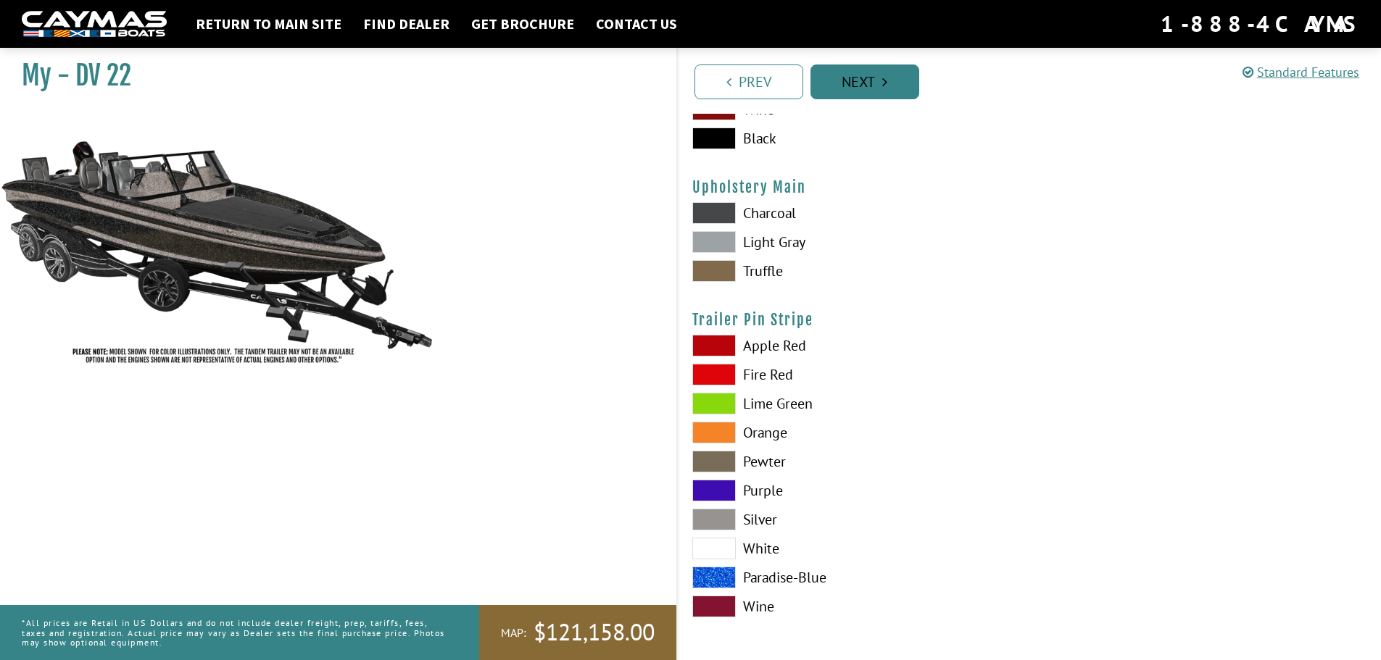
click at [860, 80] on link "Next" at bounding box center [864, 82] width 109 height 35
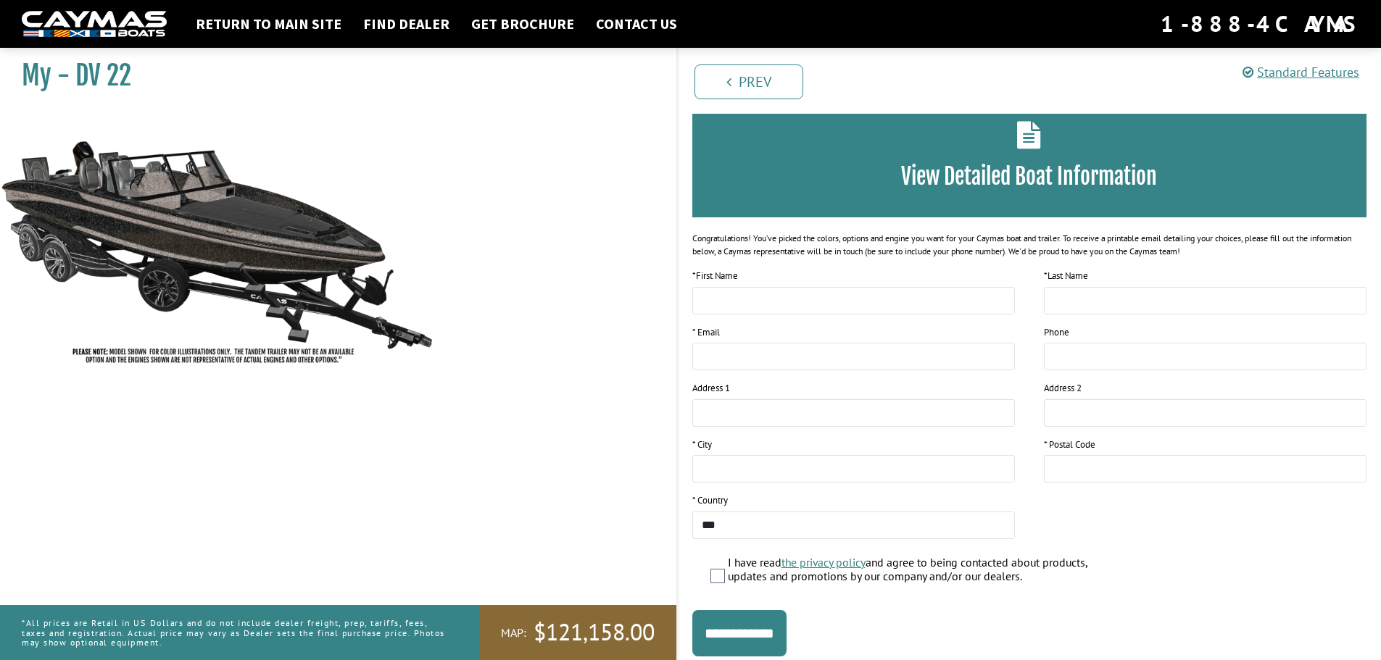
scroll to position [118, 0]
